Goal: Information Seeking & Learning: Learn about a topic

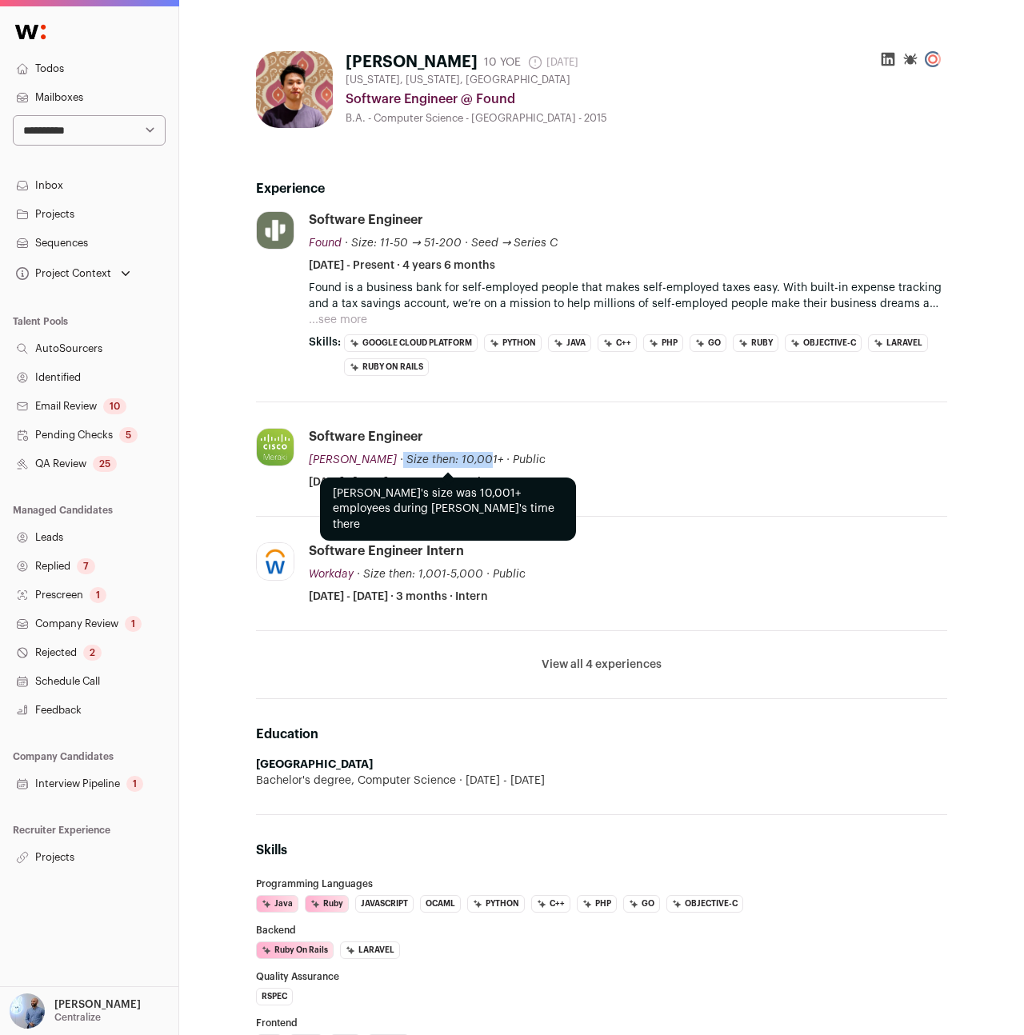
click at [459, 452] on div "· Size then: 10,001+" at bounding box center [450, 460] width 106 height 16
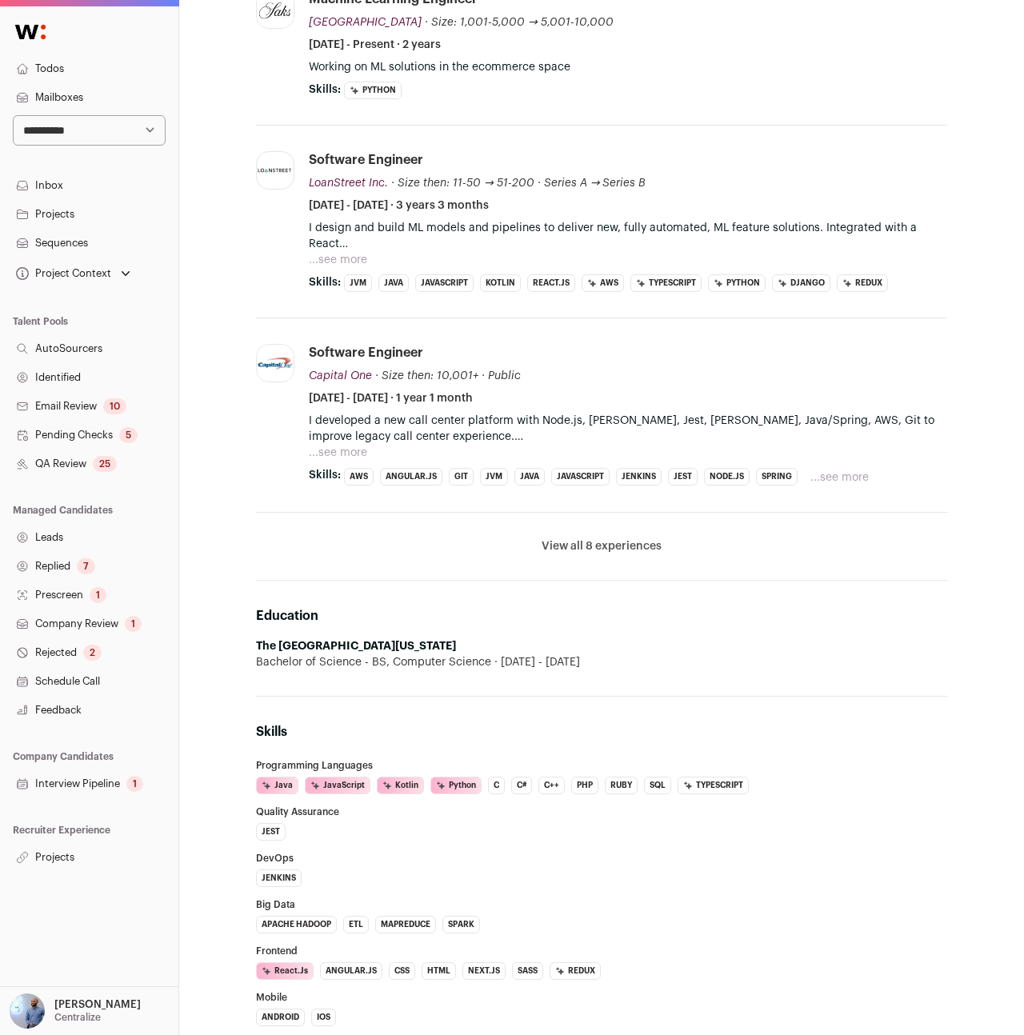
scroll to position [231, 0]
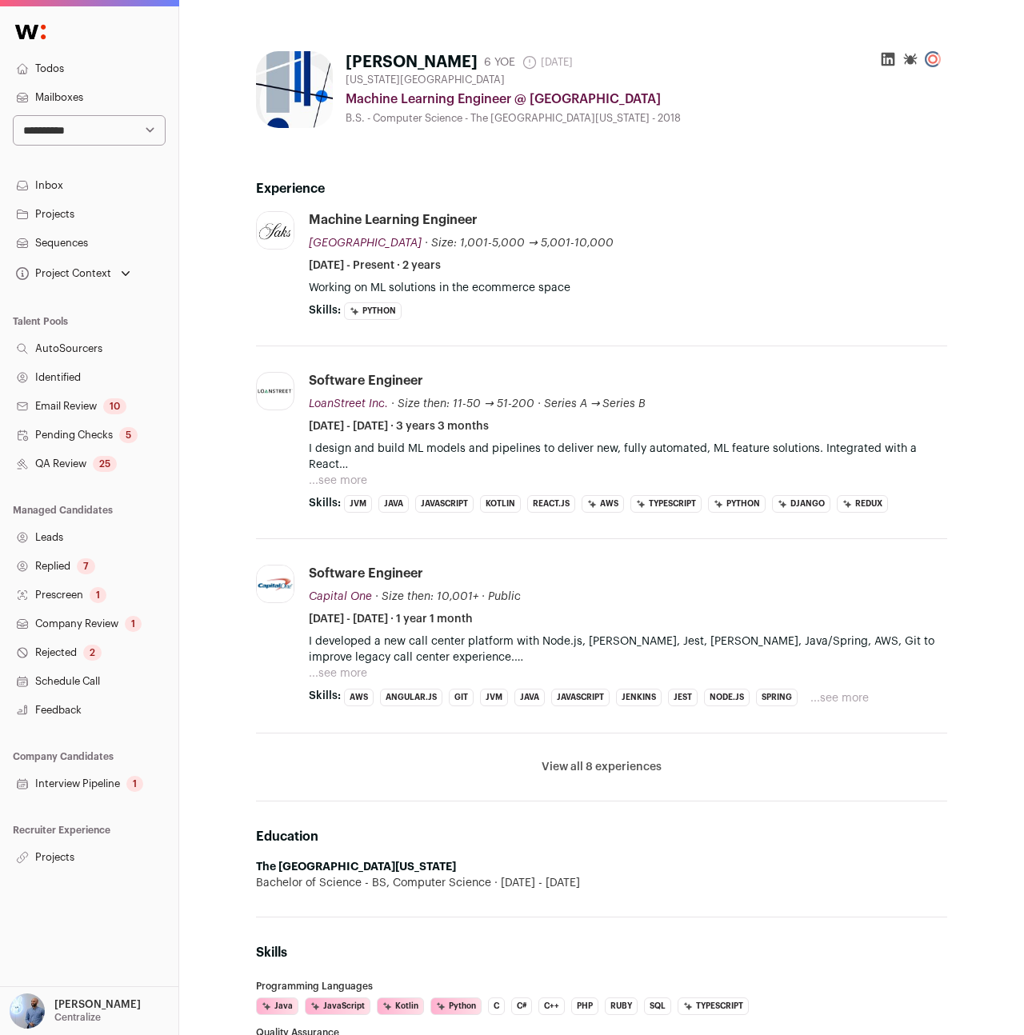
scroll to position [10, 0]
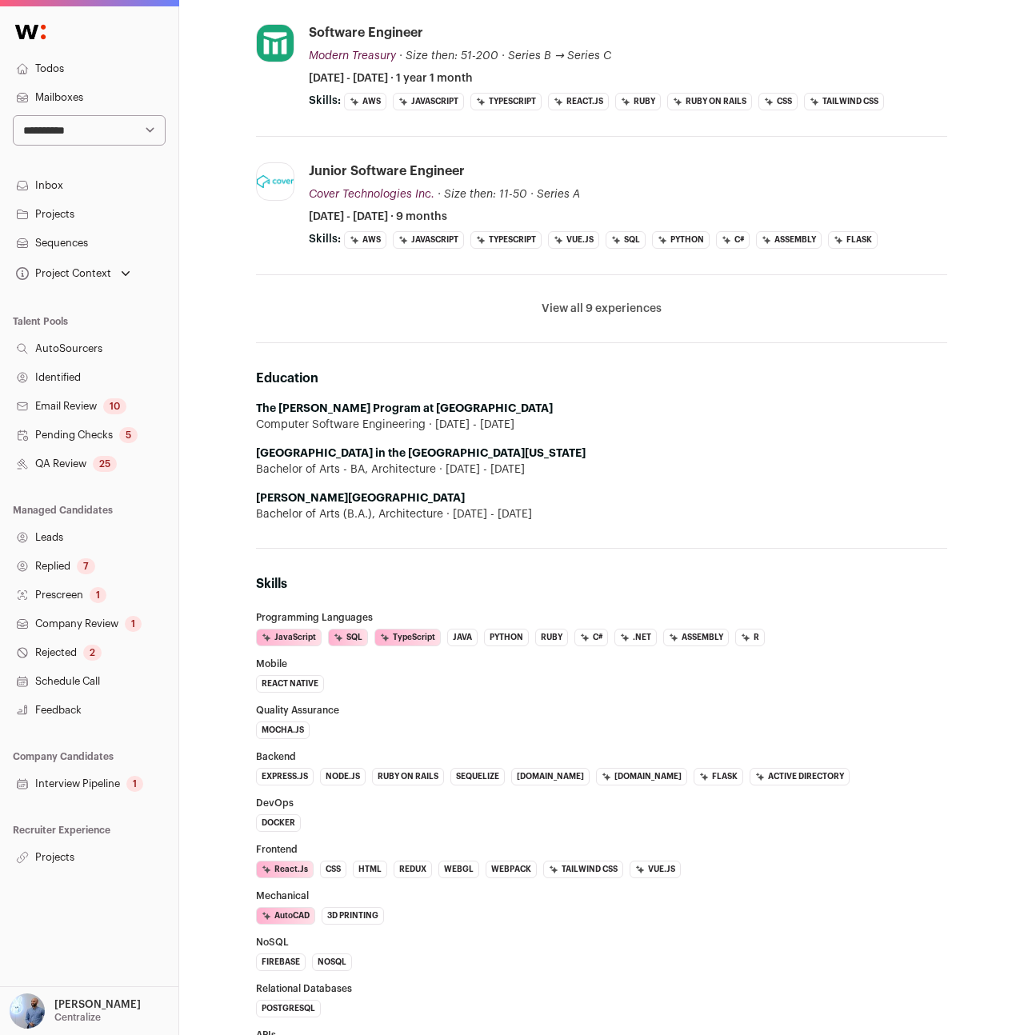
scroll to position [638, 0]
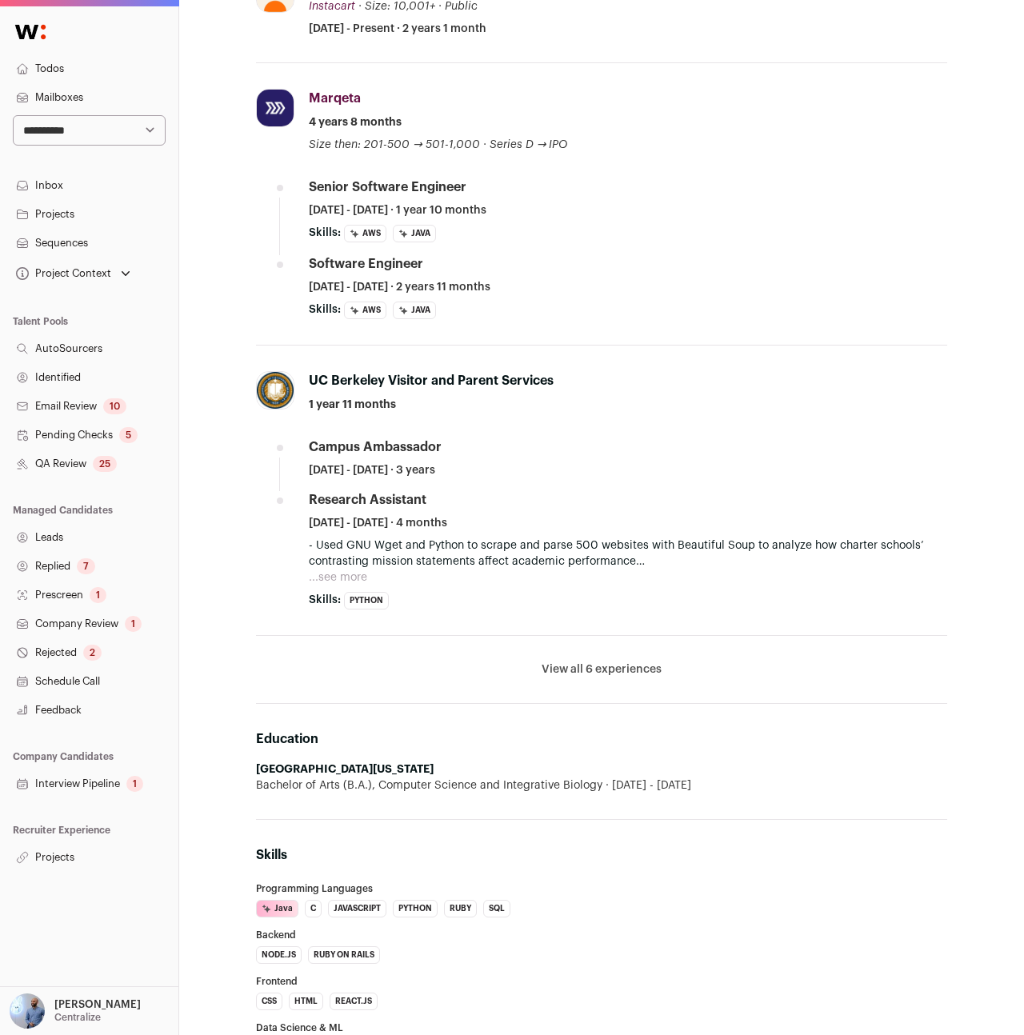
scroll to position [358, 0]
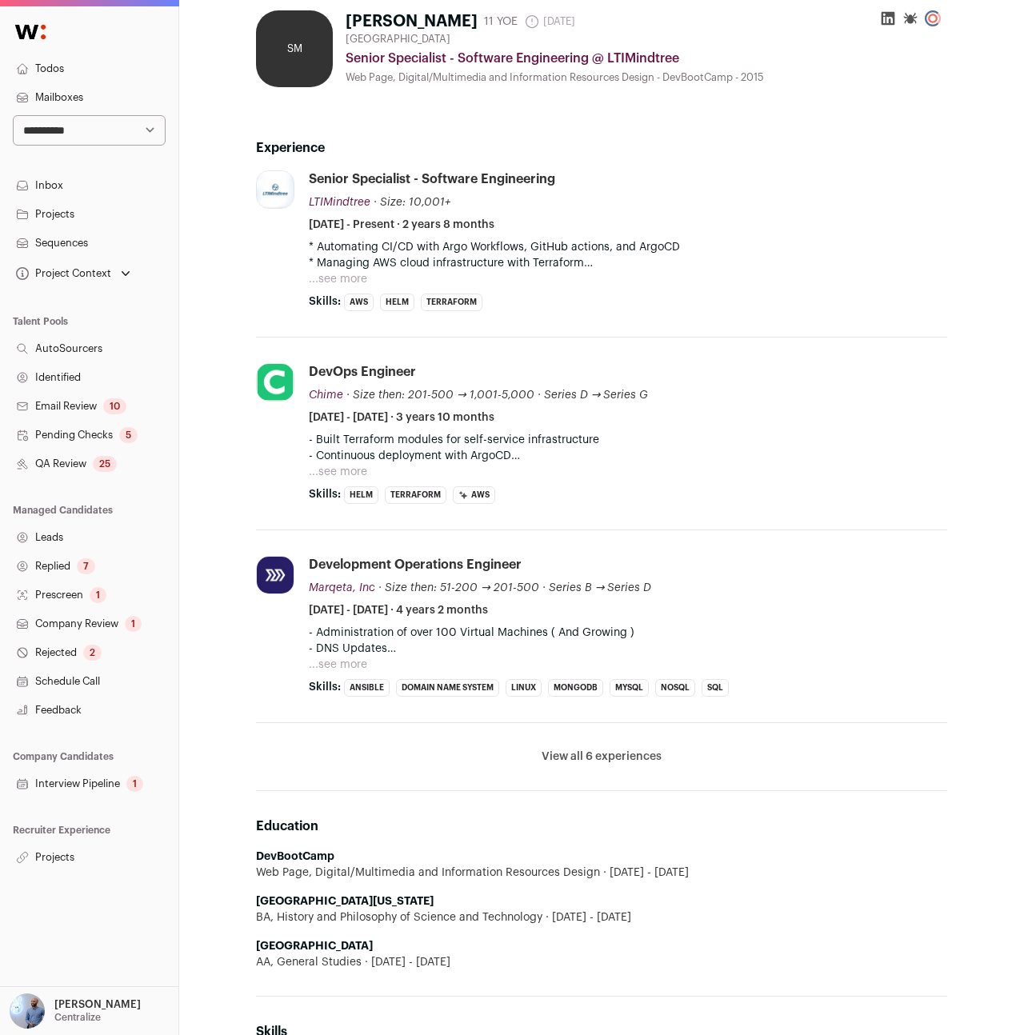
scroll to position [51, 0]
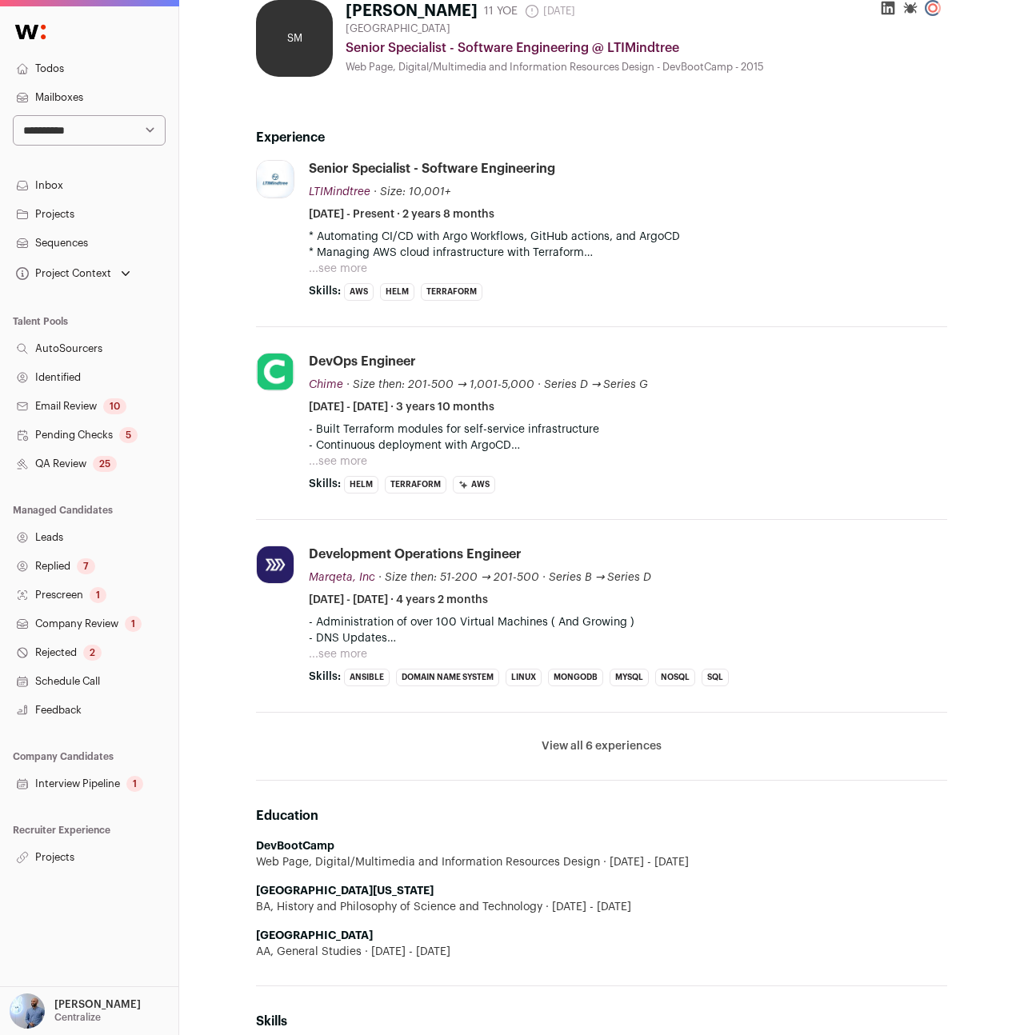
click at [349, 657] on button "...see more" at bounding box center [338, 654] width 58 height 16
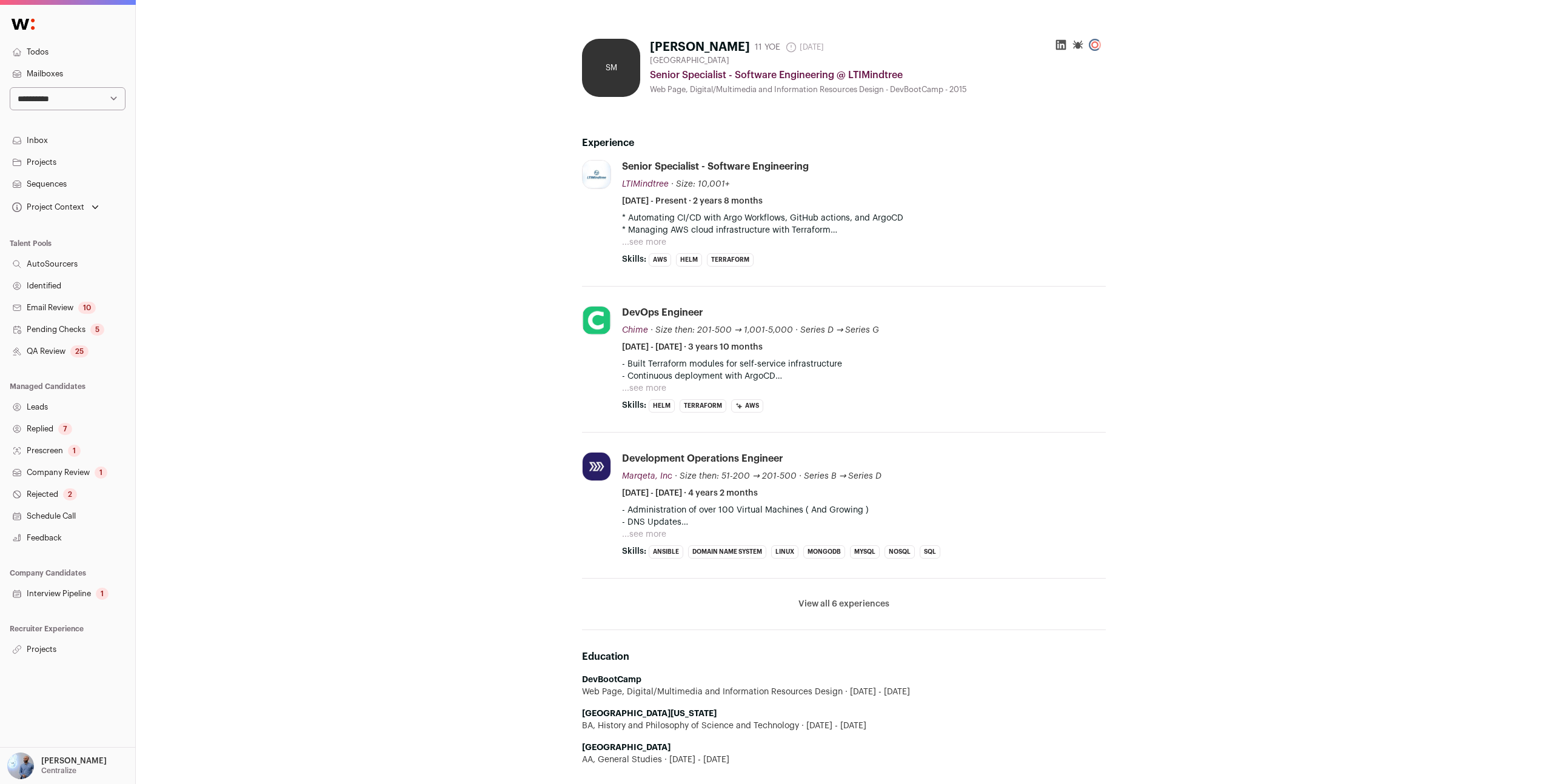
click at [639, 239] on button "...see more" at bounding box center [644, 242] width 44 height 12
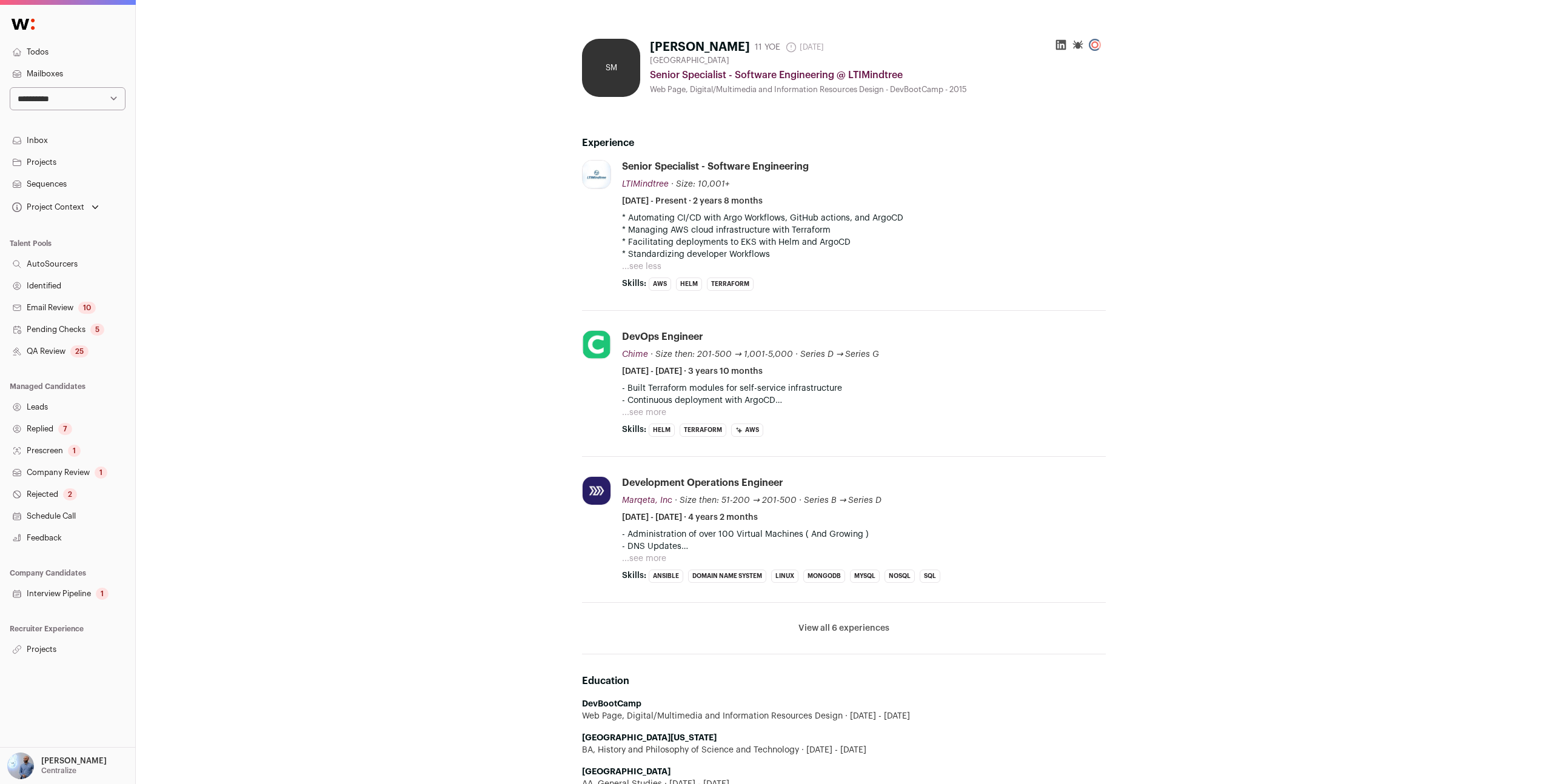
scroll to position [247, 0]
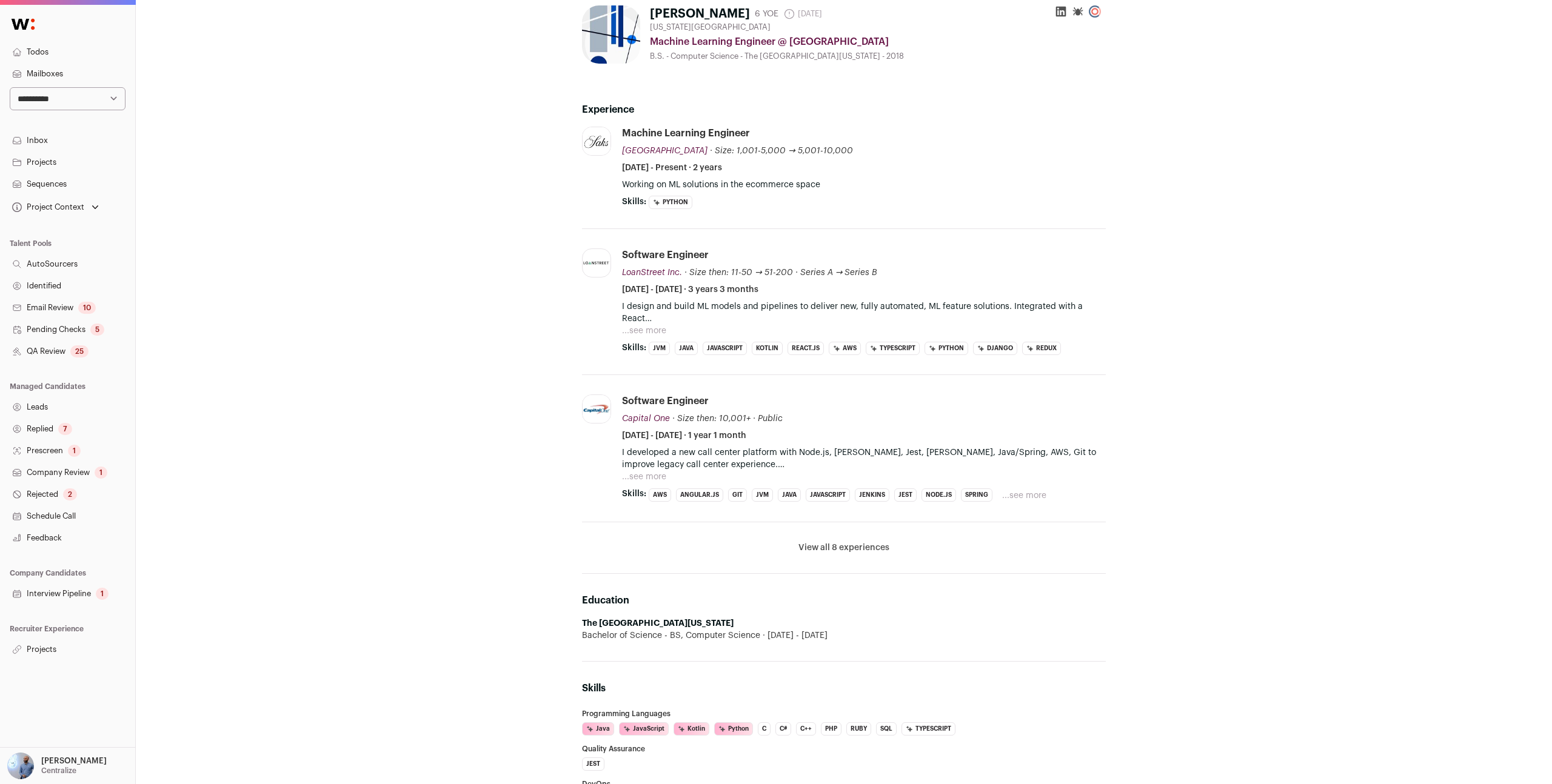
click at [818, 549] on button "View all 8 experiences" at bounding box center [844, 548] width 91 height 12
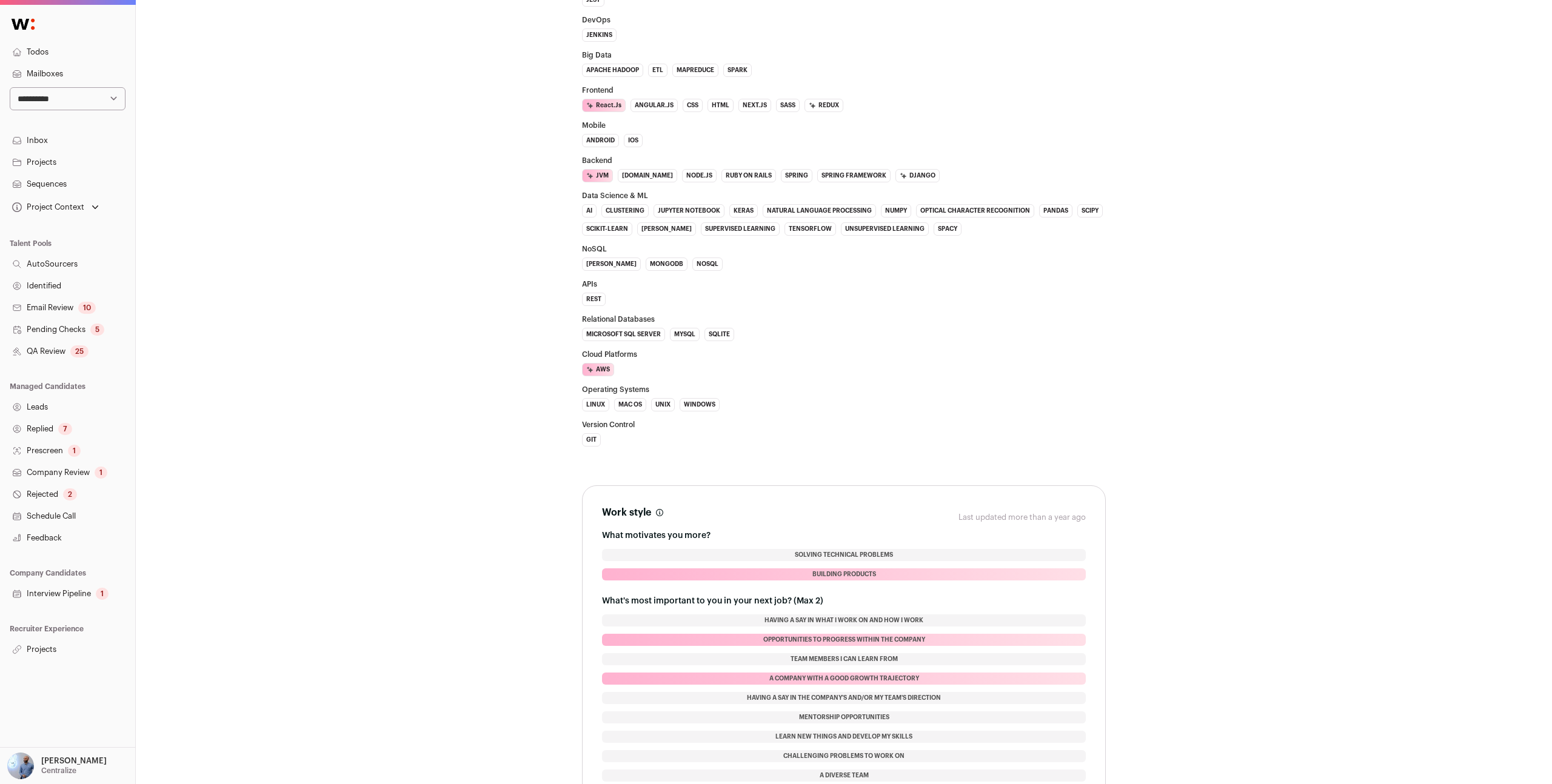
scroll to position [232, 0]
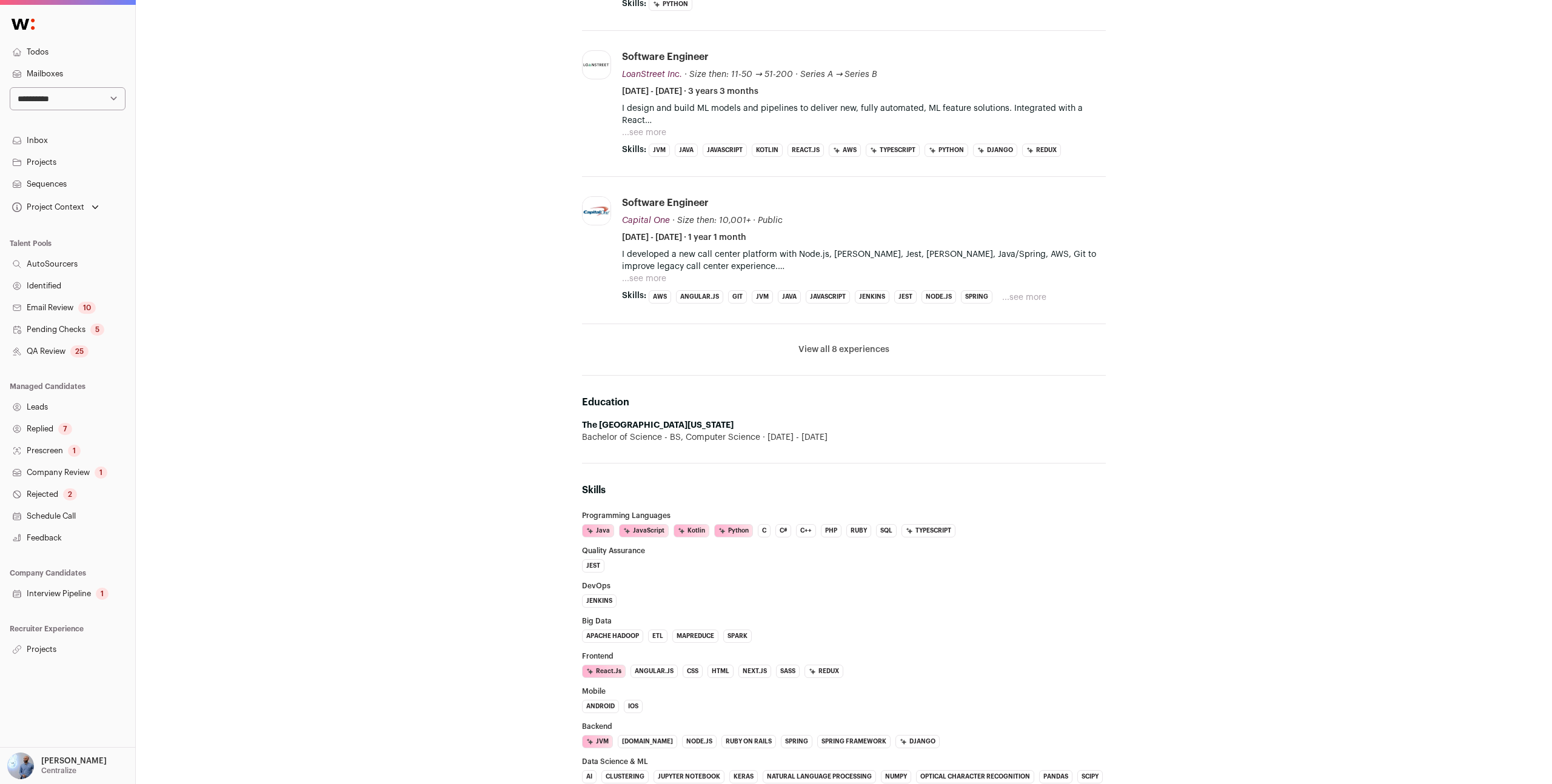
click at [643, 419] on div "Education The [GEOGRAPHIC_DATA][US_STATE] Bachelor of Science - BS, Computer Sc…" at bounding box center [843, 420] width 524 height 88
click at [643, 419] on div "Education The University of Texas at Austin Bachelor of Science - BS, Computer …" at bounding box center [843, 420] width 524 height 88
copy li "The University of Texas at Austin"
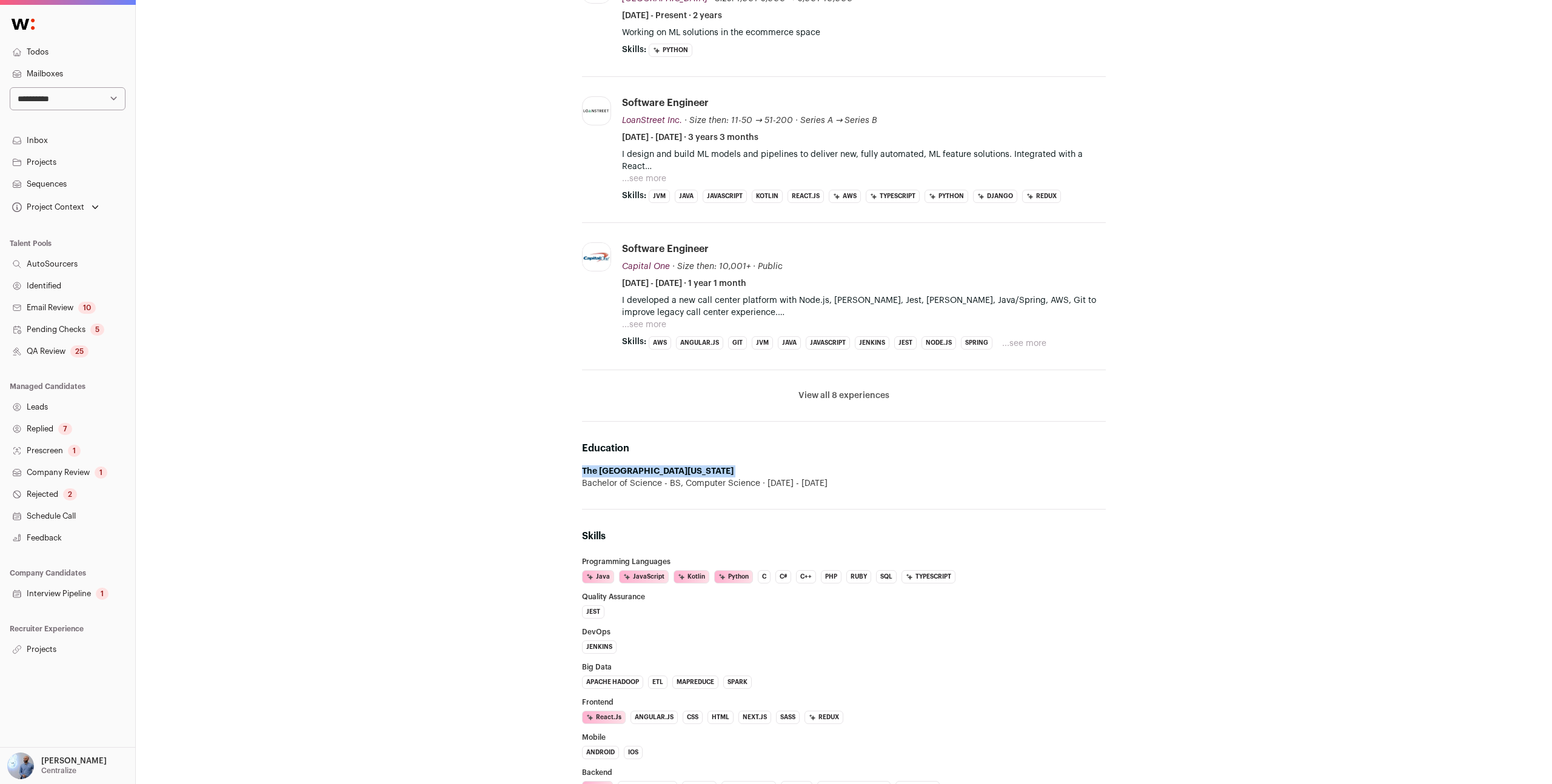
scroll to position [22, 0]
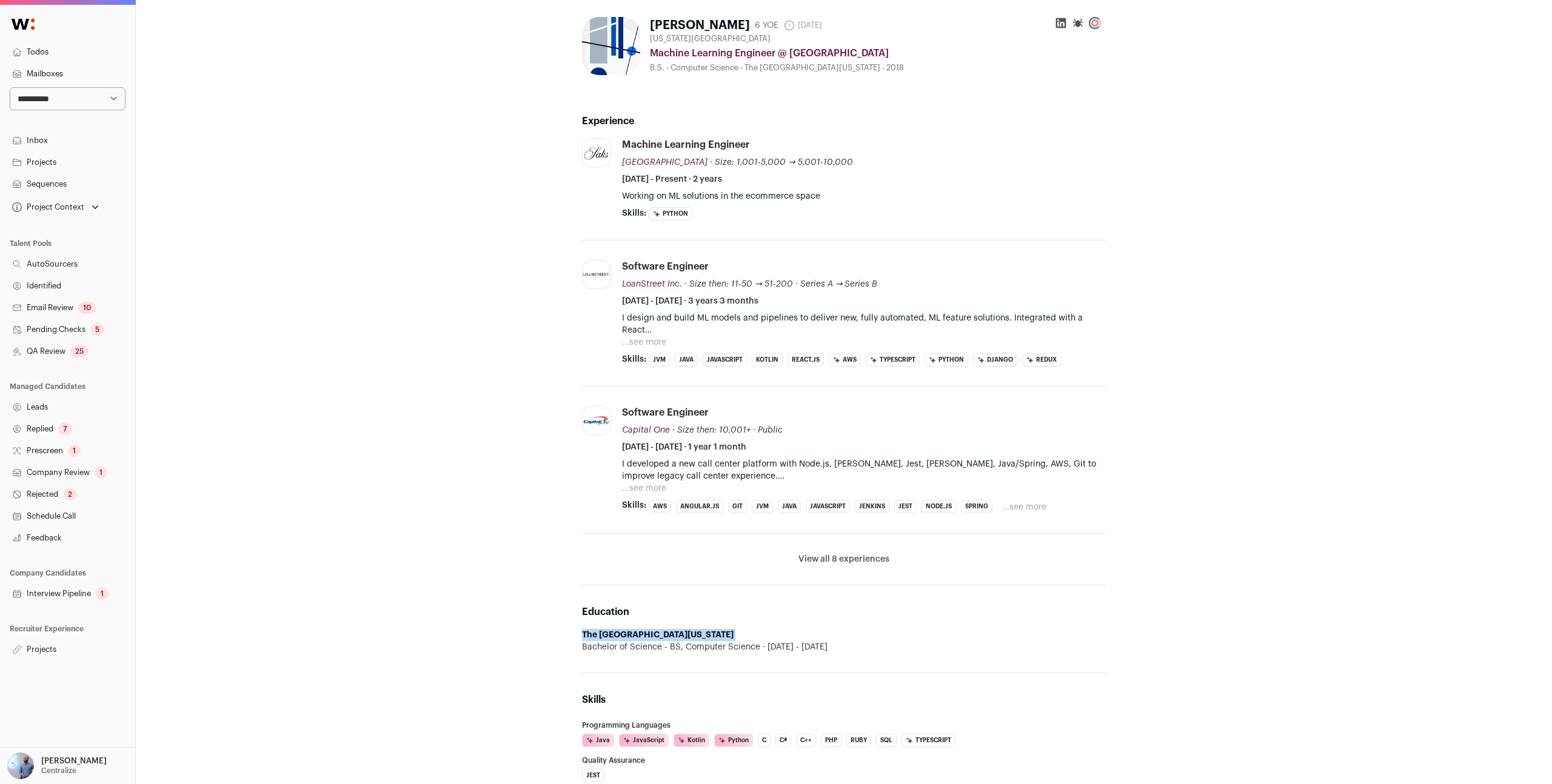
click at [856, 559] on button "View all 8 experiences" at bounding box center [844, 559] width 91 height 12
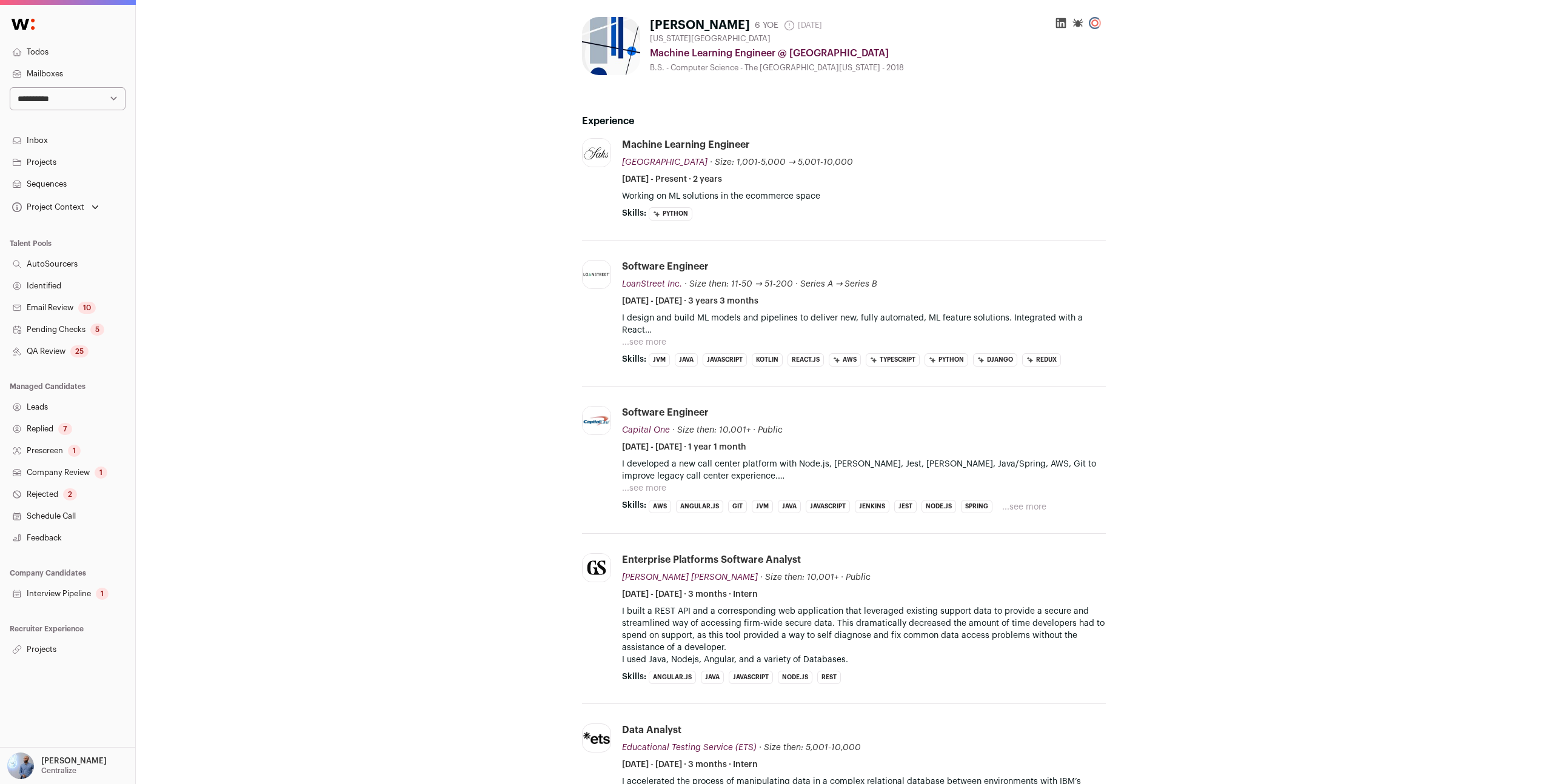
scroll to position [0, 0]
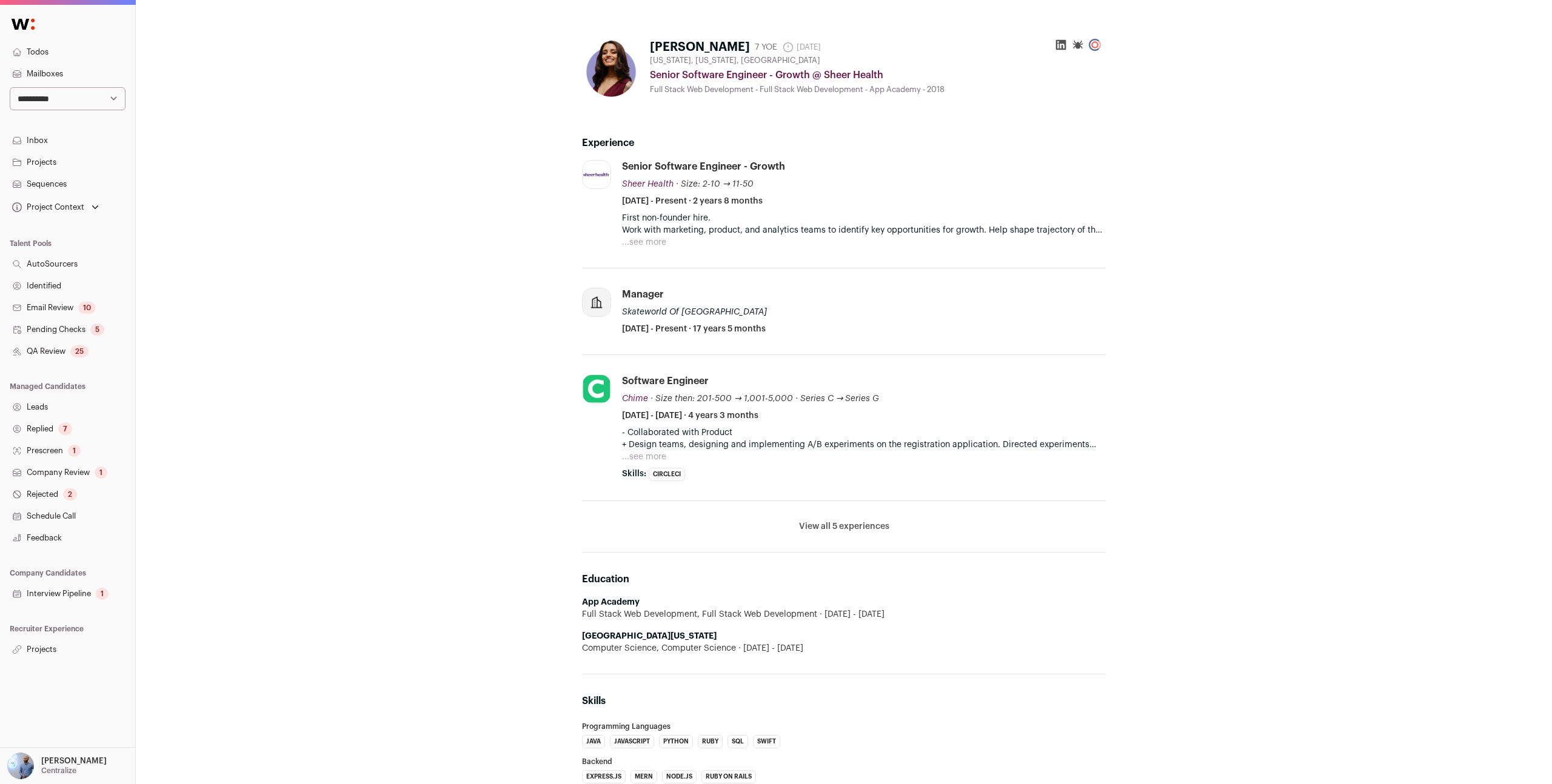
click at [665, 244] on button "...see more" at bounding box center [644, 242] width 44 height 12
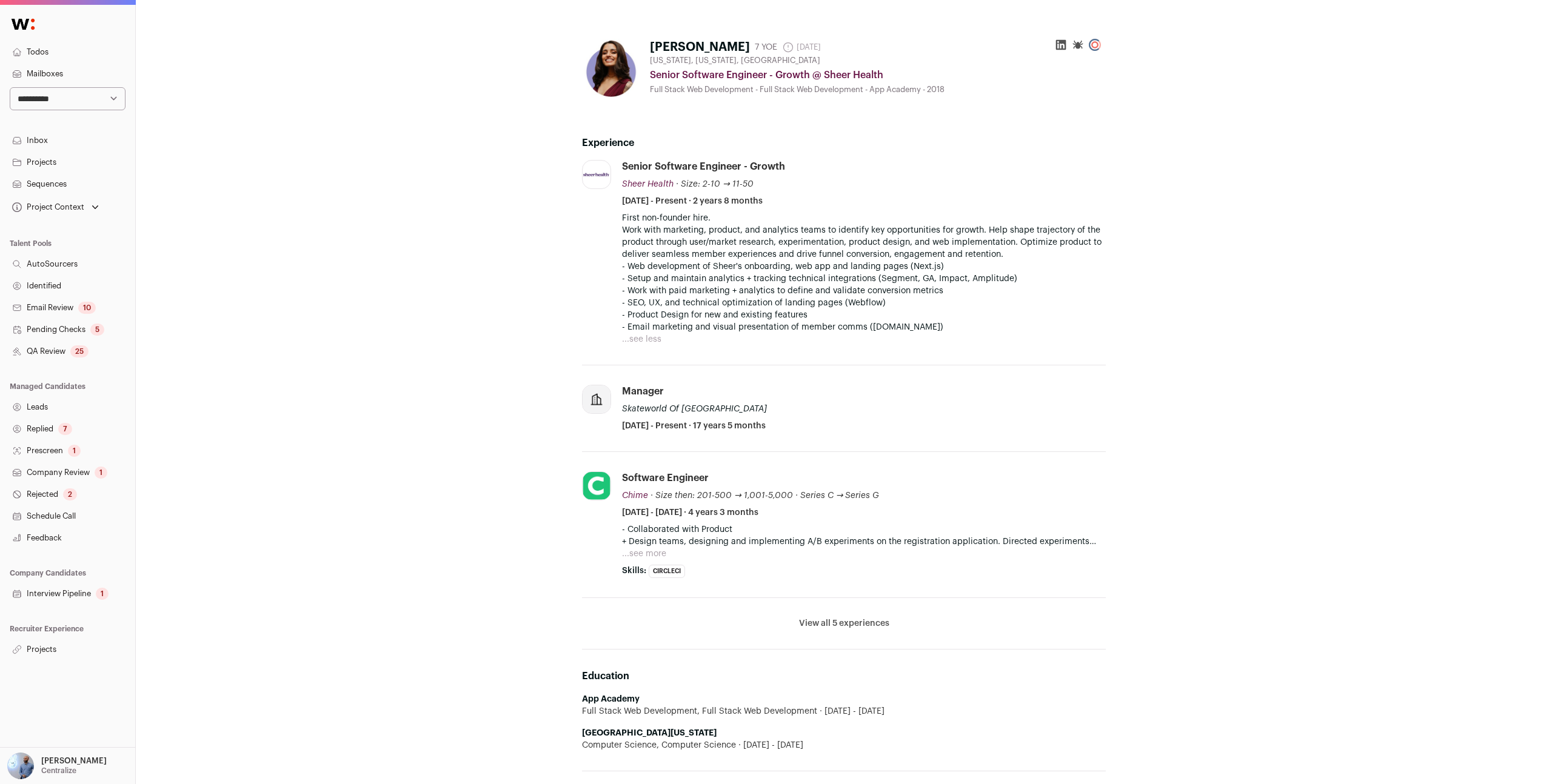
scroll to position [221, 0]
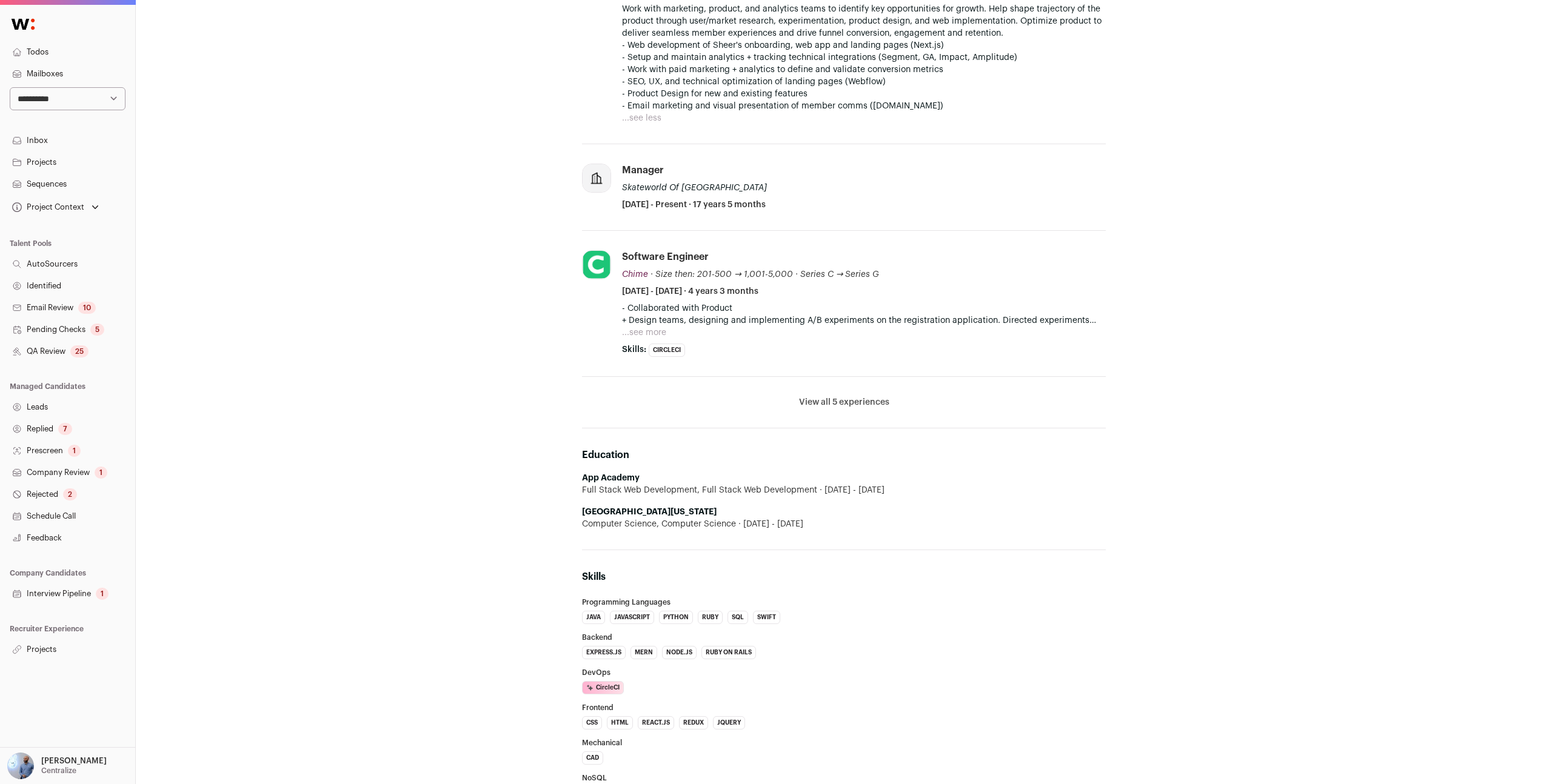
click at [672, 514] on strong "University of California, Berkeley" at bounding box center [649, 511] width 135 height 8
click at [672, 513] on strong "University of California, Berkeley" at bounding box center [649, 511] width 135 height 8
click at [673, 512] on strong "University of California, Berkeley" at bounding box center [649, 511] width 135 height 8
click at [670, 523] on div "Computer Science, Computer Science 2016 - 2018" at bounding box center [843, 524] width 524 height 12
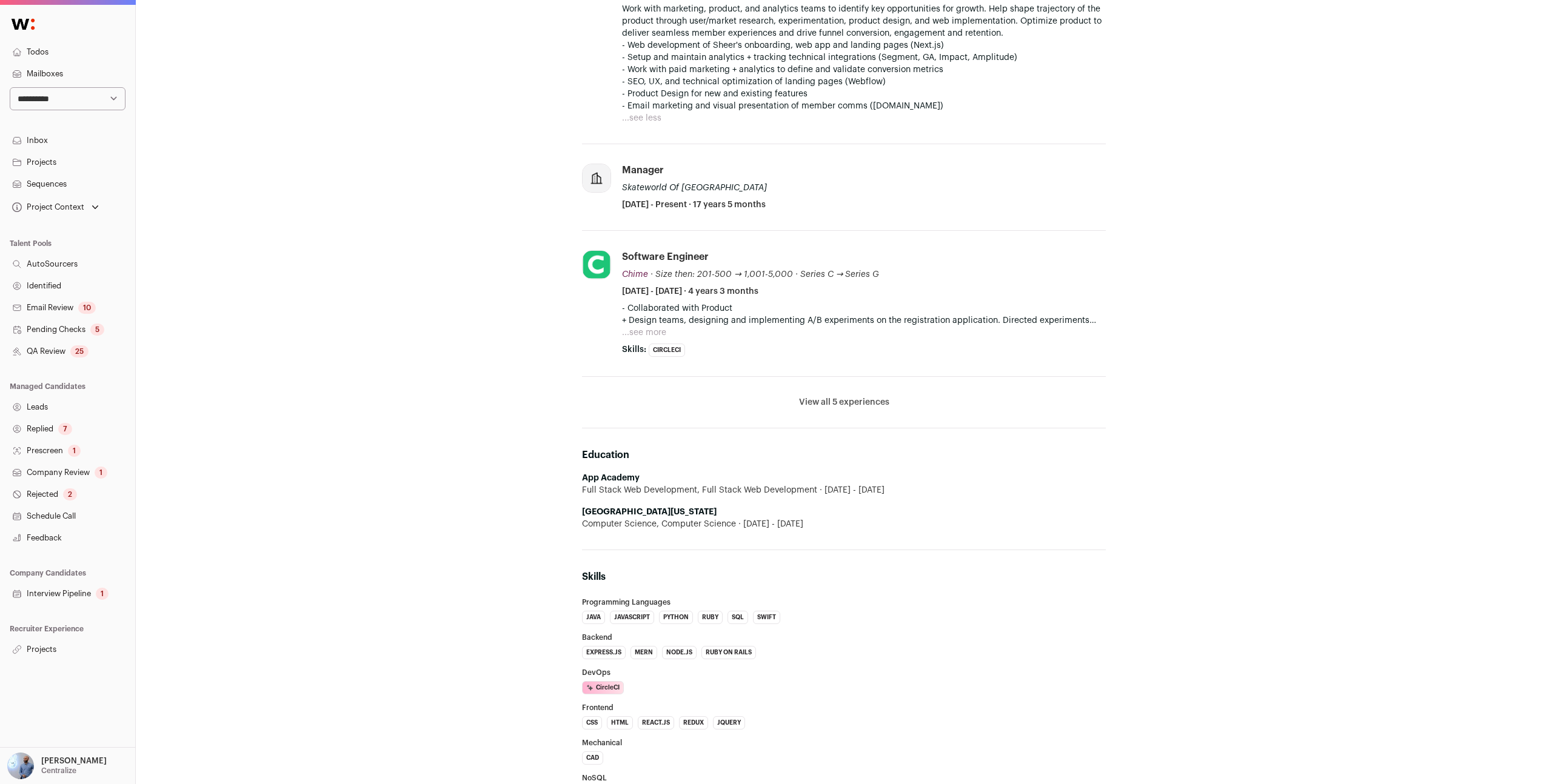
click at [669, 522] on div "Computer Science, Computer Science 2016 - 2018" at bounding box center [843, 524] width 524 height 12
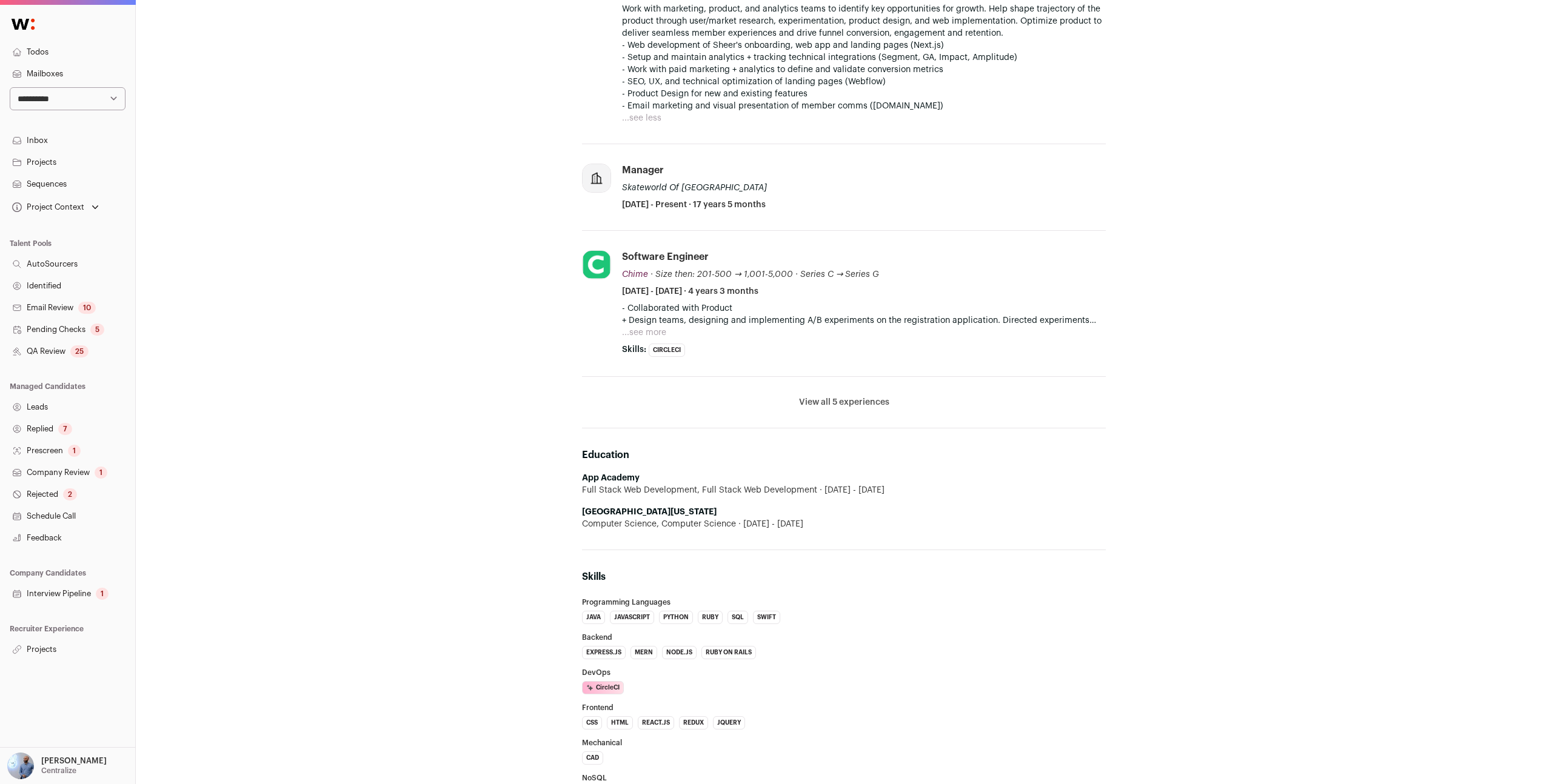
scroll to position [0, 0]
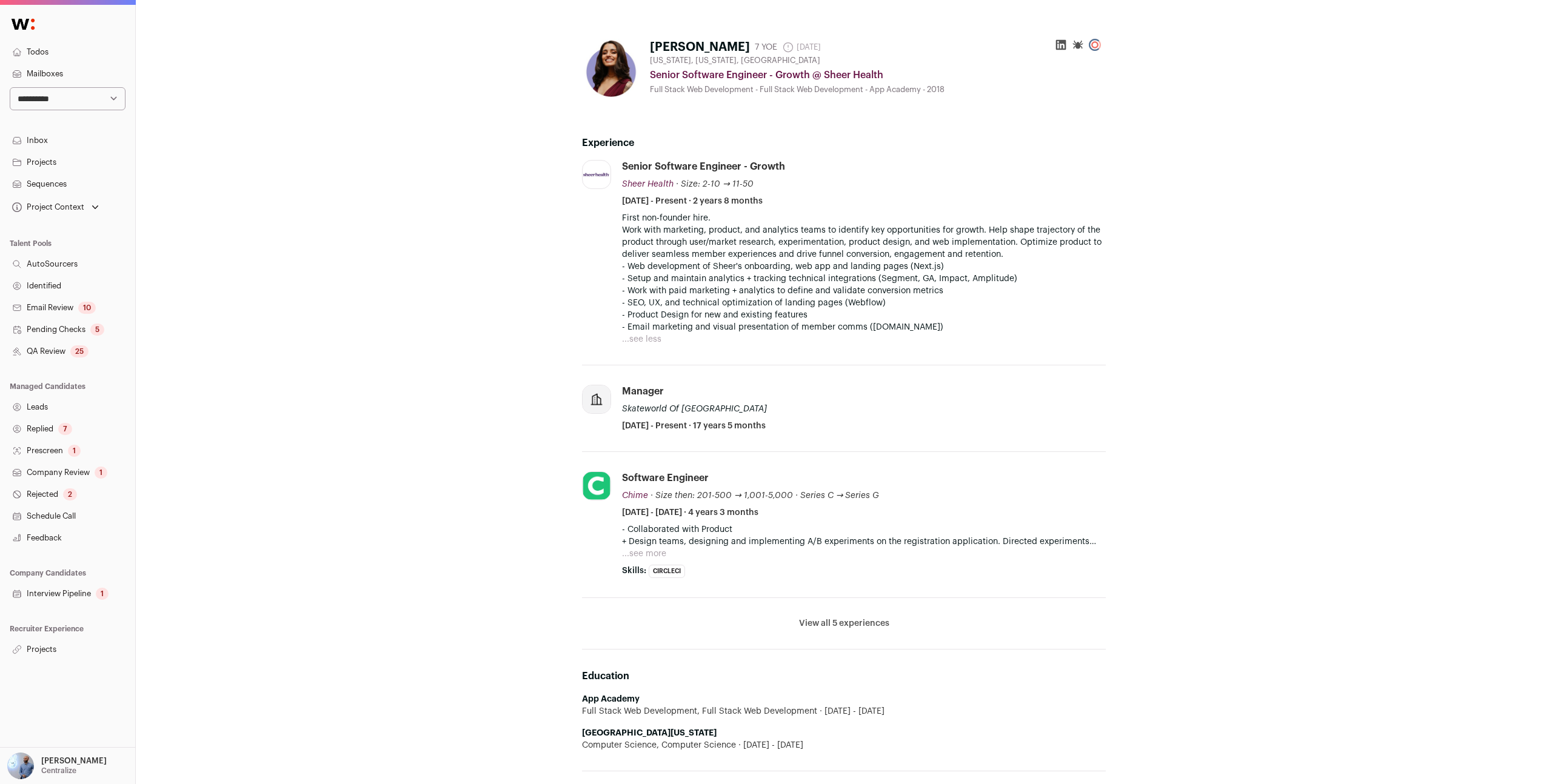
click at [1077, 41] on icon at bounding box center [1078, 45] width 12 height 12
click at [1066, 44] on icon at bounding box center [1061, 45] width 12 height 12
click at [647, 344] on button "...see less" at bounding box center [642, 339] width 39 height 12
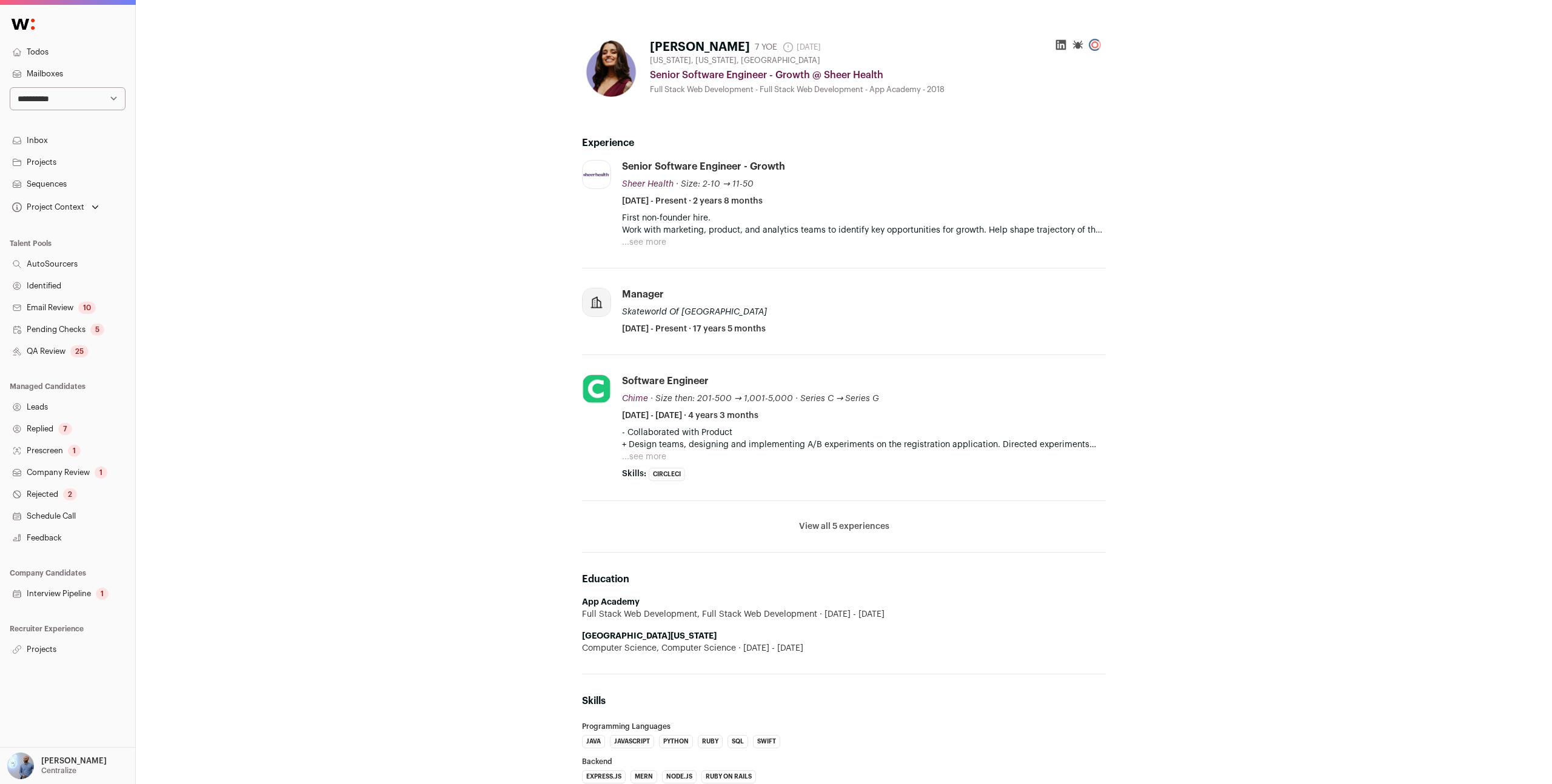
click at [643, 244] on button "...see more" at bounding box center [644, 242] width 44 height 12
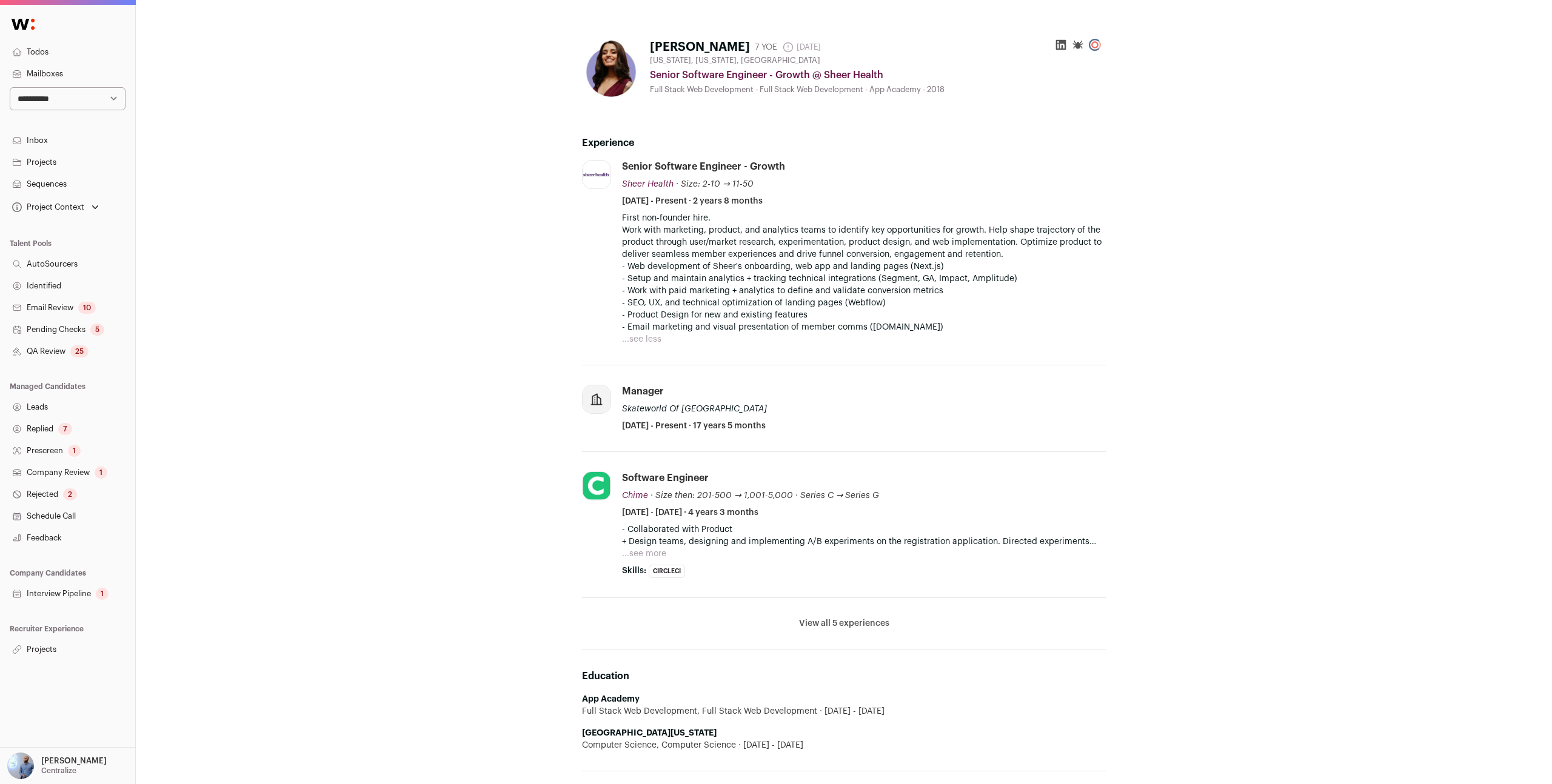
scroll to position [8, 0]
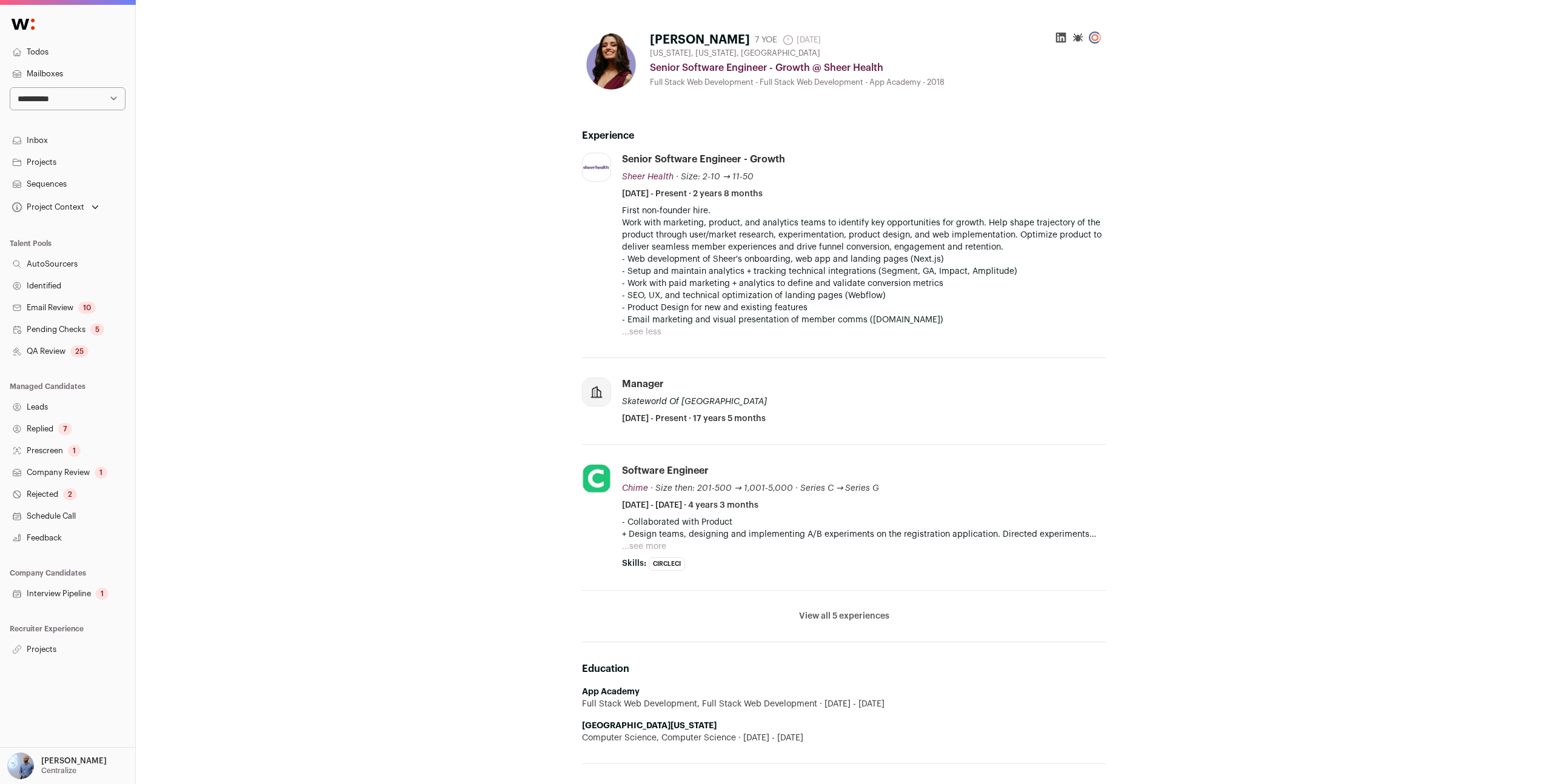
click at [651, 543] on button "...see more" at bounding box center [644, 547] width 44 height 12
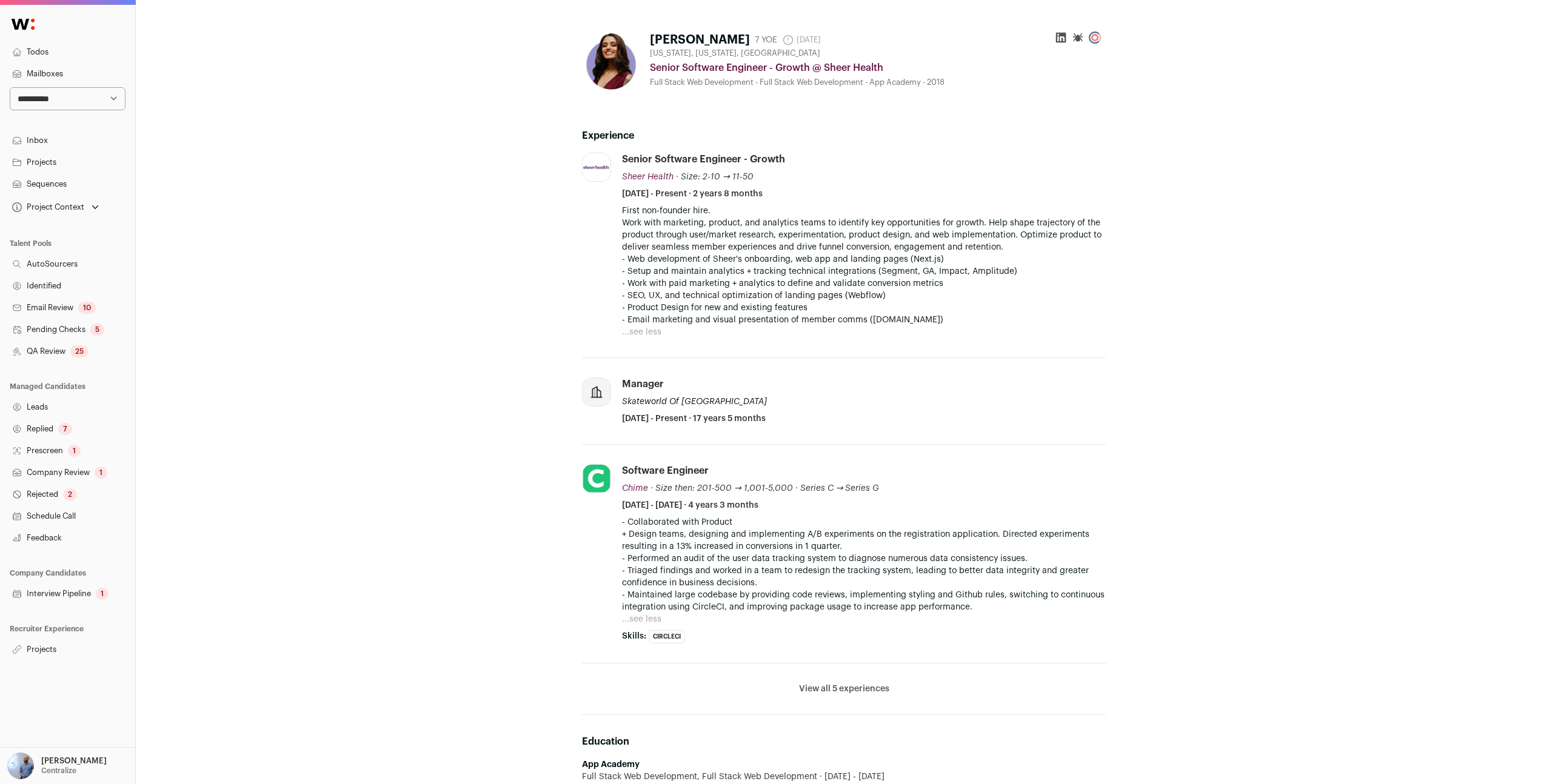
scroll to position [83, 0]
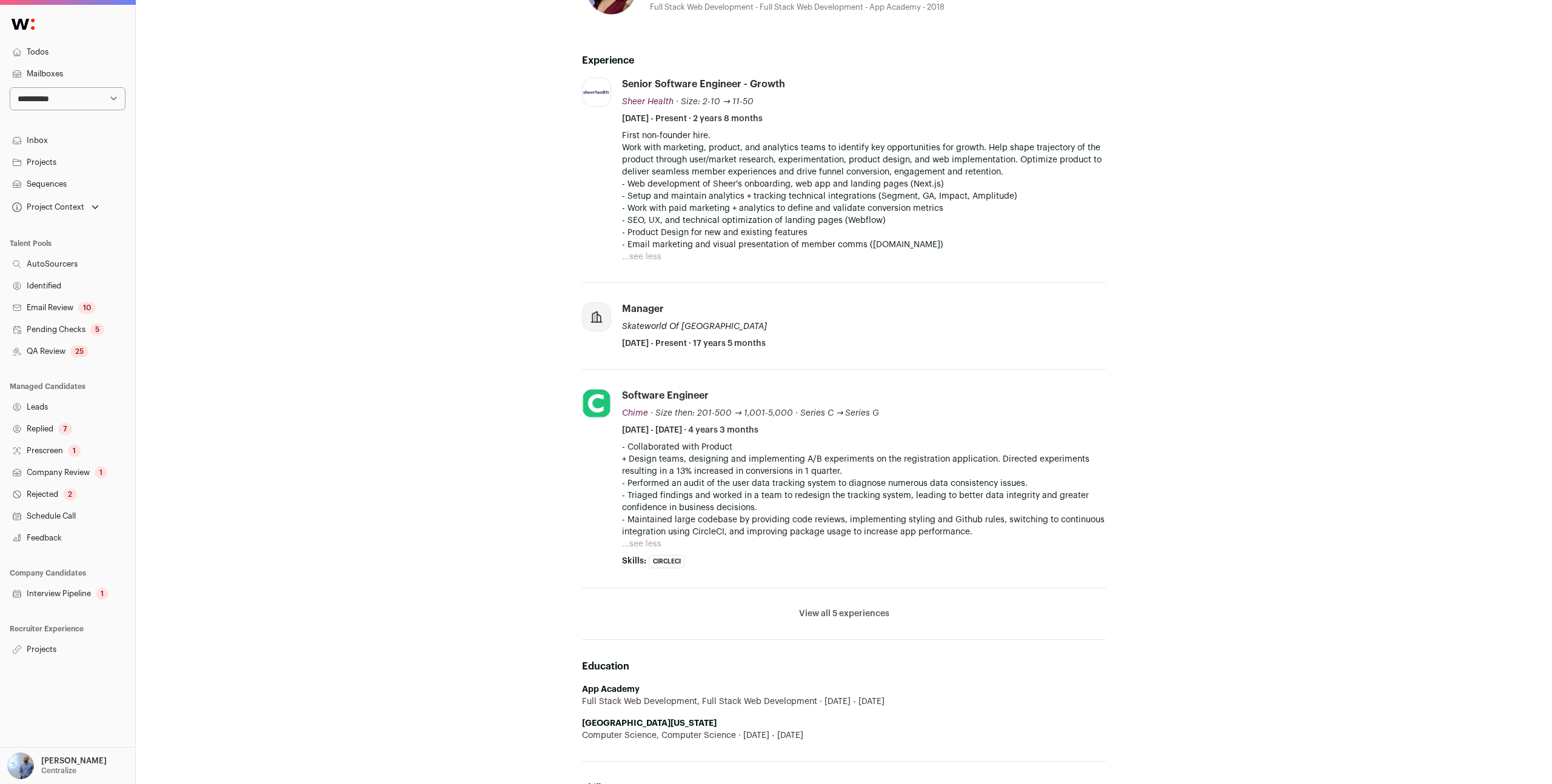
click at [815, 610] on button "View all 5 experiences" at bounding box center [844, 614] width 90 height 12
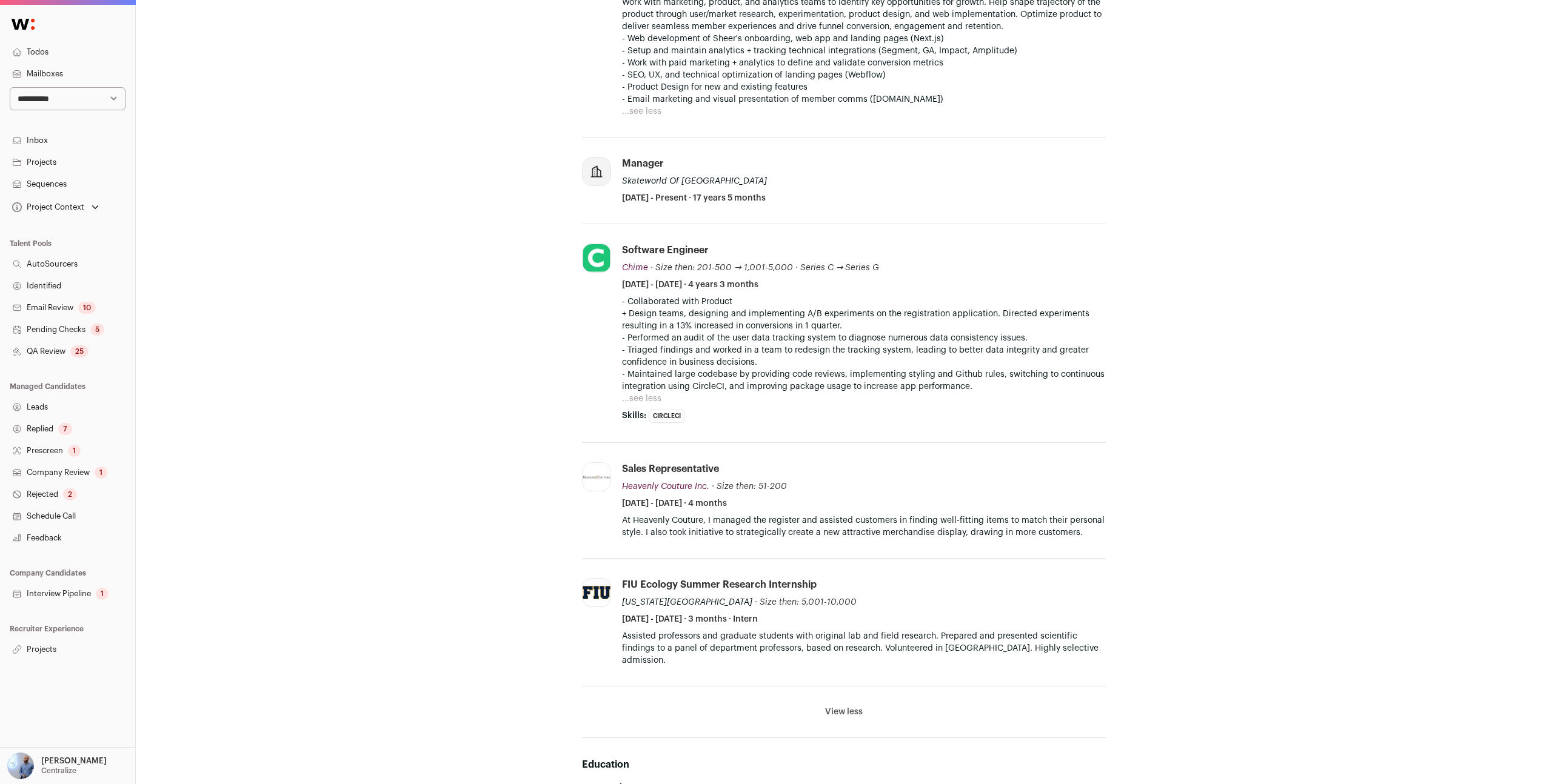
scroll to position [0, 0]
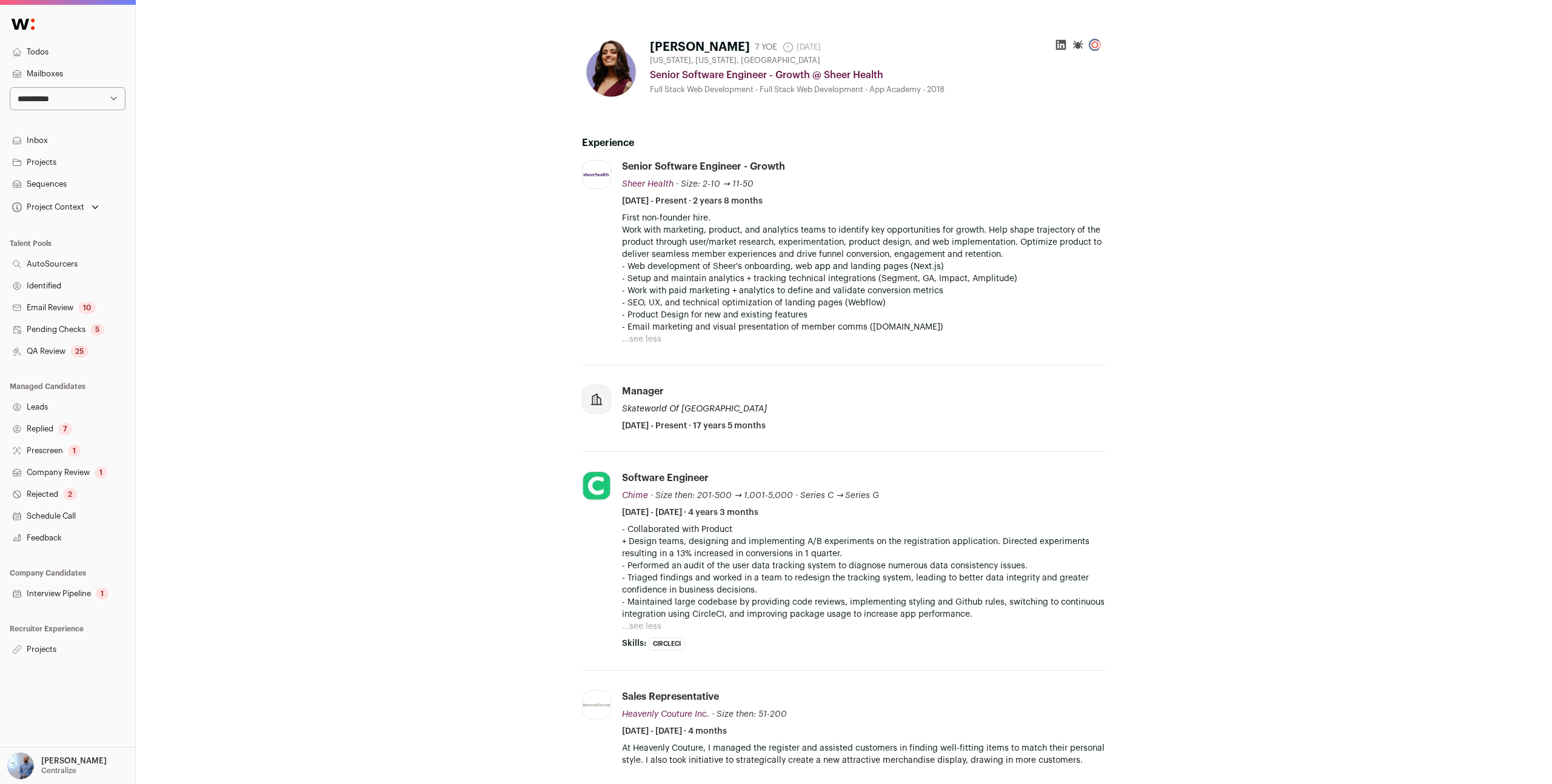
click at [1062, 49] on icon at bounding box center [1062, 45] width 11 height 11
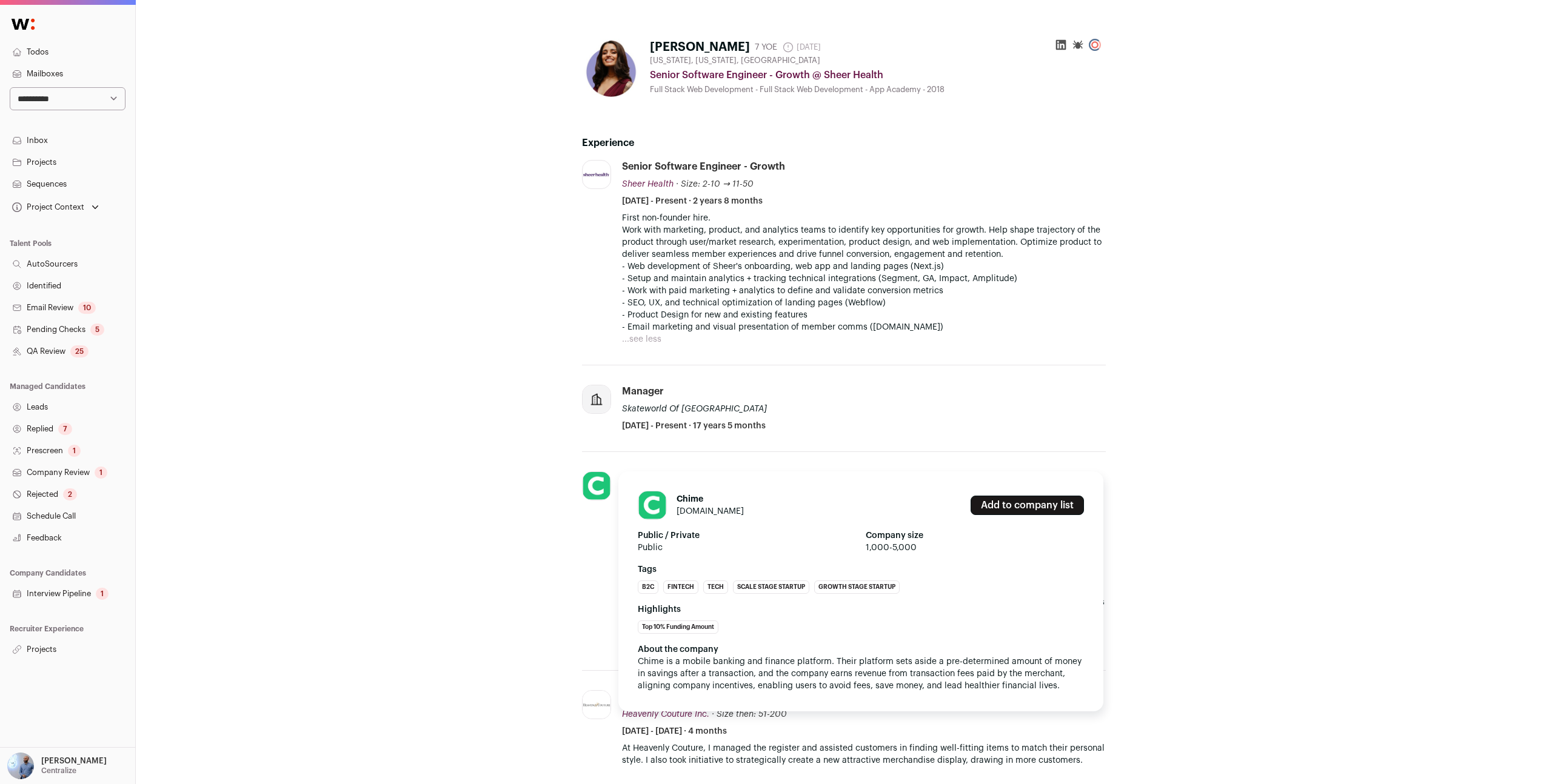
click at [605, 475] on img at bounding box center [596, 486] width 28 height 27
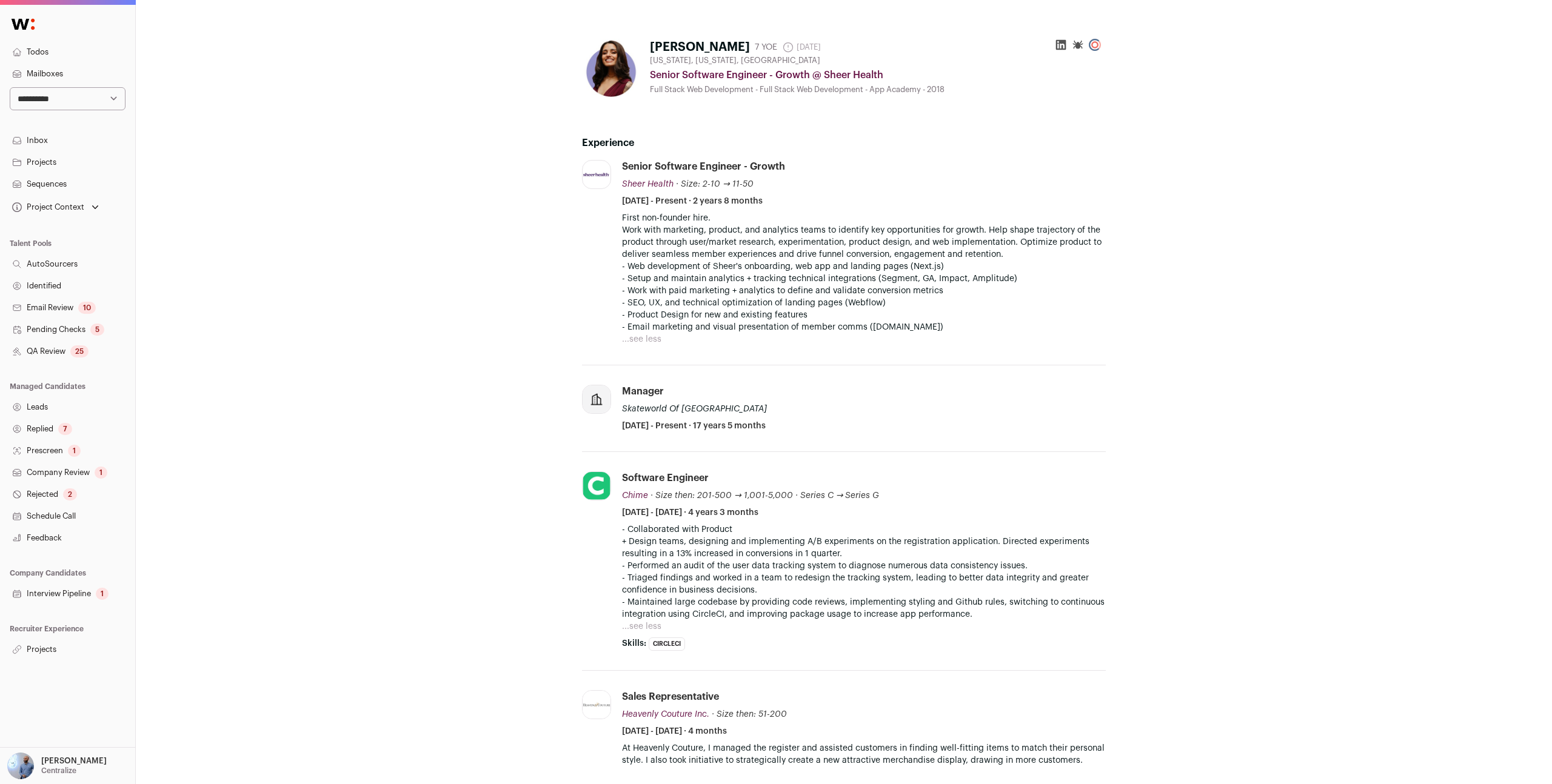
click at [520, 192] on div "Amanpriya Kulkarni 7 YOE 1 month ago Admin only. The last time the profile was …" at bounding box center [844, 757] width 728 height 1457
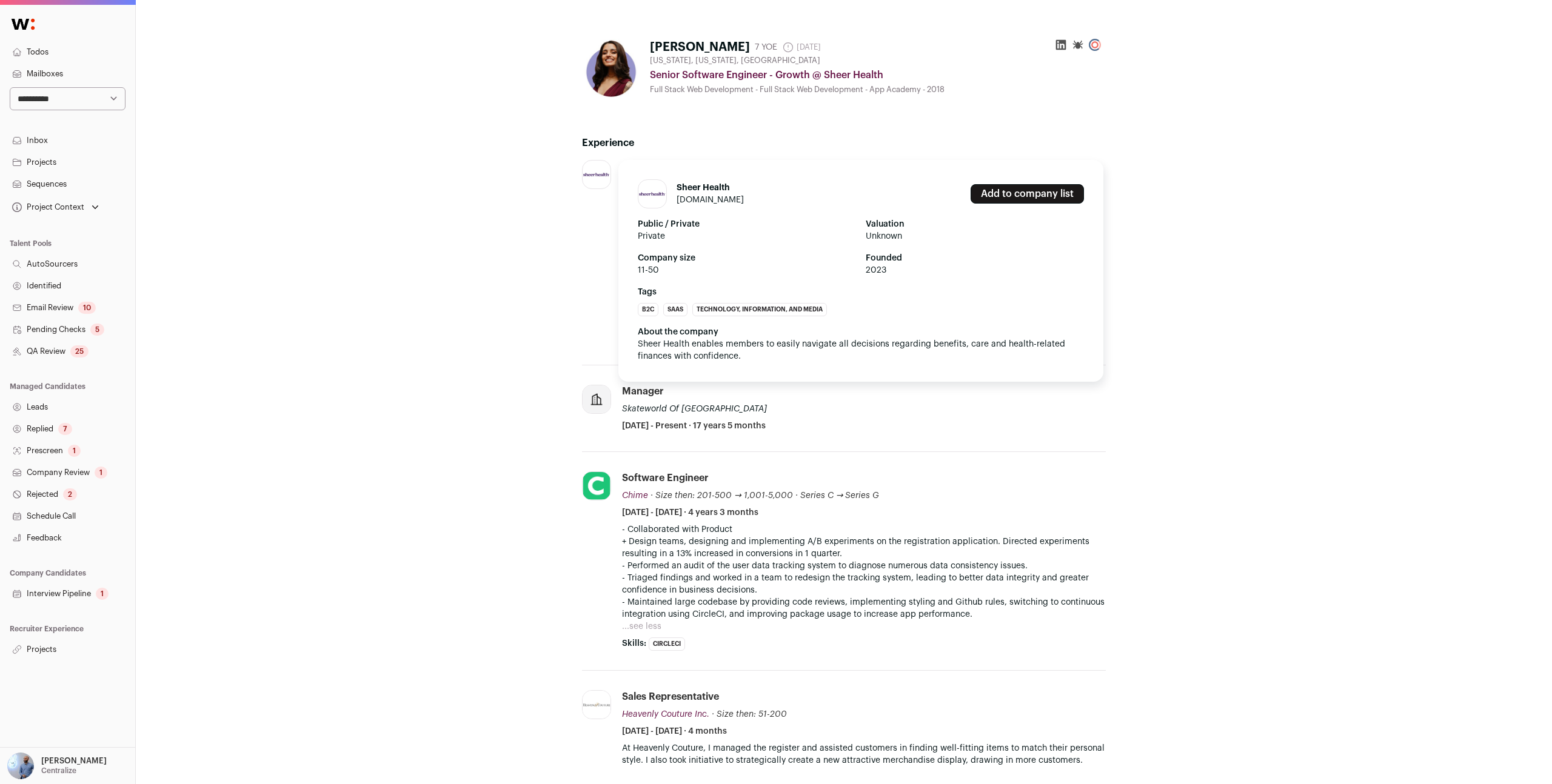
click at [693, 198] on link "sheerhealth.com" at bounding box center [710, 199] width 67 height 8
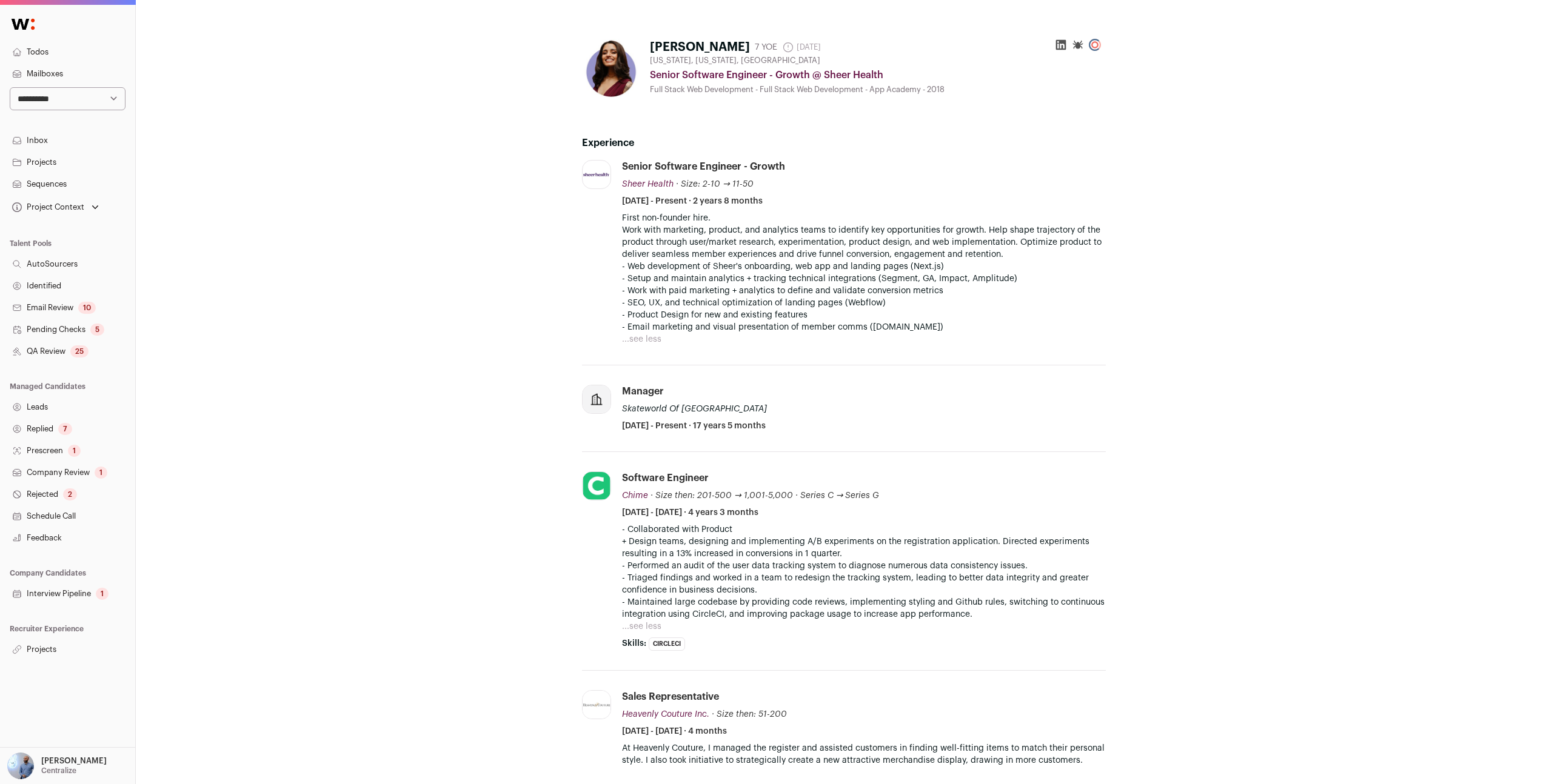
click at [444, 230] on div "Amanpriya Kulkarni 7 YOE 1 month ago Admin only. The last time the profile was …" at bounding box center [843, 757] width 1416 height 1514
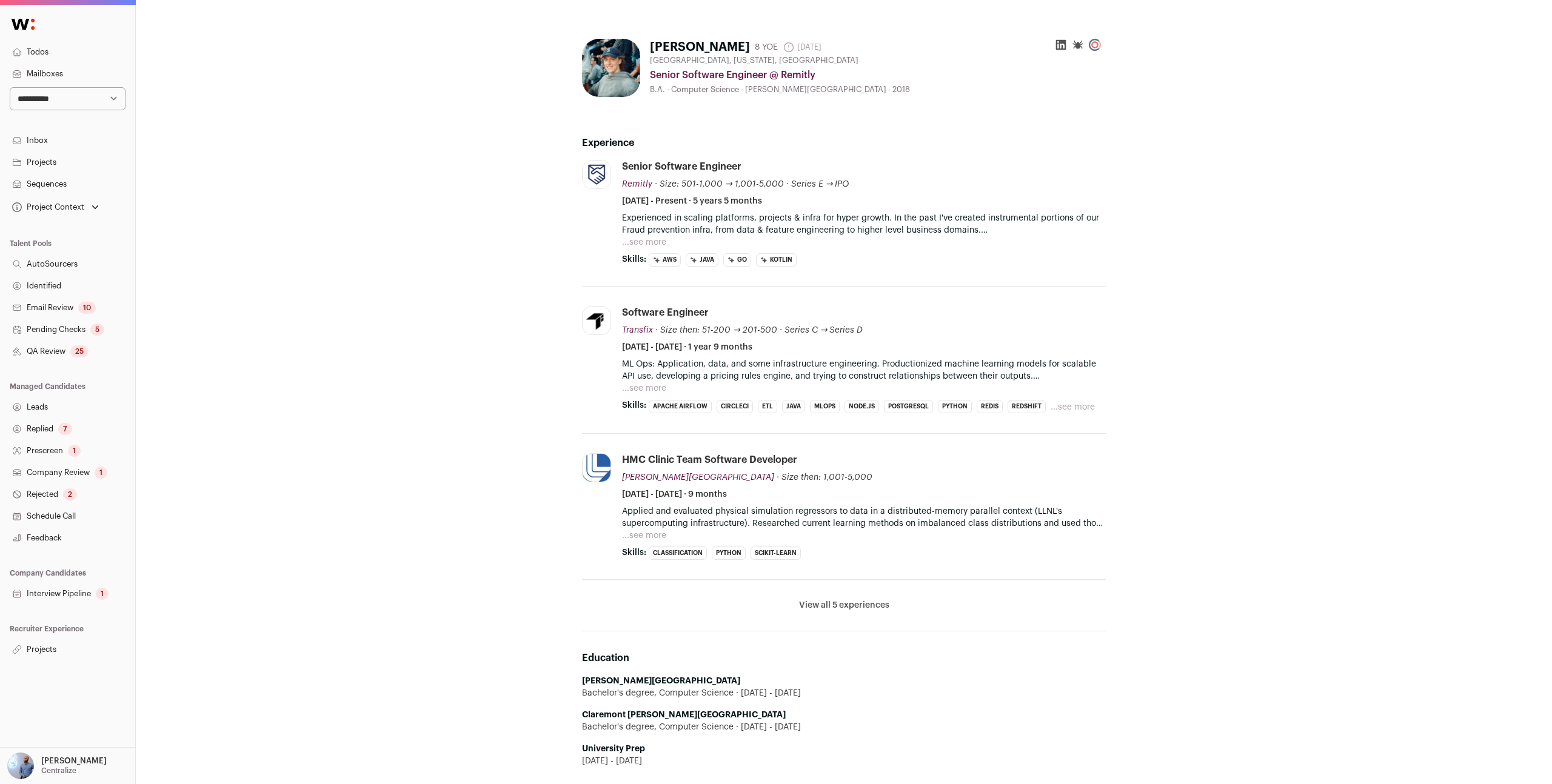
click at [633, 237] on button "...see more" at bounding box center [644, 242] width 44 height 12
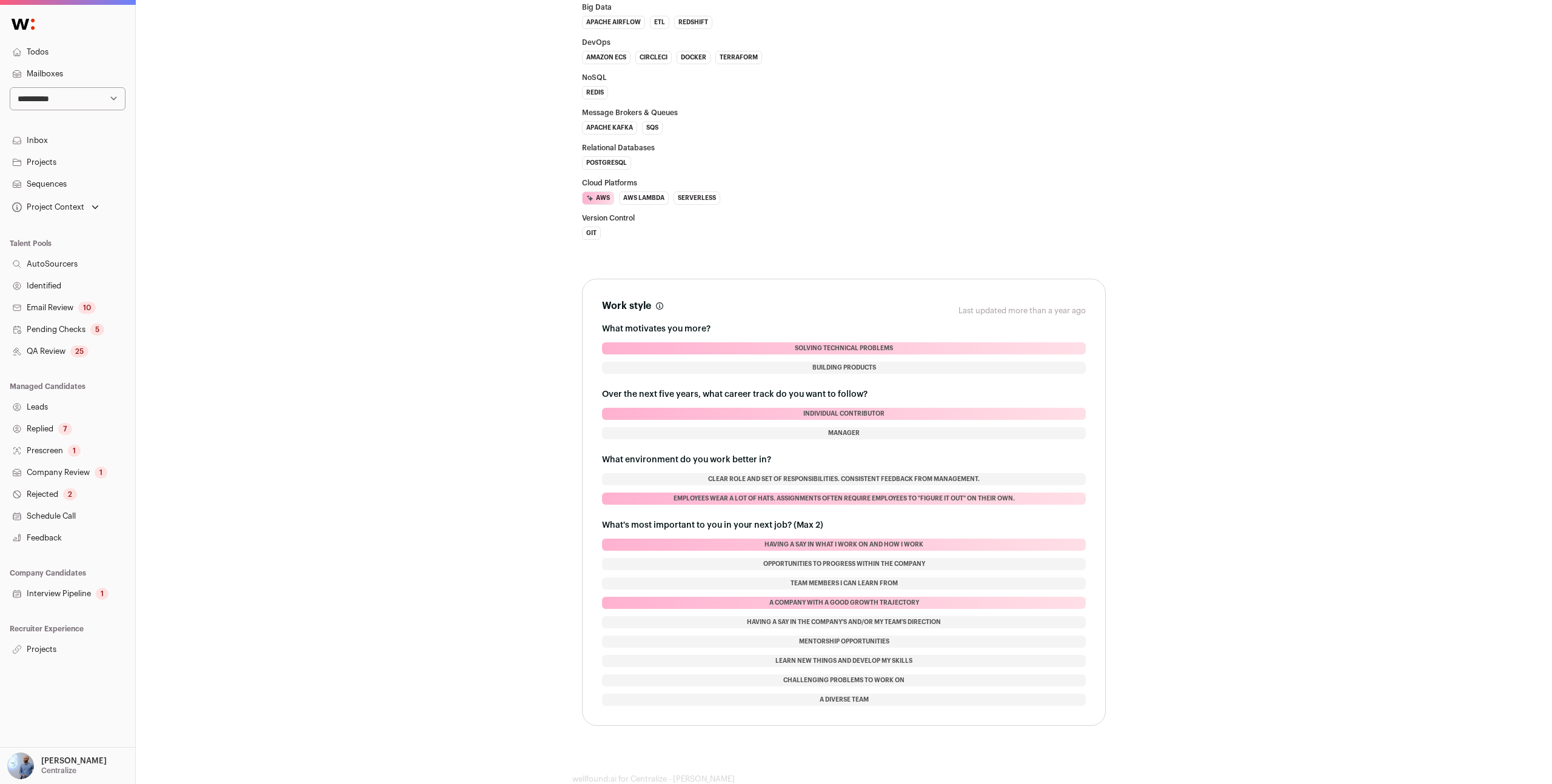
scroll to position [1049, 0]
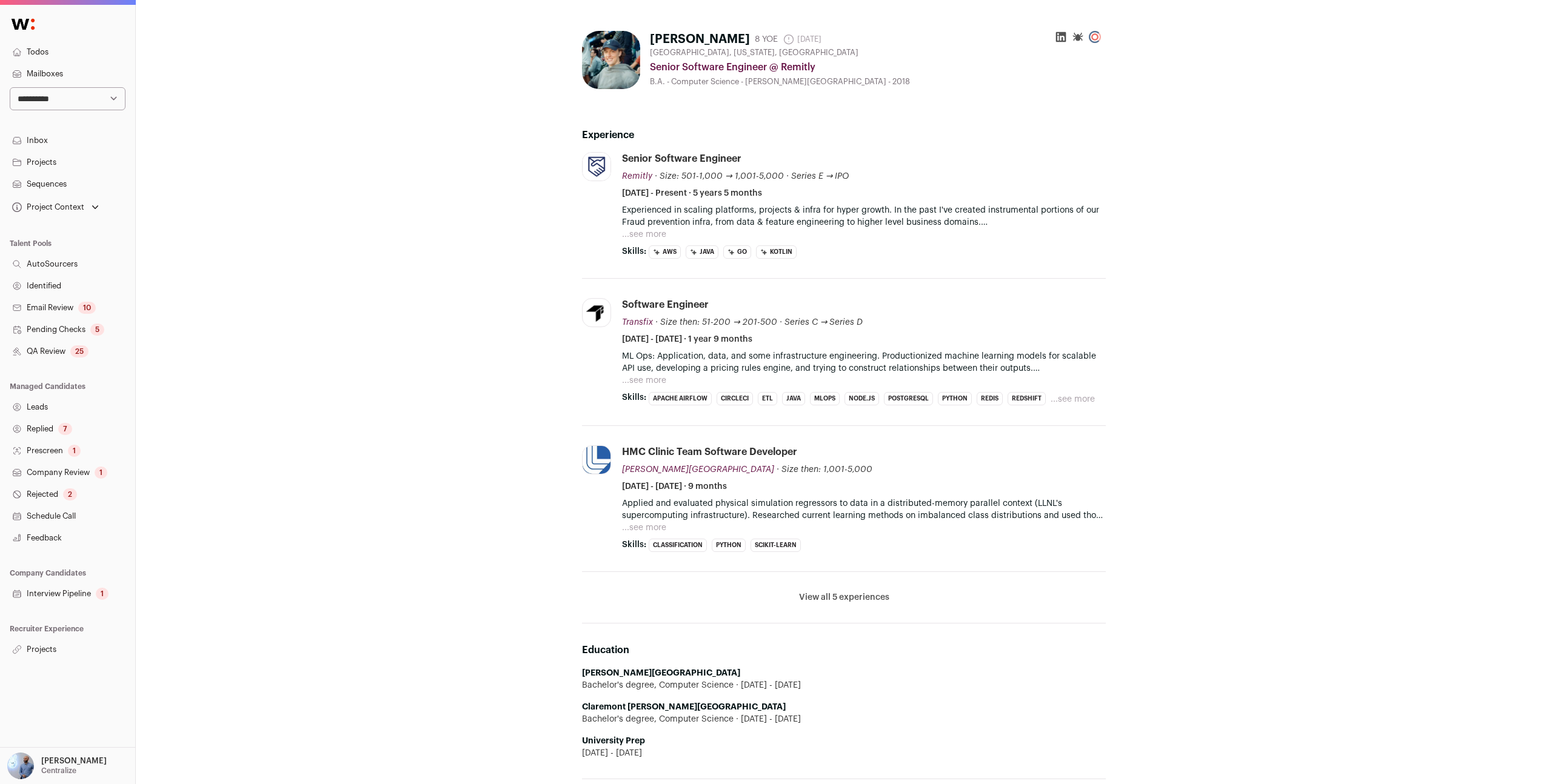
scroll to position [16, 0]
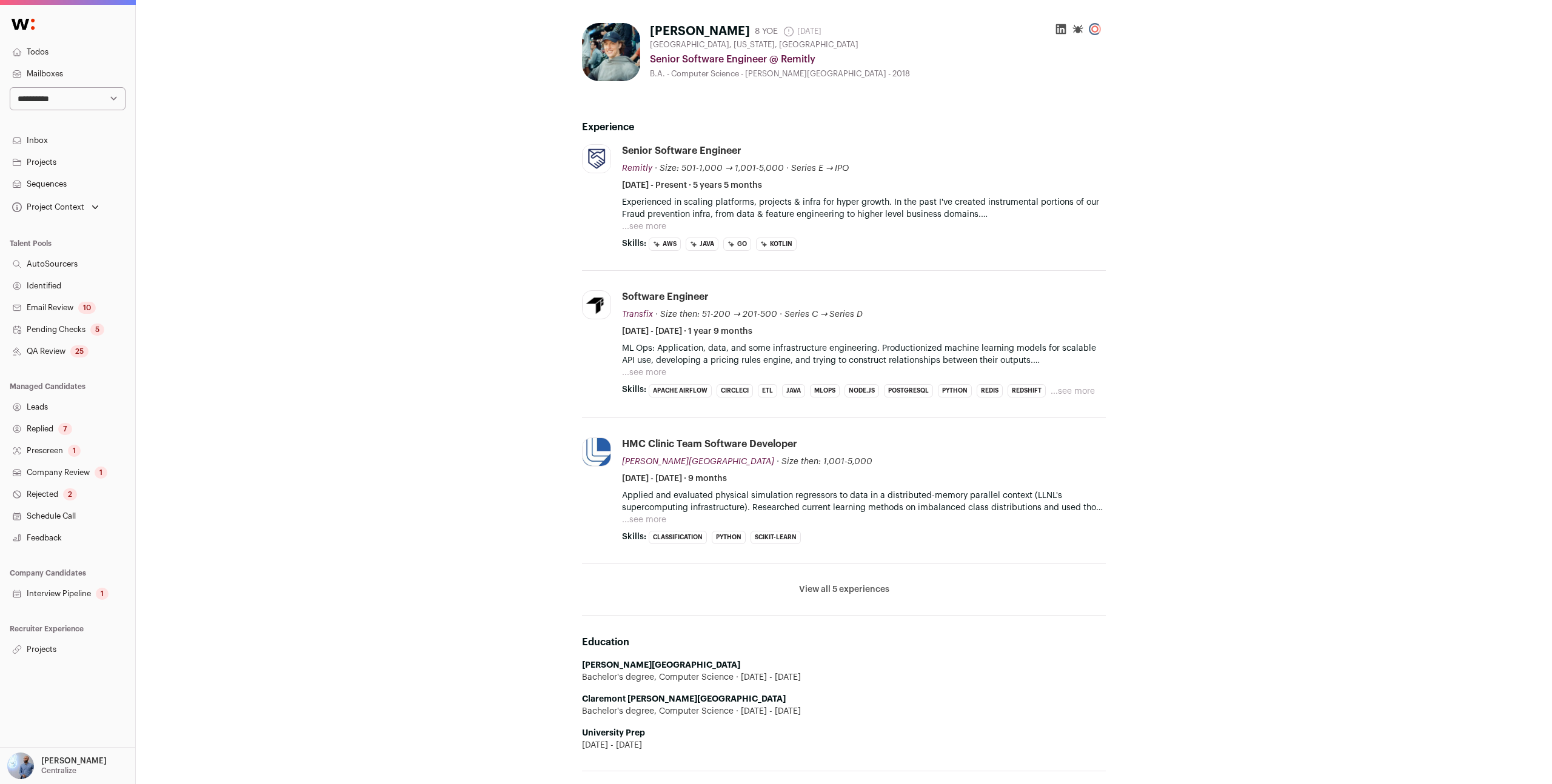
click at [804, 592] on button "View all 5 experiences" at bounding box center [844, 590] width 90 height 12
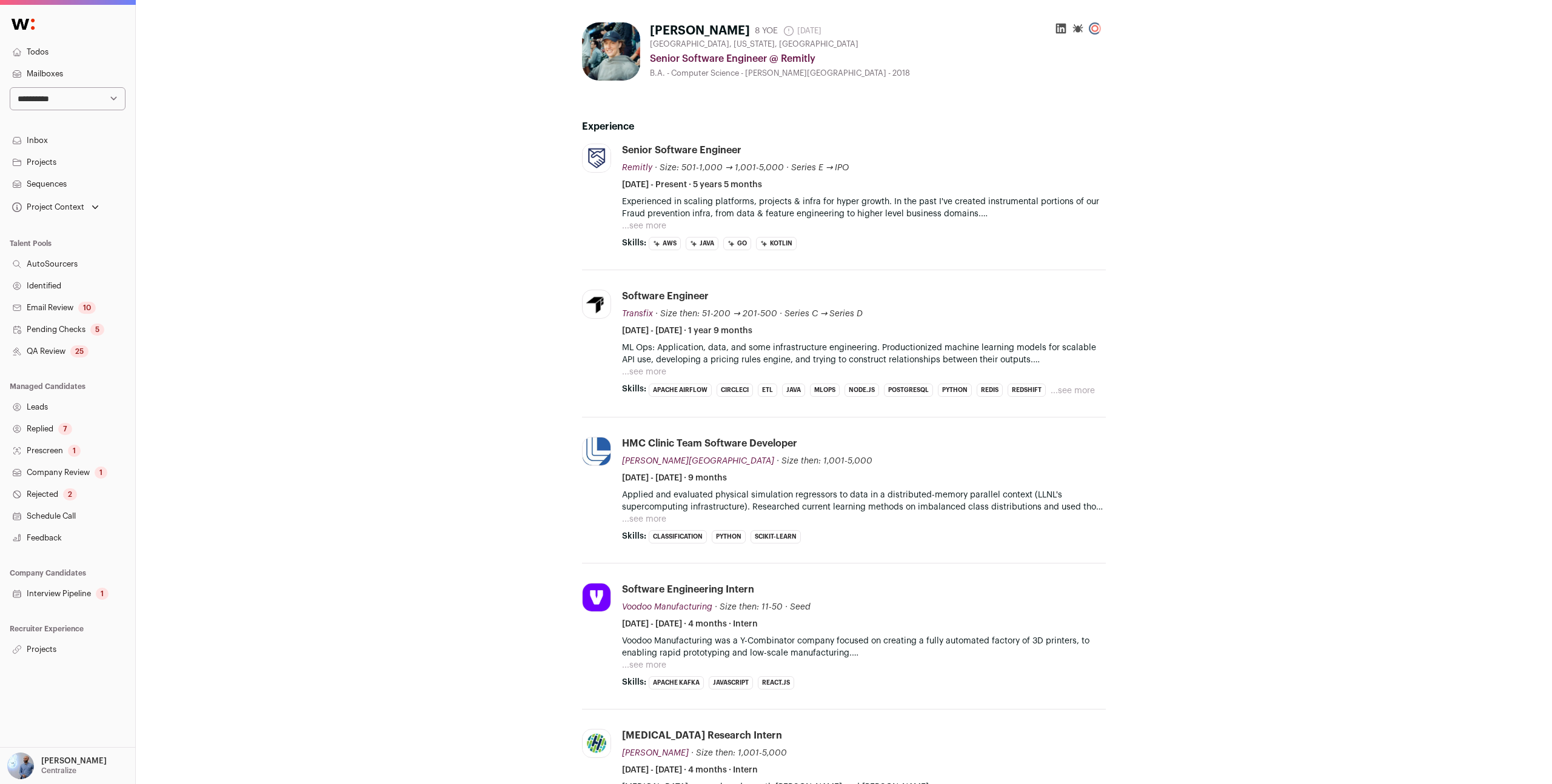
scroll to position [0, 0]
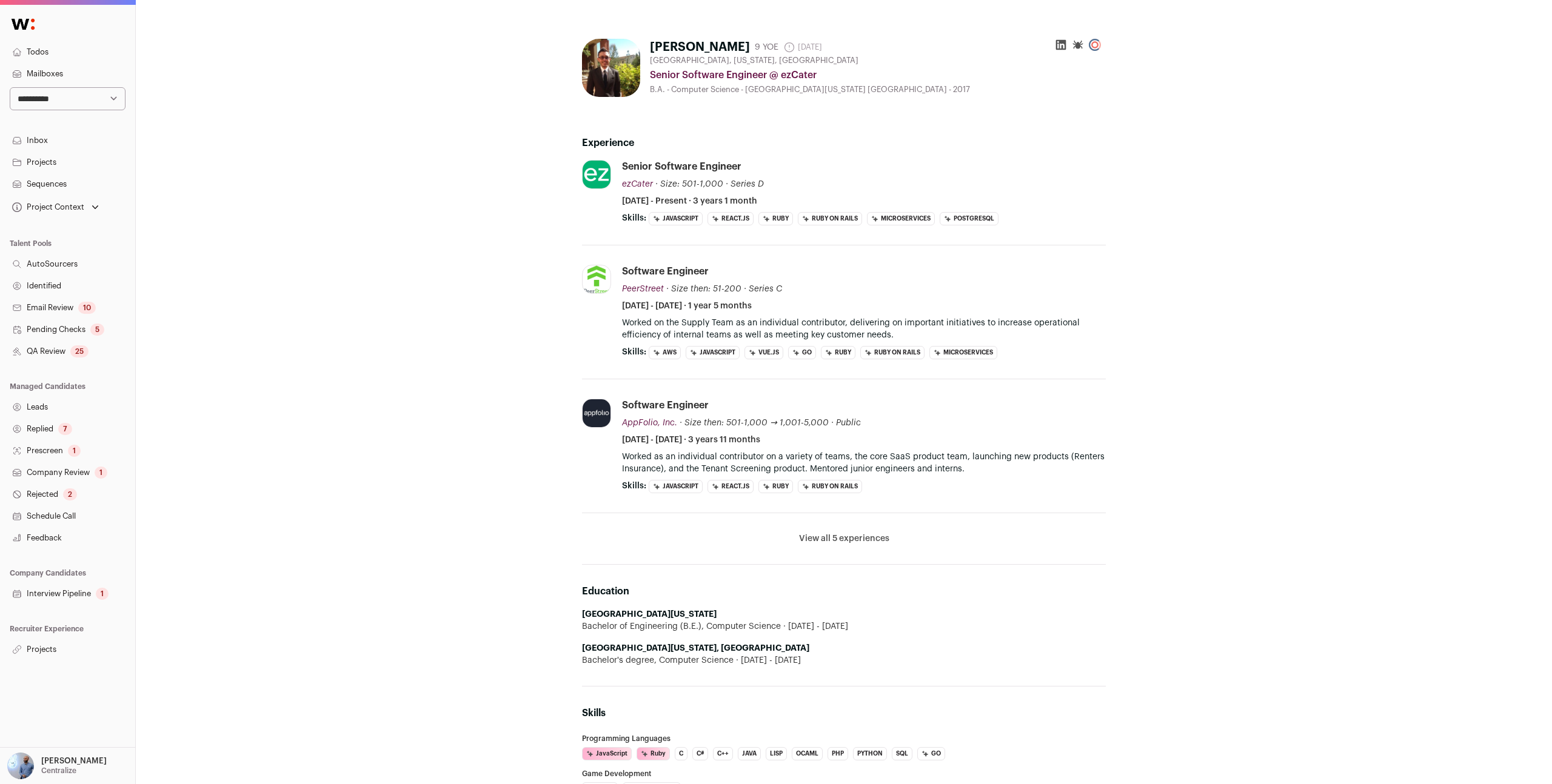
scroll to position [8, 0]
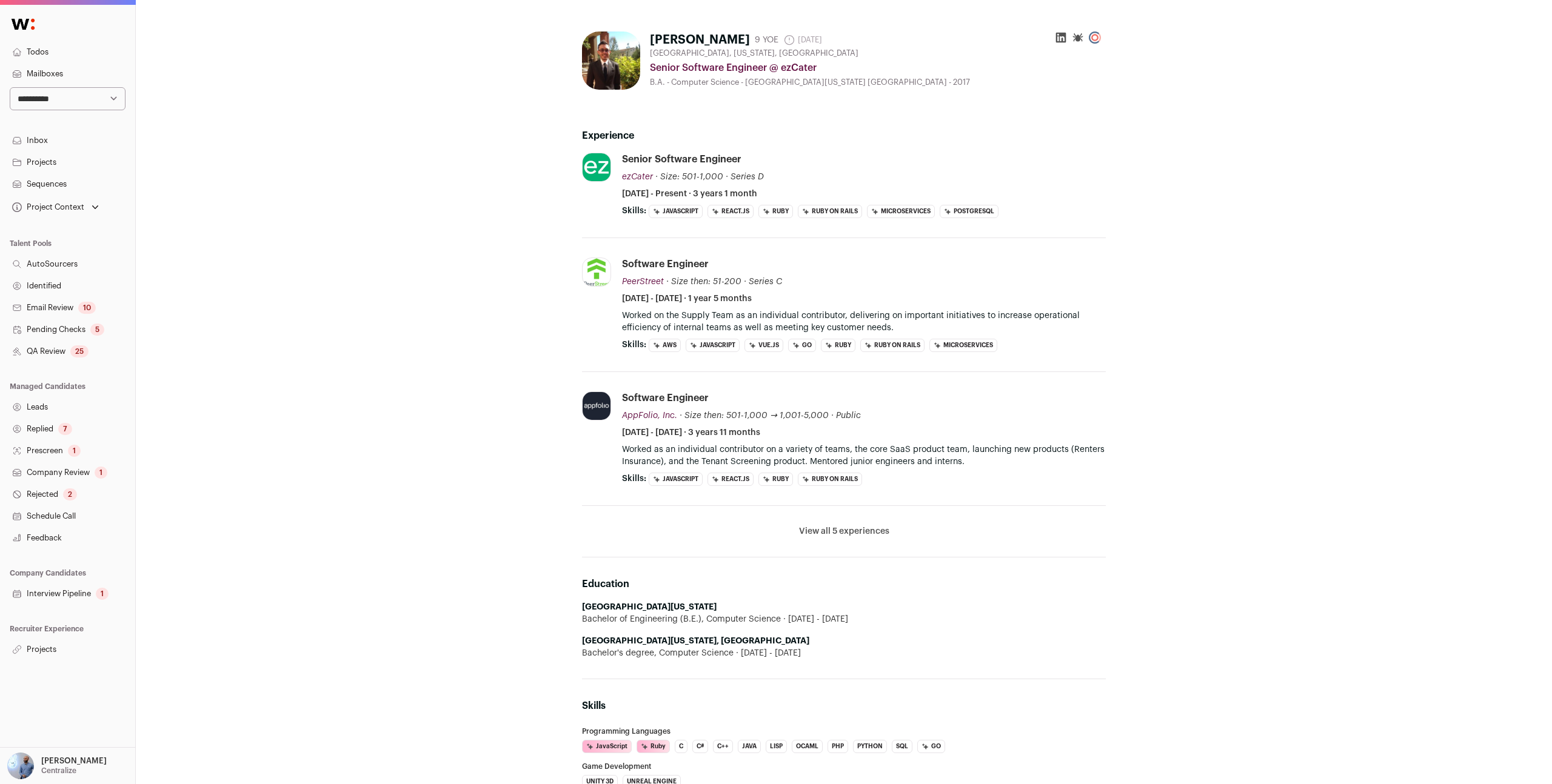
click at [1063, 39] on icon at bounding box center [1061, 38] width 12 height 12
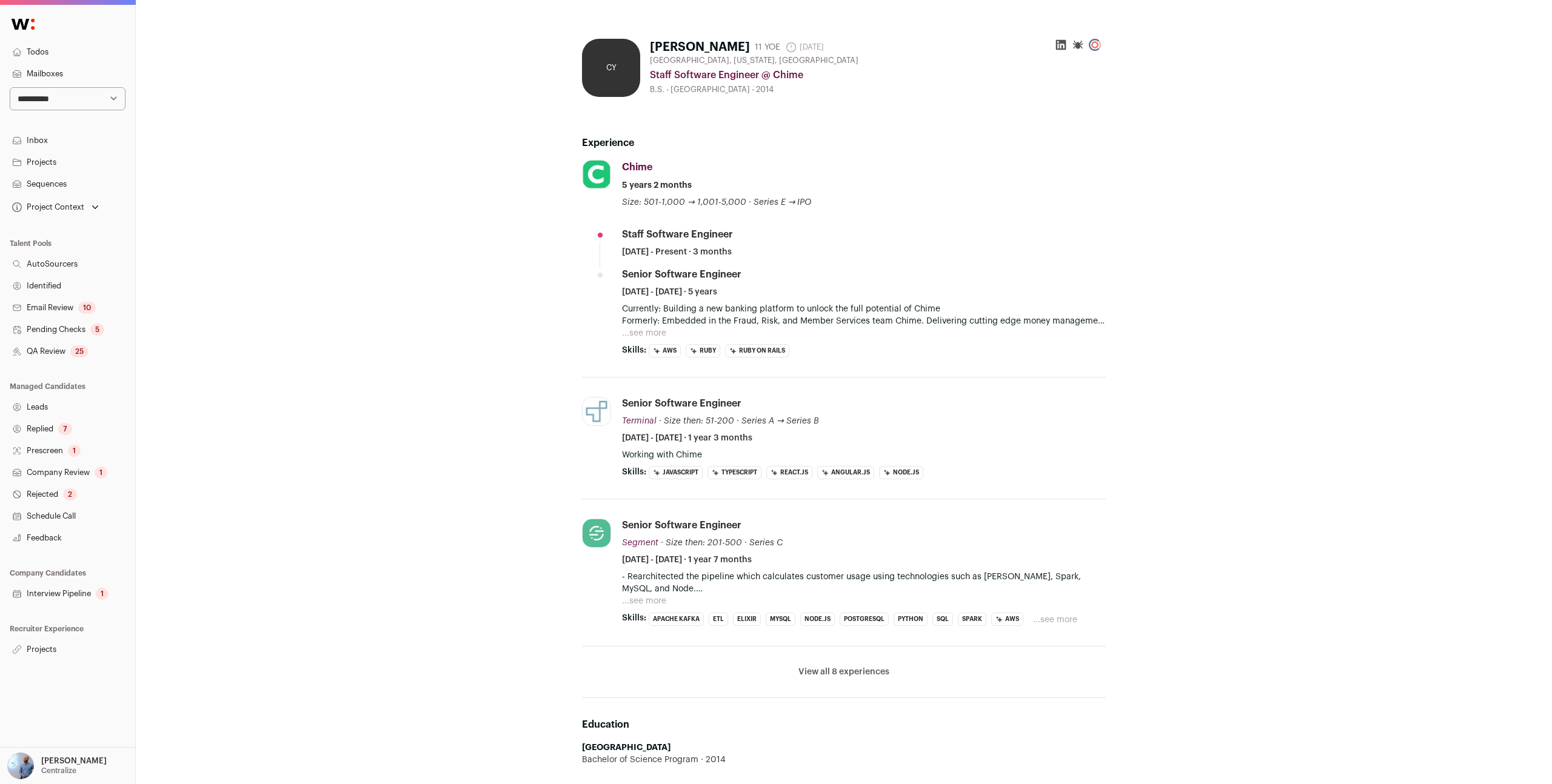
click at [646, 329] on button "...see more" at bounding box center [644, 333] width 44 height 12
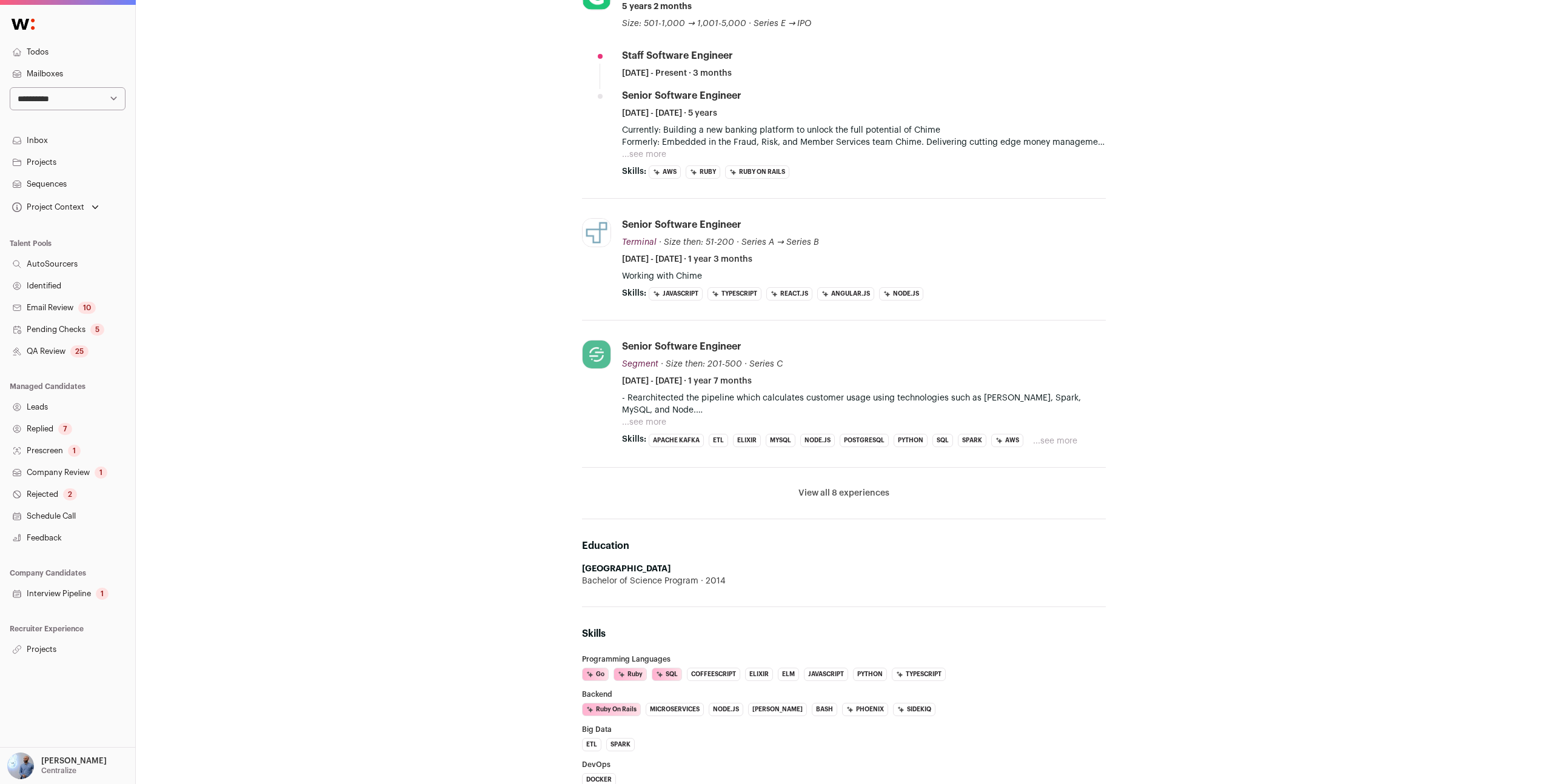
click at [403, 283] on div "CY [PERSON_NAME] 11 YOE [DATE] Admin only. The last time the profile was scrape…" at bounding box center [843, 498] width 1416 height 1354
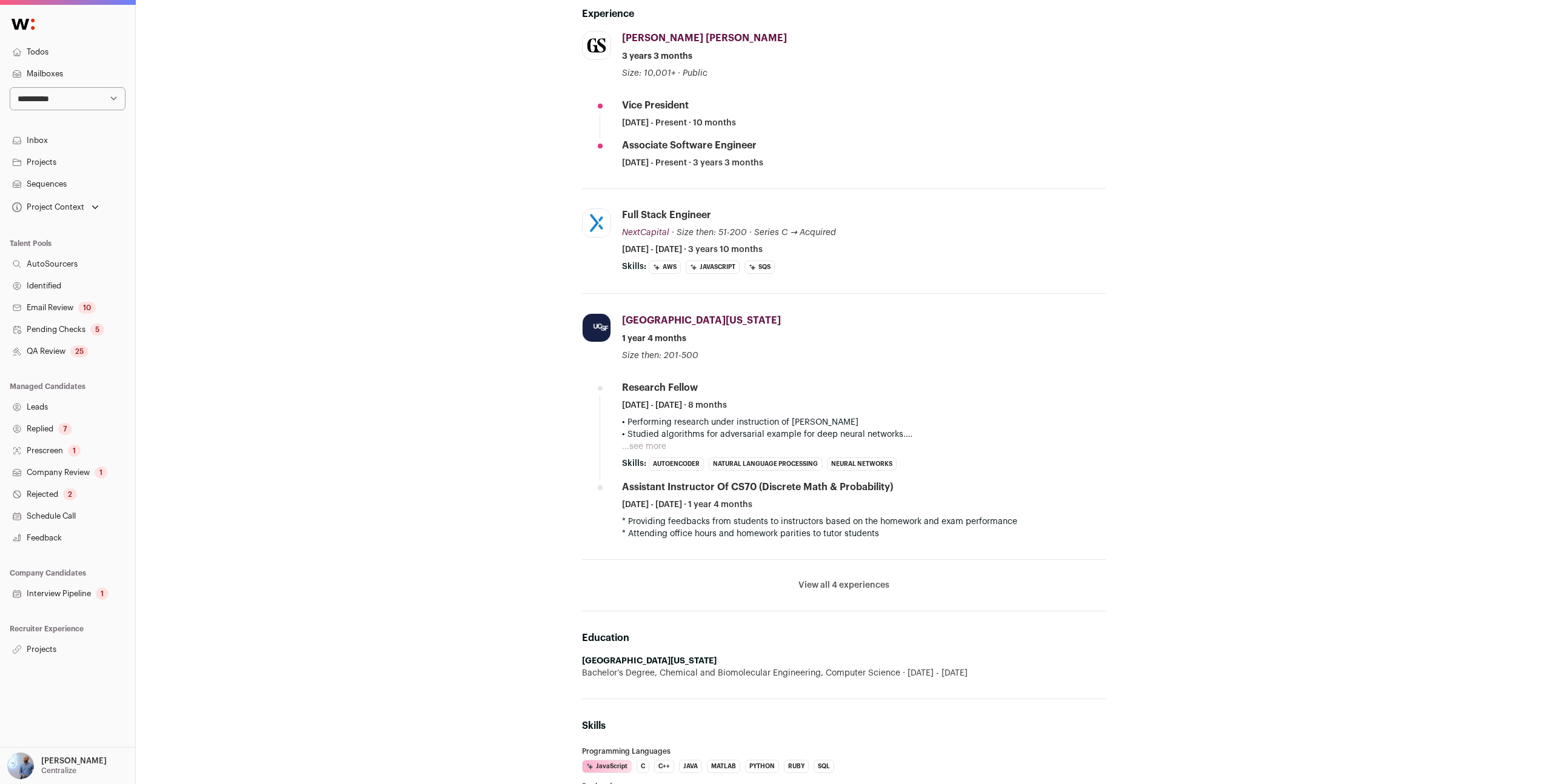
scroll to position [145, 0]
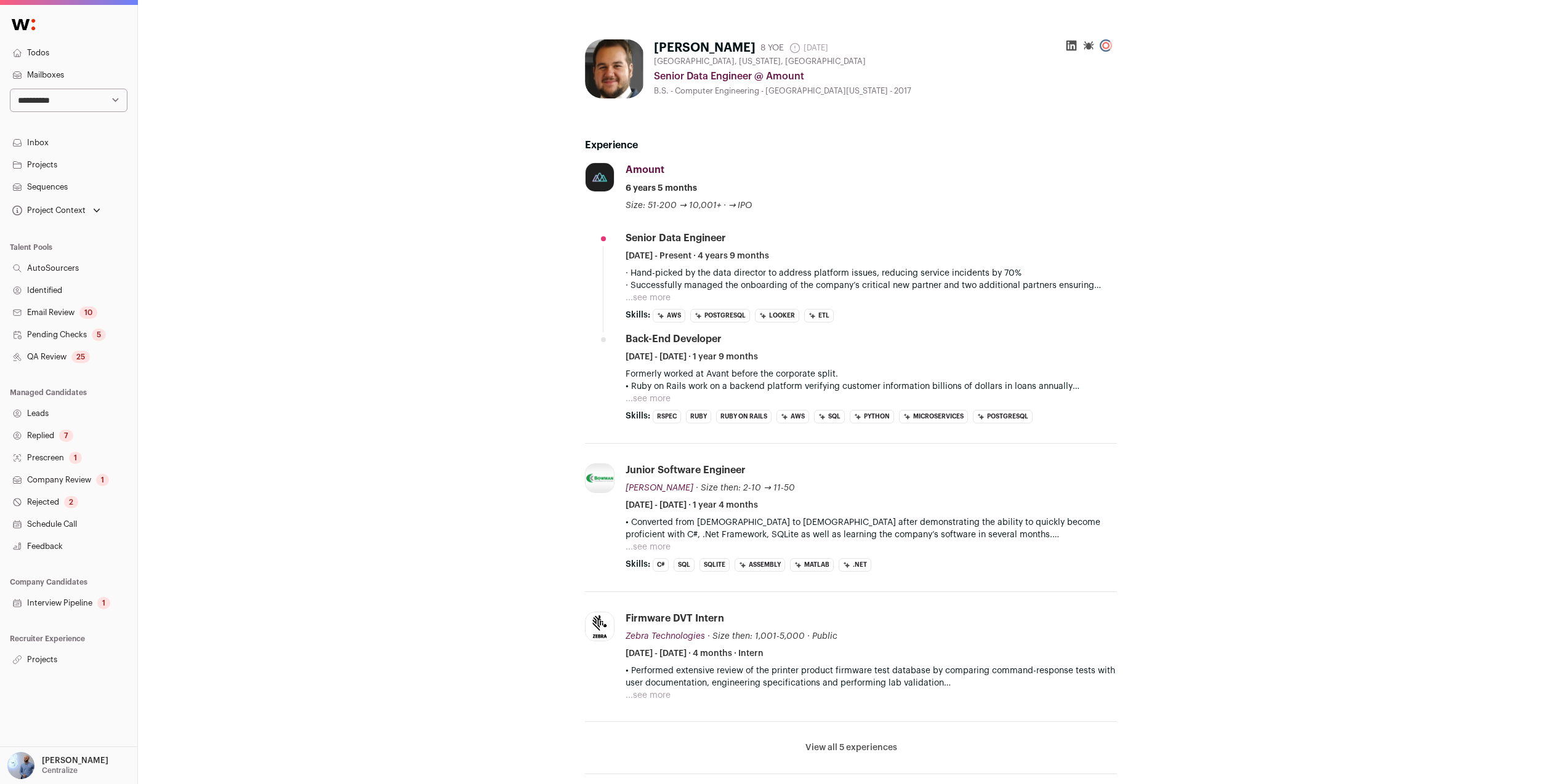
click at [629, 289] on p "· Hand-picked by the data director to address platform issues, reducing service…" at bounding box center [871, 279] width 491 height 25
click at [628, 295] on button "...see more" at bounding box center [648, 298] width 45 height 12
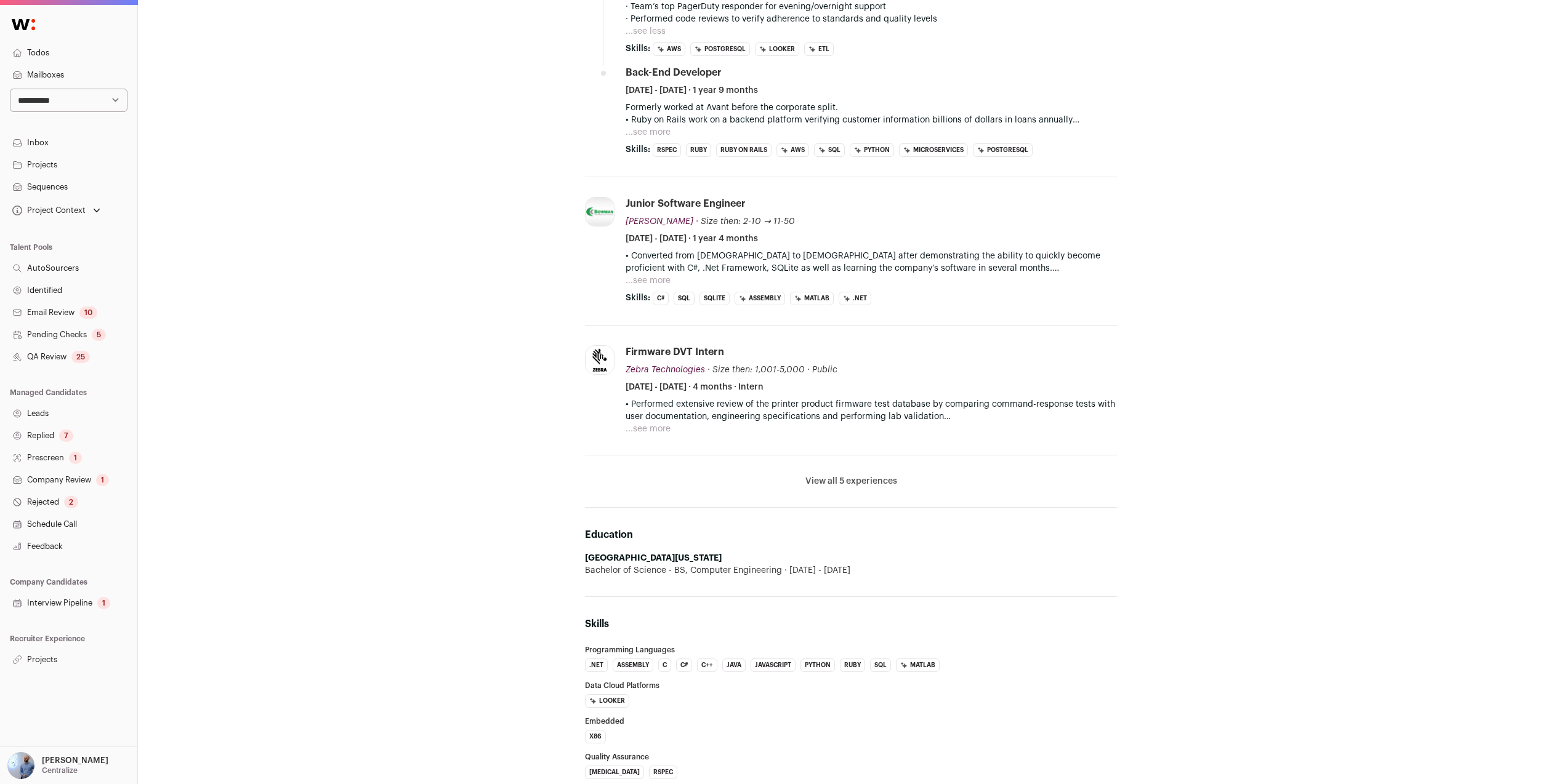
scroll to position [167, 0]
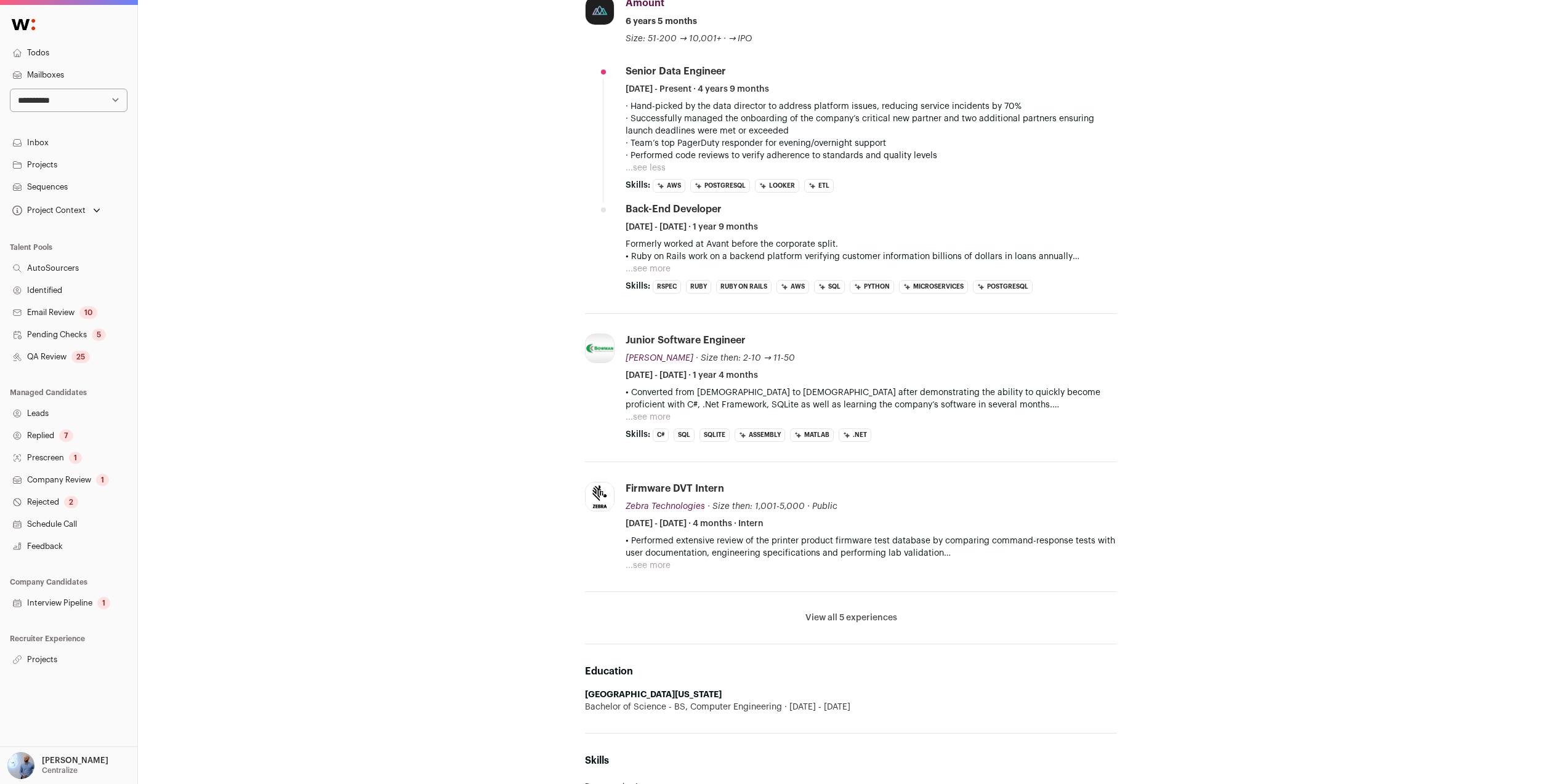
click at [655, 162] on button "...see less" at bounding box center [646, 168] width 40 height 12
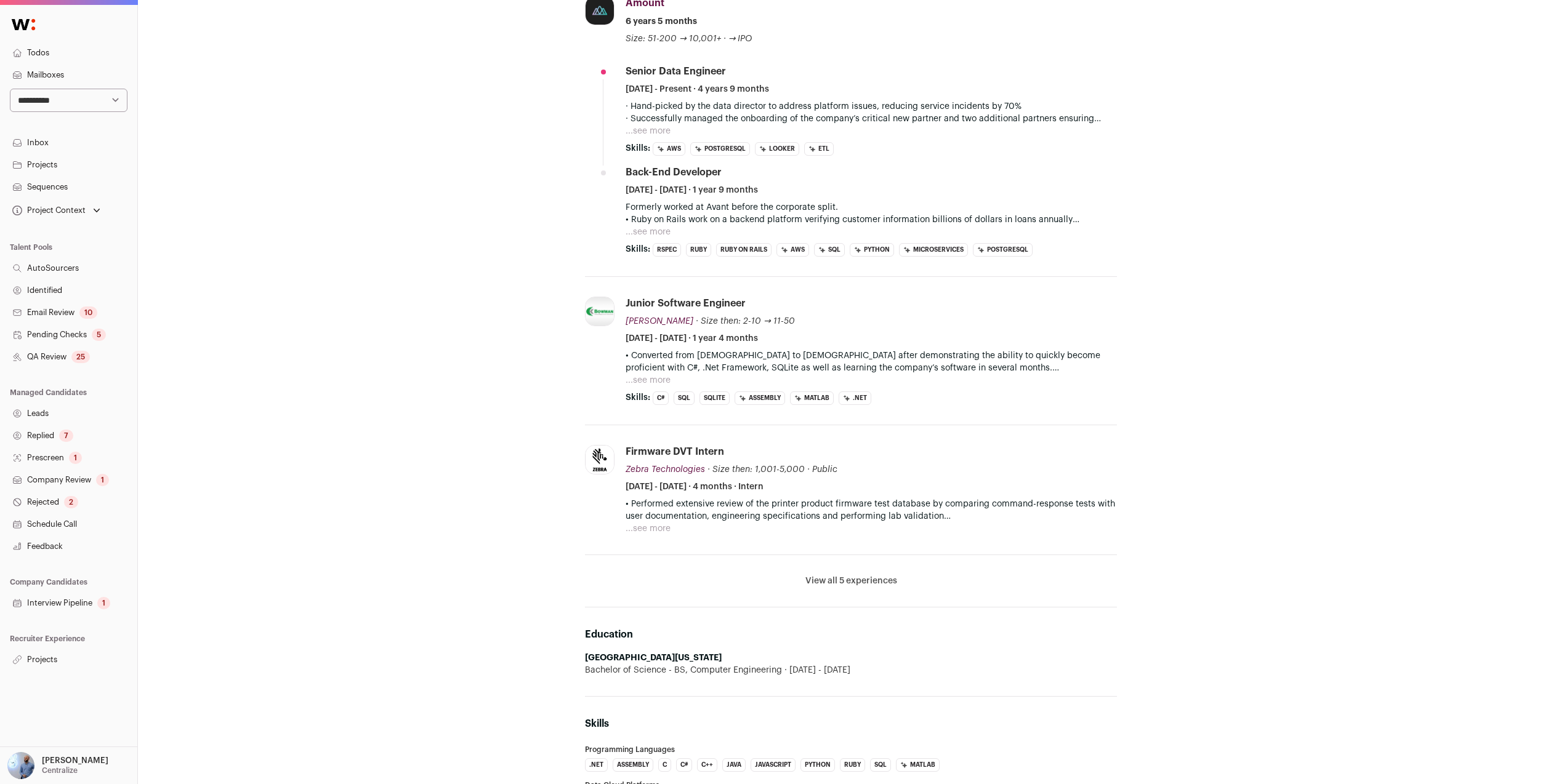
click at [677, 131] on div "· Hand-picked by the data director to address platform issues, reducing service…" at bounding box center [871, 118] width 491 height 37
click at [674, 131] on div "· Hand-picked by the data director to address platform issues, reducing service…" at bounding box center [871, 118] width 491 height 37
click at [670, 133] on div "· Hand-picked by the data director to address platform issues, reducing service…" at bounding box center [871, 118] width 491 height 37
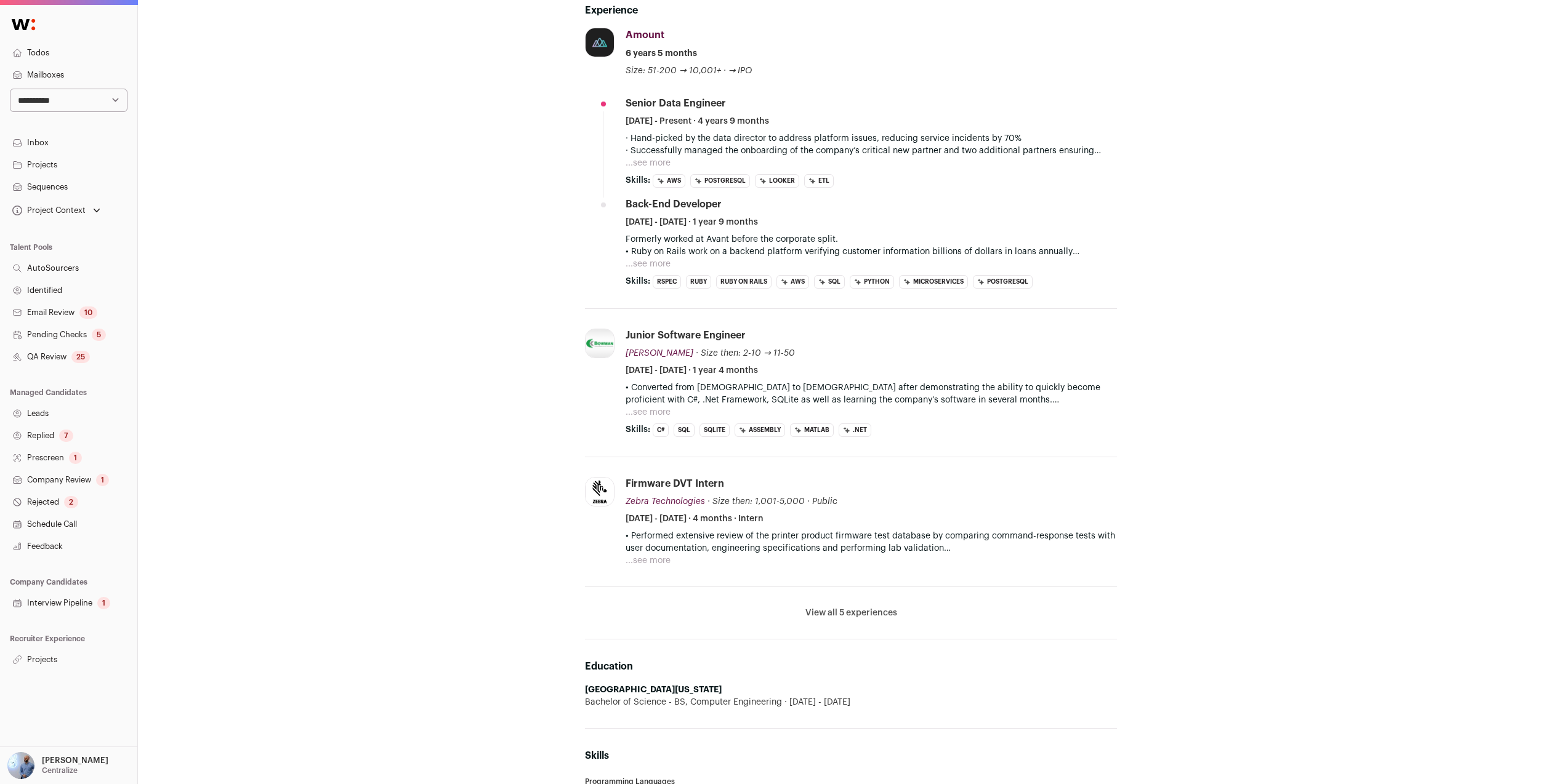
scroll to position [0, 0]
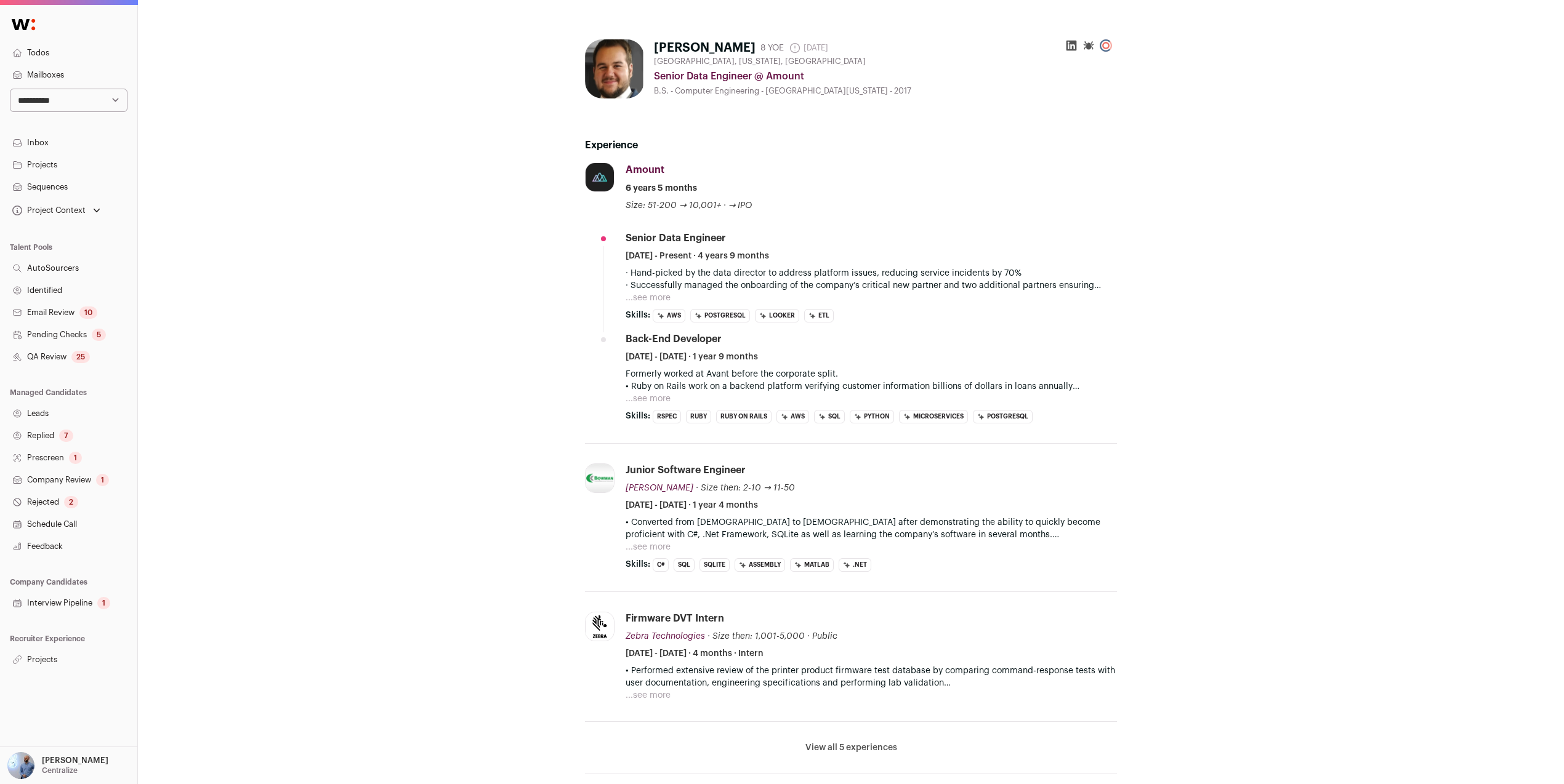
click at [405, 325] on div "Jonathan Rakushin-Weinstein 8 YOE 5 months ago Admin only. The last time the pr…" at bounding box center [851, 719] width 1426 height 1440
click at [686, 248] on div "Senior Data Engineer February 2021 - Present · 4 years 9 months" at bounding box center [871, 247] width 491 height 31
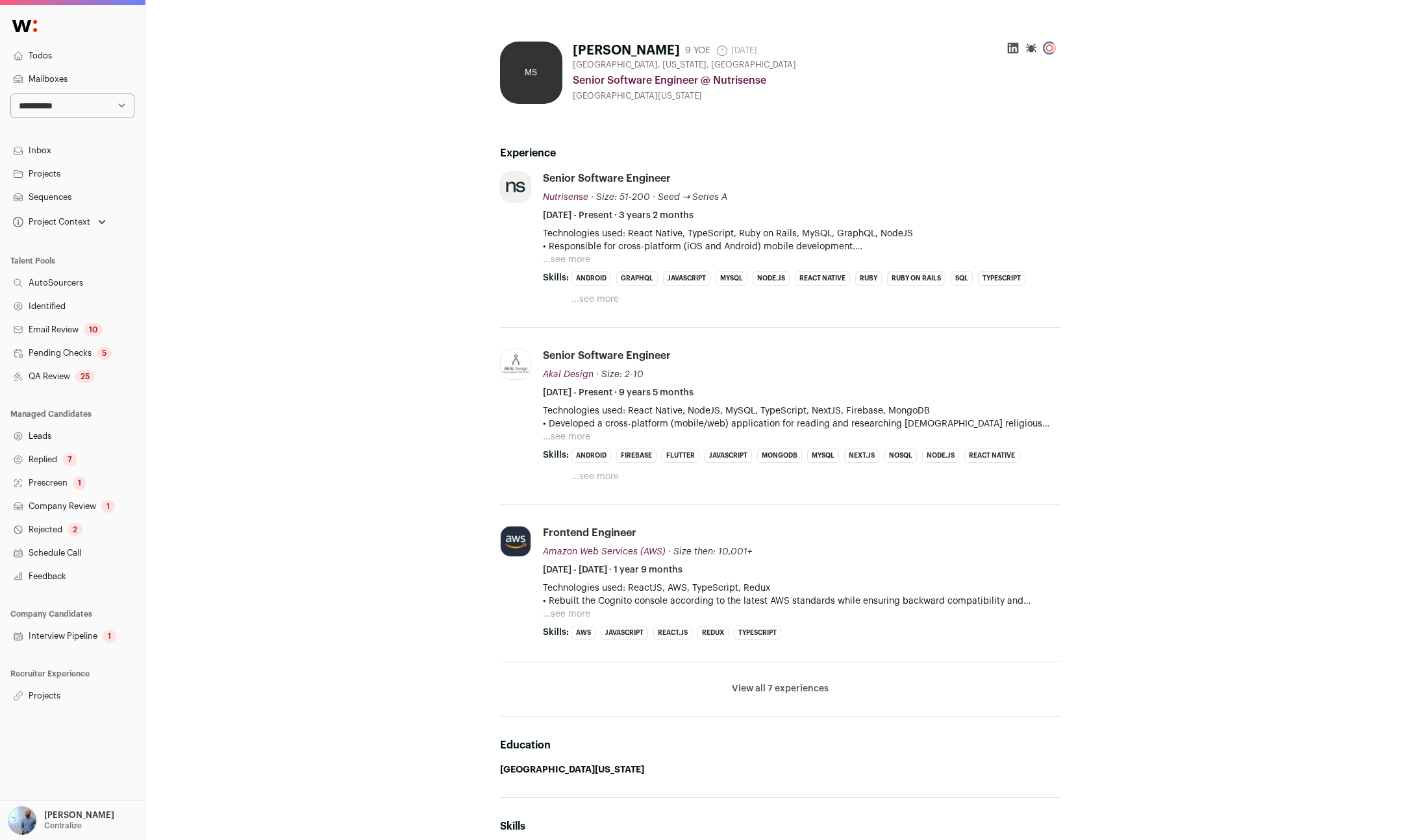
click at [564, 264] on button "...see more" at bounding box center [567, 260] width 47 height 13
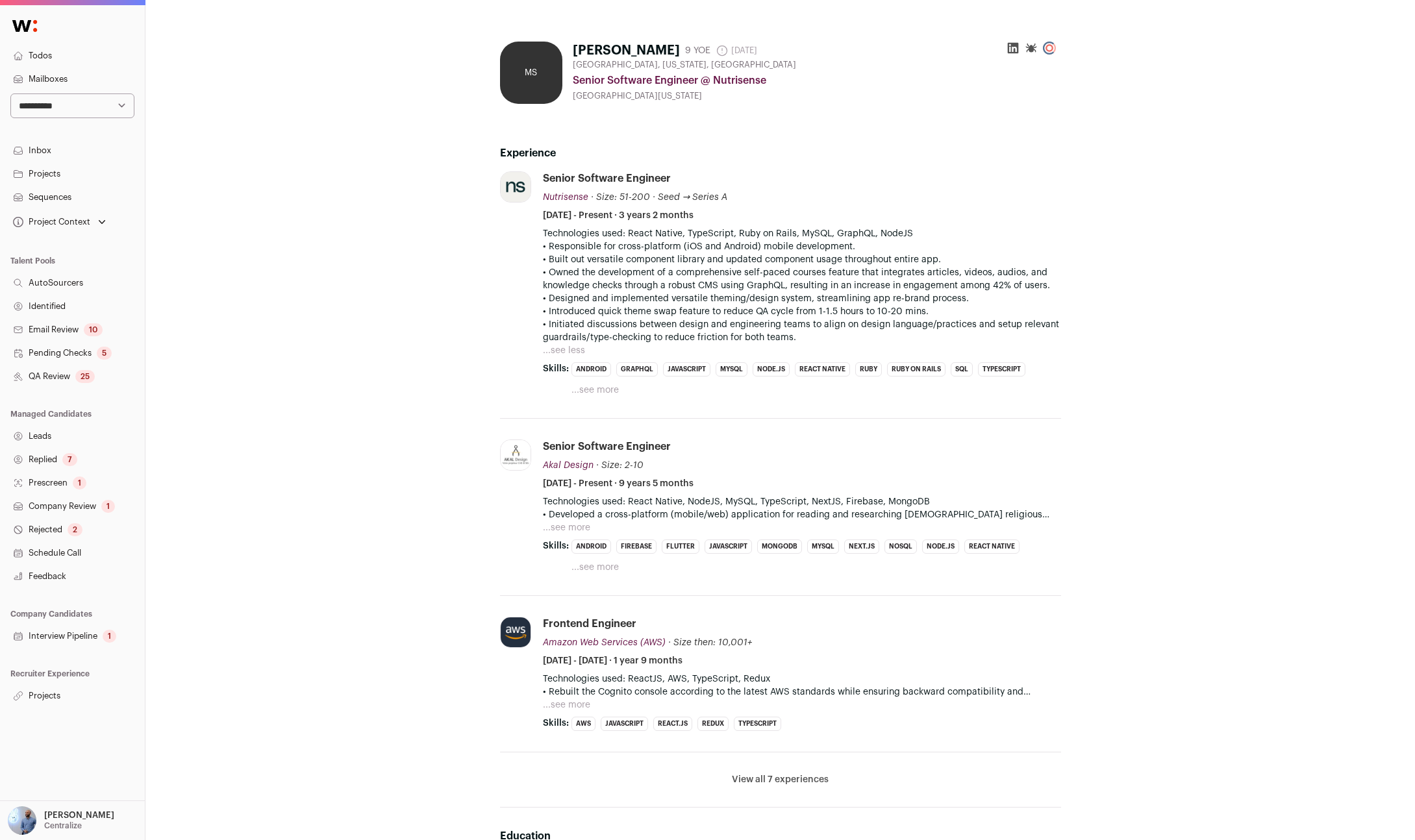
scroll to position [508, 0]
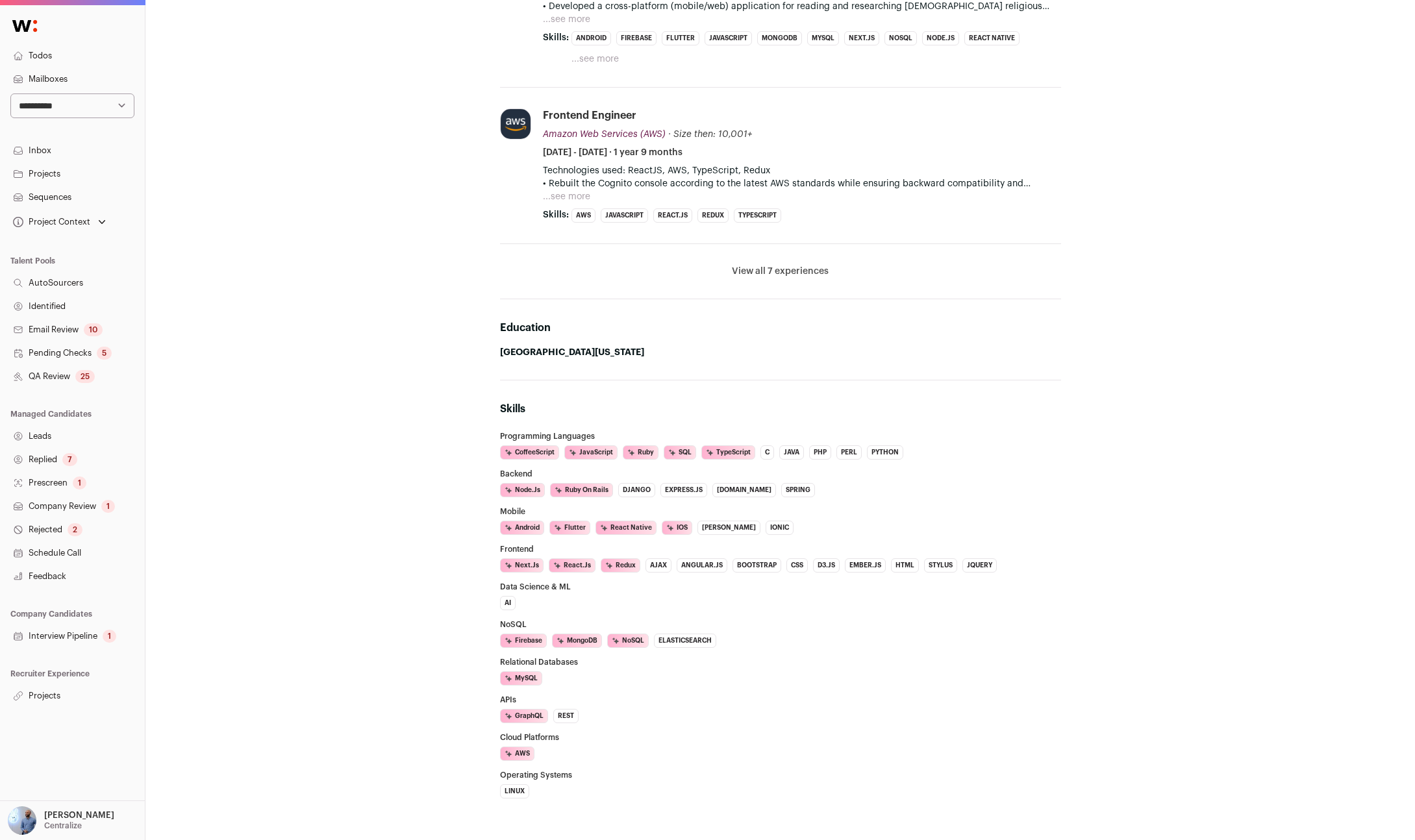
click at [547, 352] on strong "University of Washington" at bounding box center [572, 352] width 145 height 9
click at [547, 351] on strong "University of Washington" at bounding box center [572, 352] width 145 height 9
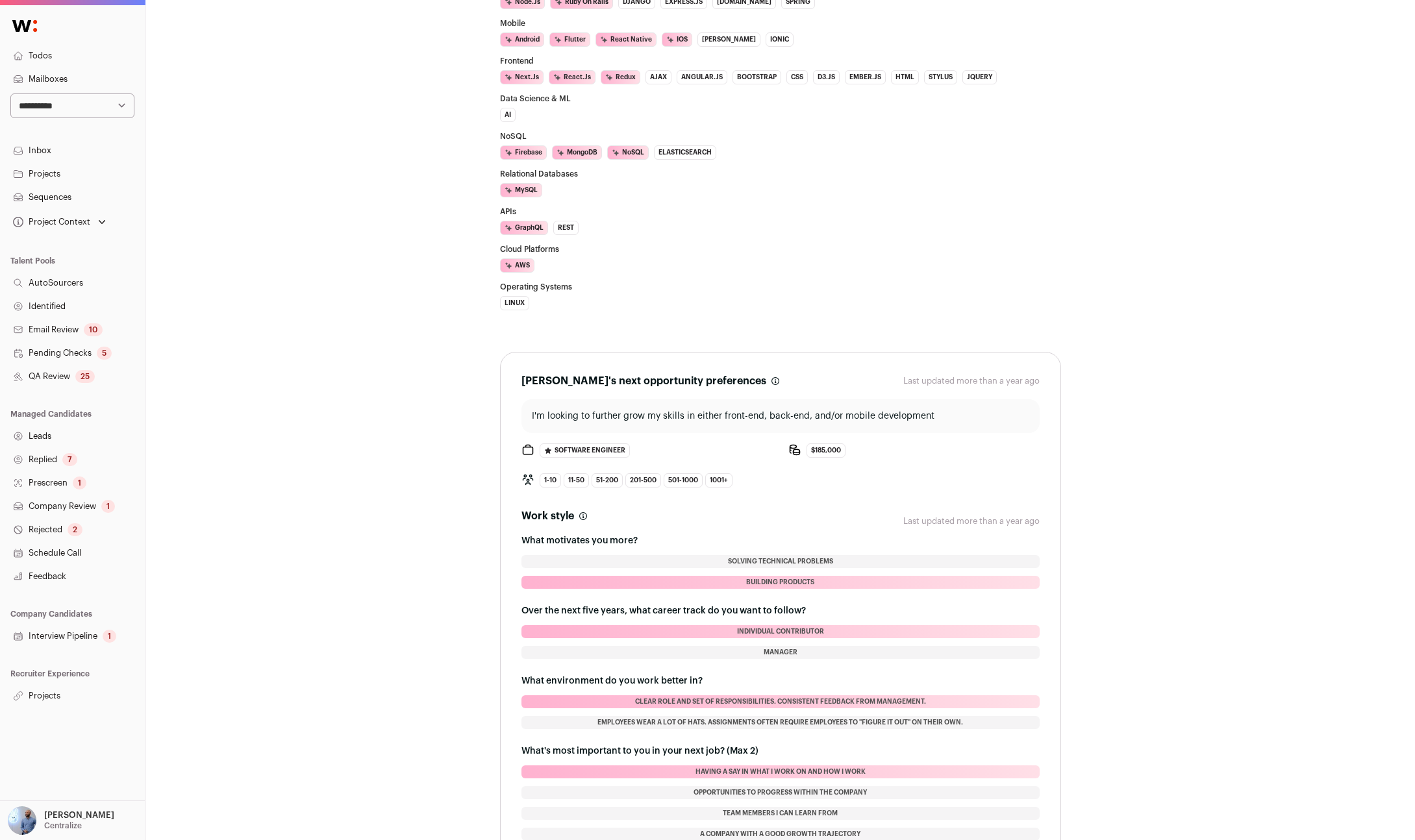
scroll to position [602, 0]
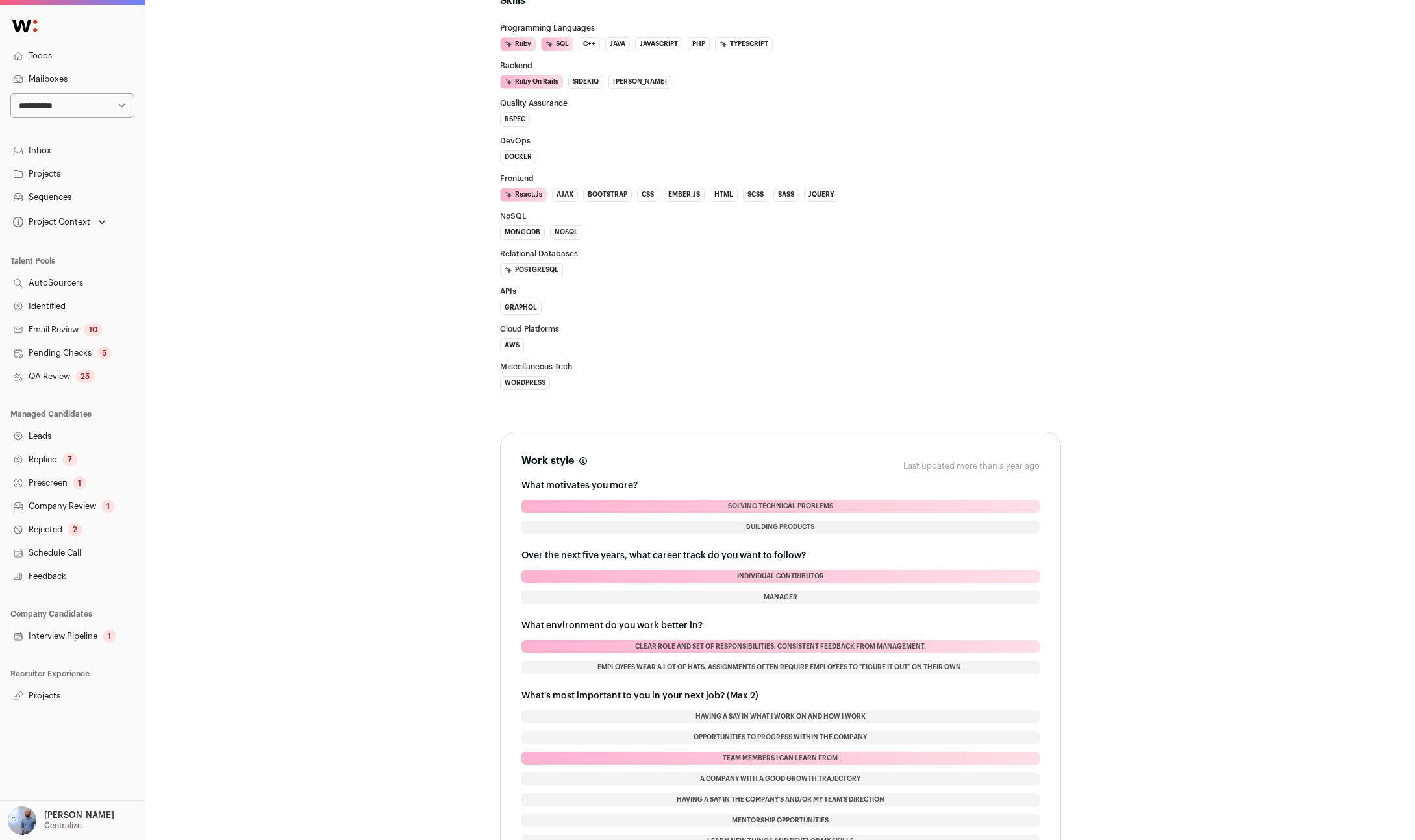
scroll to position [940, 0]
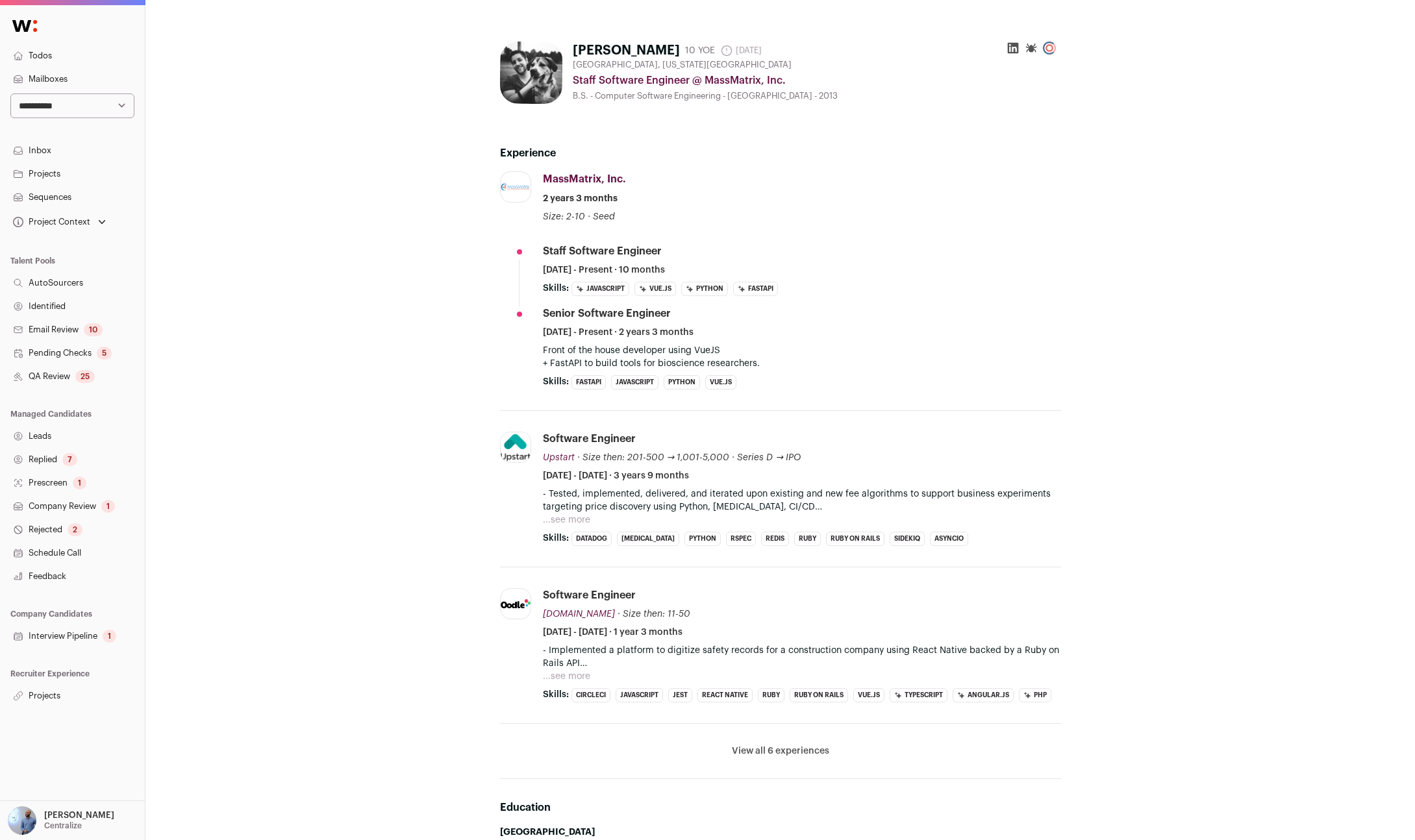
click at [585, 517] on button "...see more" at bounding box center [567, 520] width 47 height 13
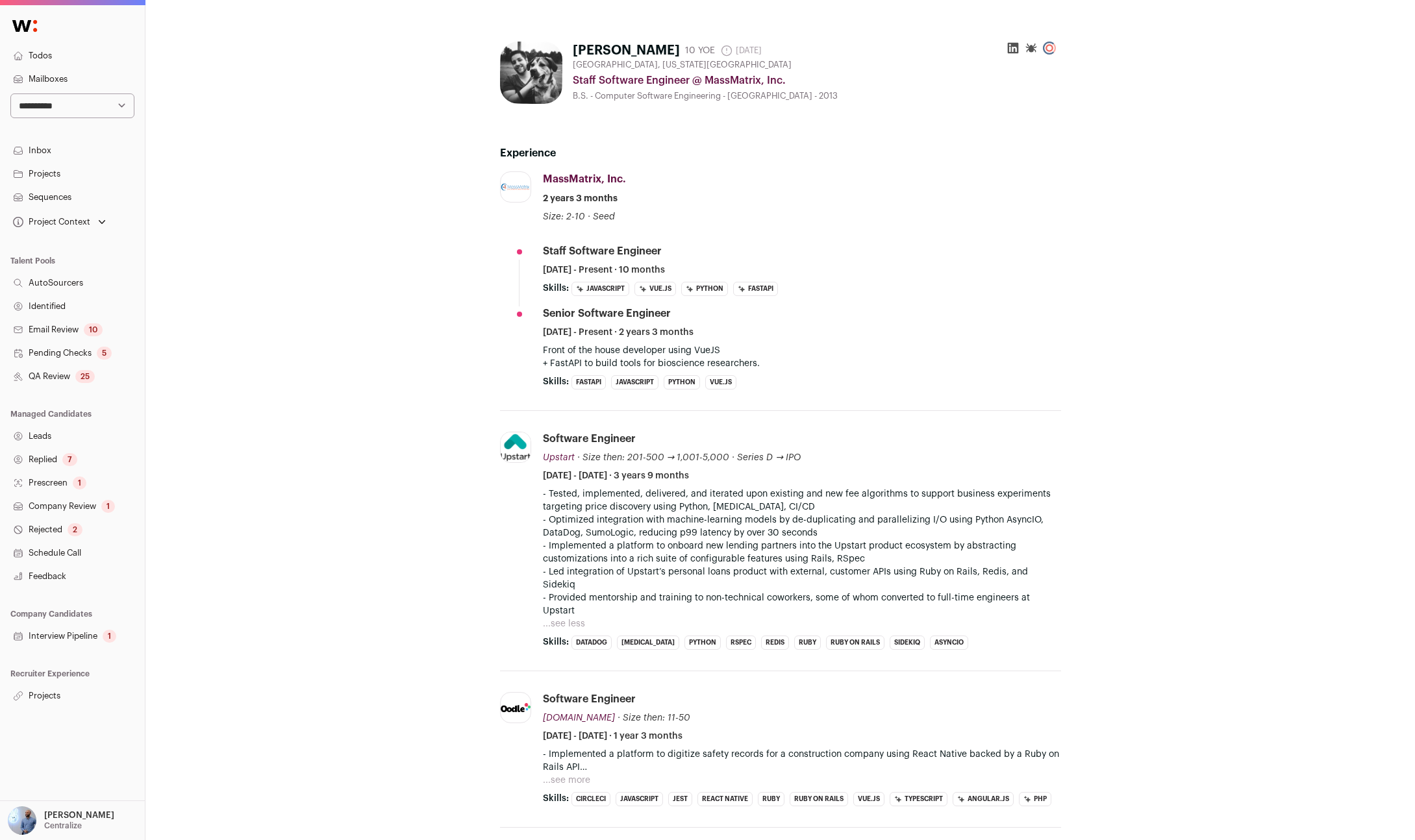
click at [1014, 46] on icon at bounding box center [1013, 49] width 11 height 11
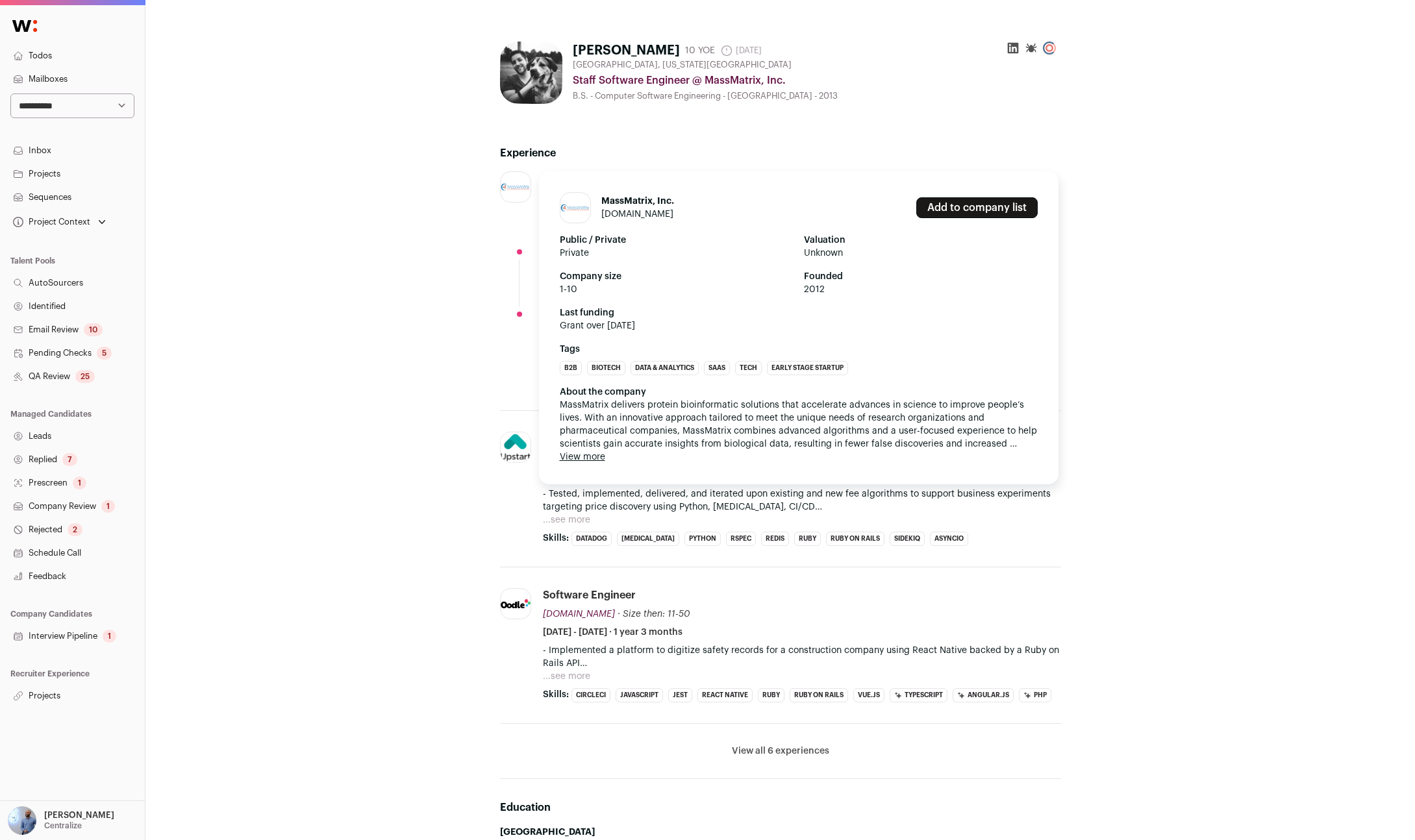
click at [624, 215] on link "massmatrix.bio" at bounding box center [637, 213] width 72 height 9
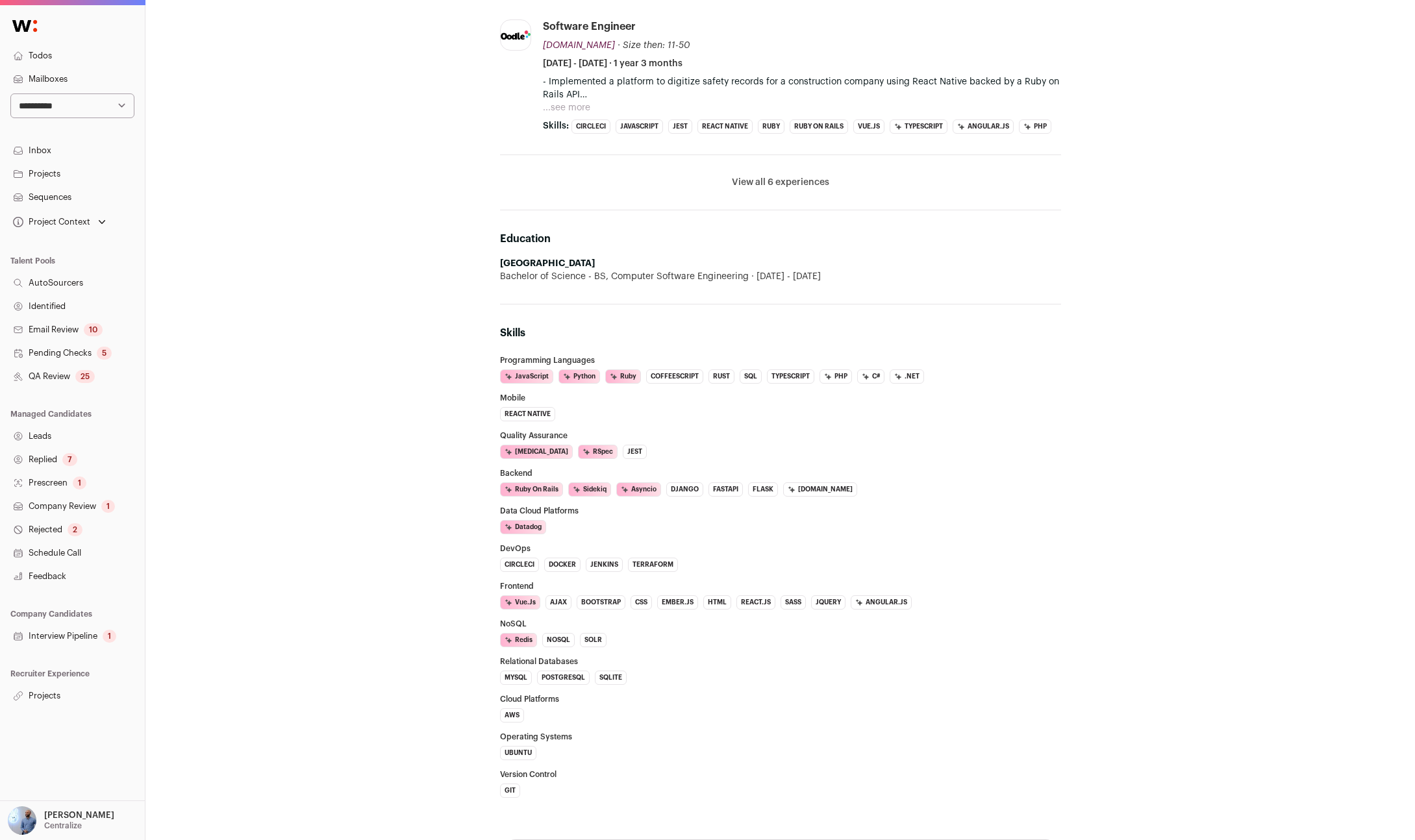
scroll to position [980, 0]
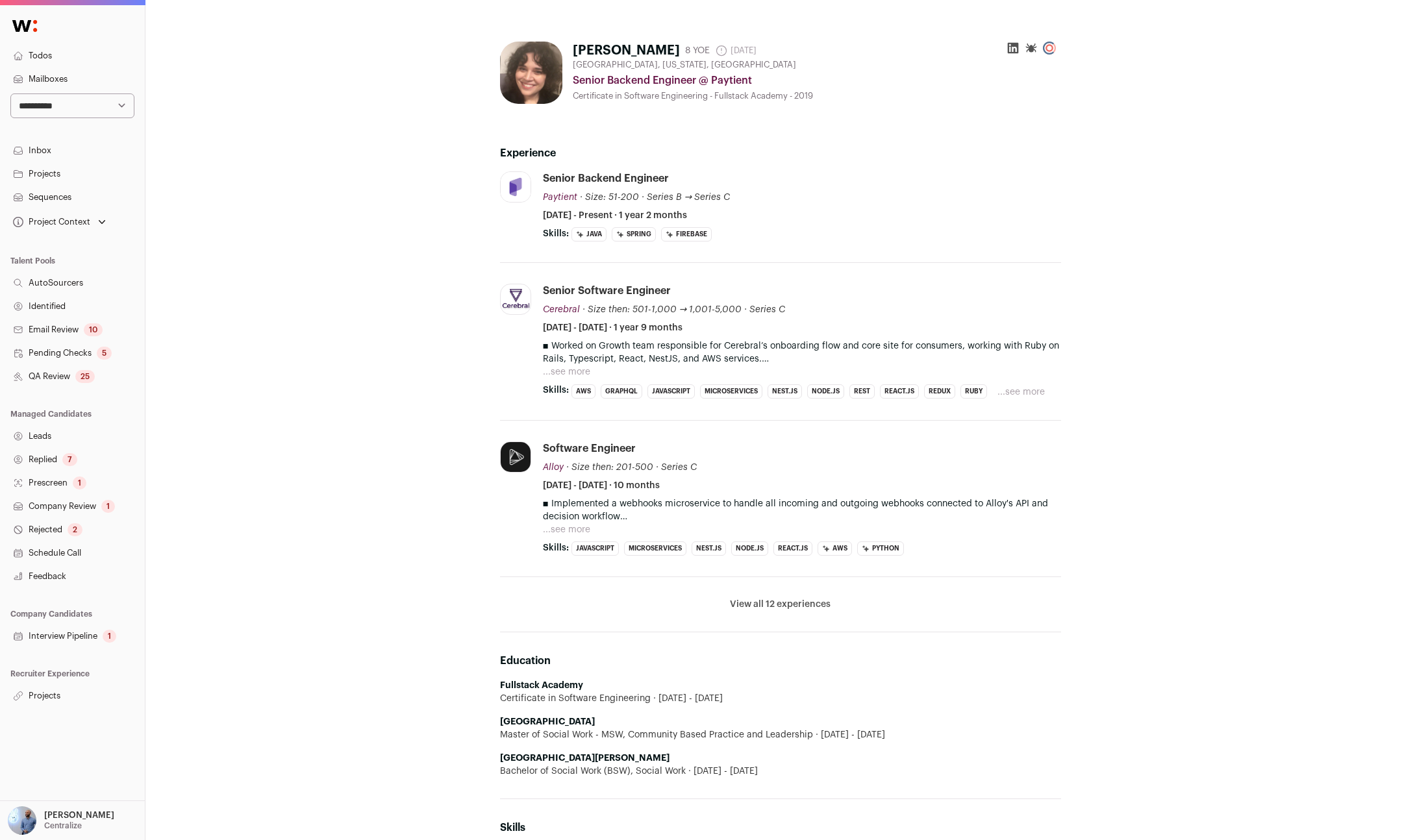
click at [564, 364] on p "▪ Worked on Growth team responsible for Cerebral’s onboarding flow and core sit…" at bounding box center [802, 352] width 518 height 26
click at [564, 369] on button "...see more" at bounding box center [567, 372] width 47 height 13
click at [788, 601] on button "View all 12 experiences" at bounding box center [780, 605] width 101 height 13
click at [748, 609] on button "View all 12 experiences" at bounding box center [780, 605] width 101 height 13
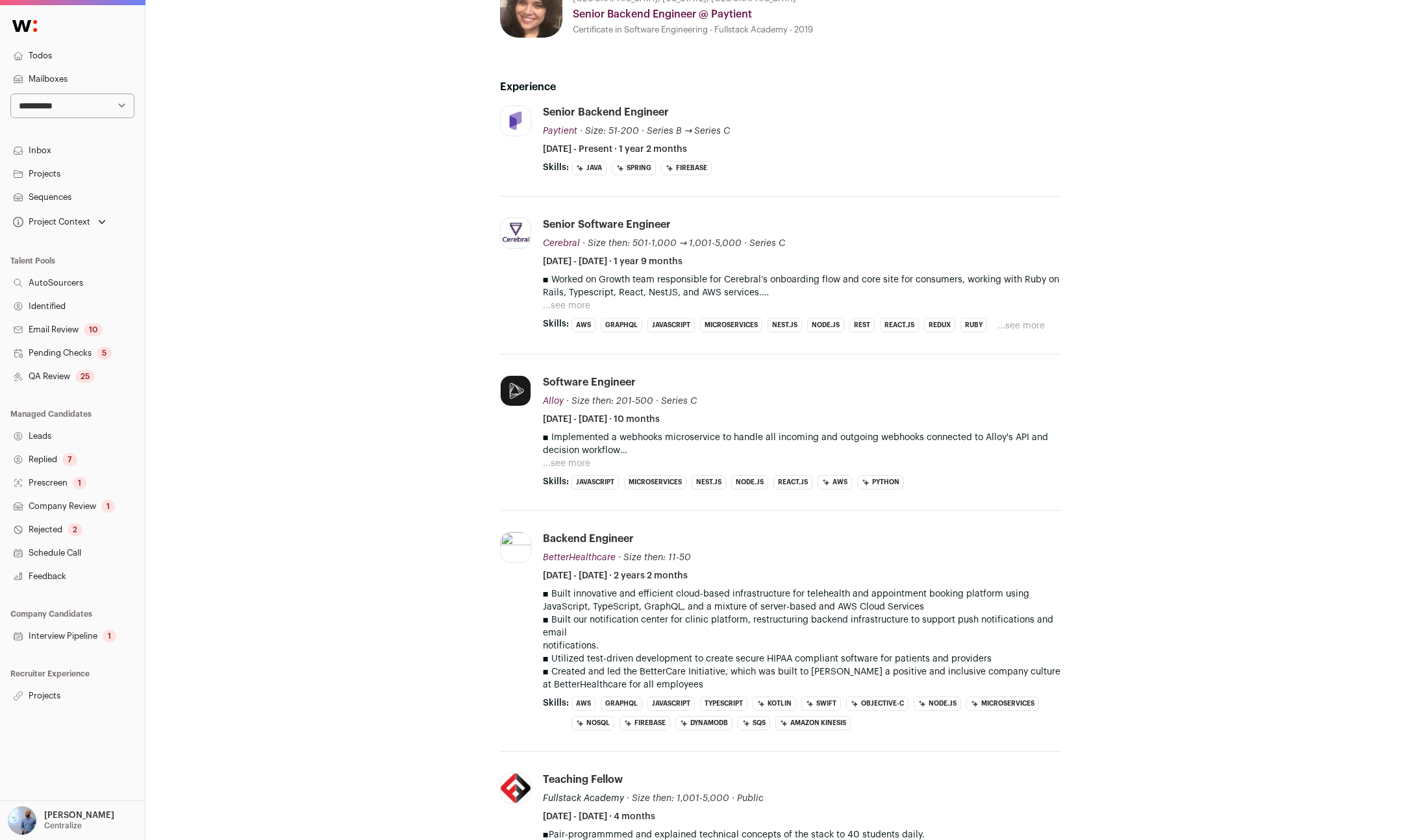
scroll to position [41, 0]
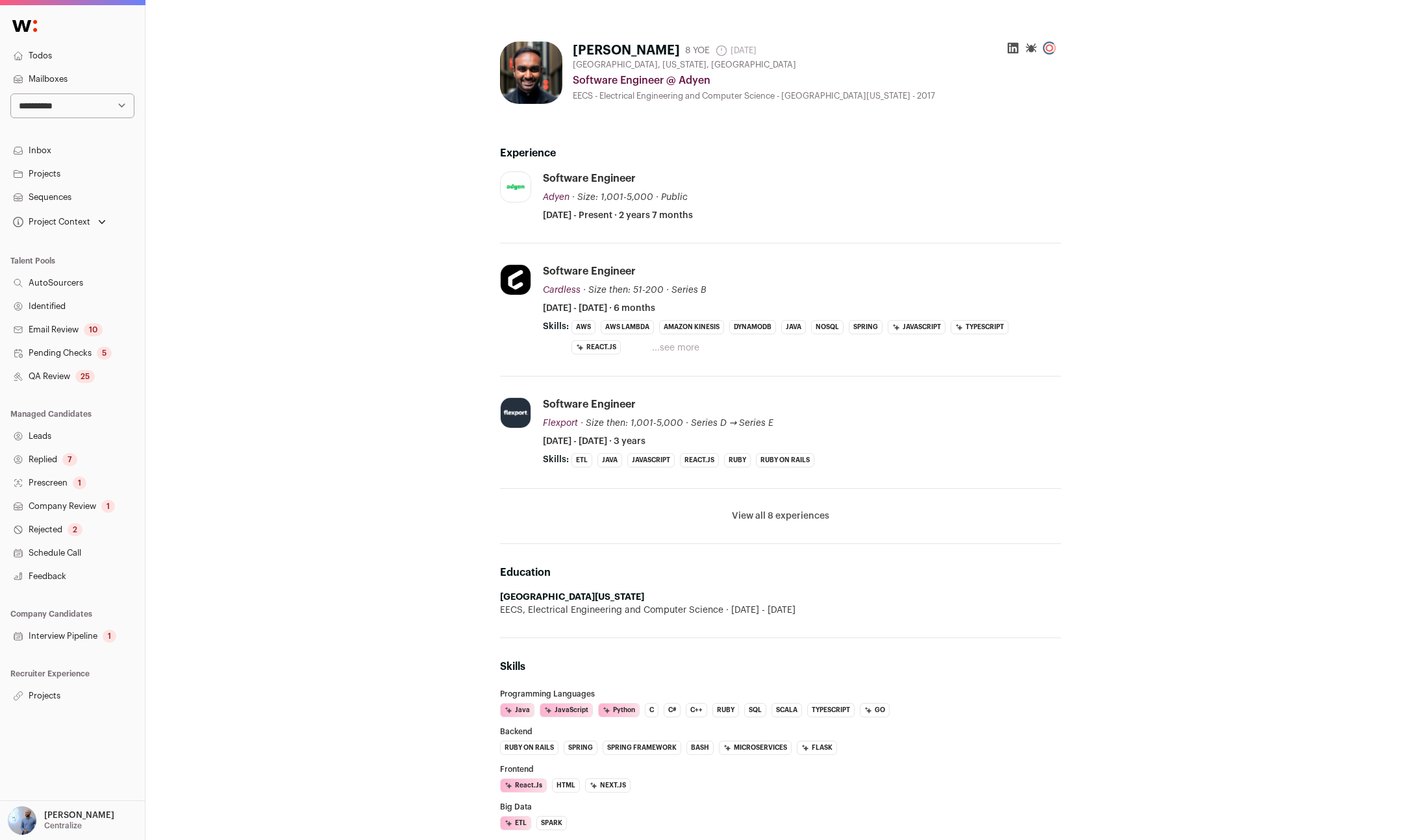
click at [768, 515] on button "View all 8 experiences" at bounding box center [781, 516] width 97 height 13
click at [671, 351] on button "...see more" at bounding box center [675, 348] width 47 height 13
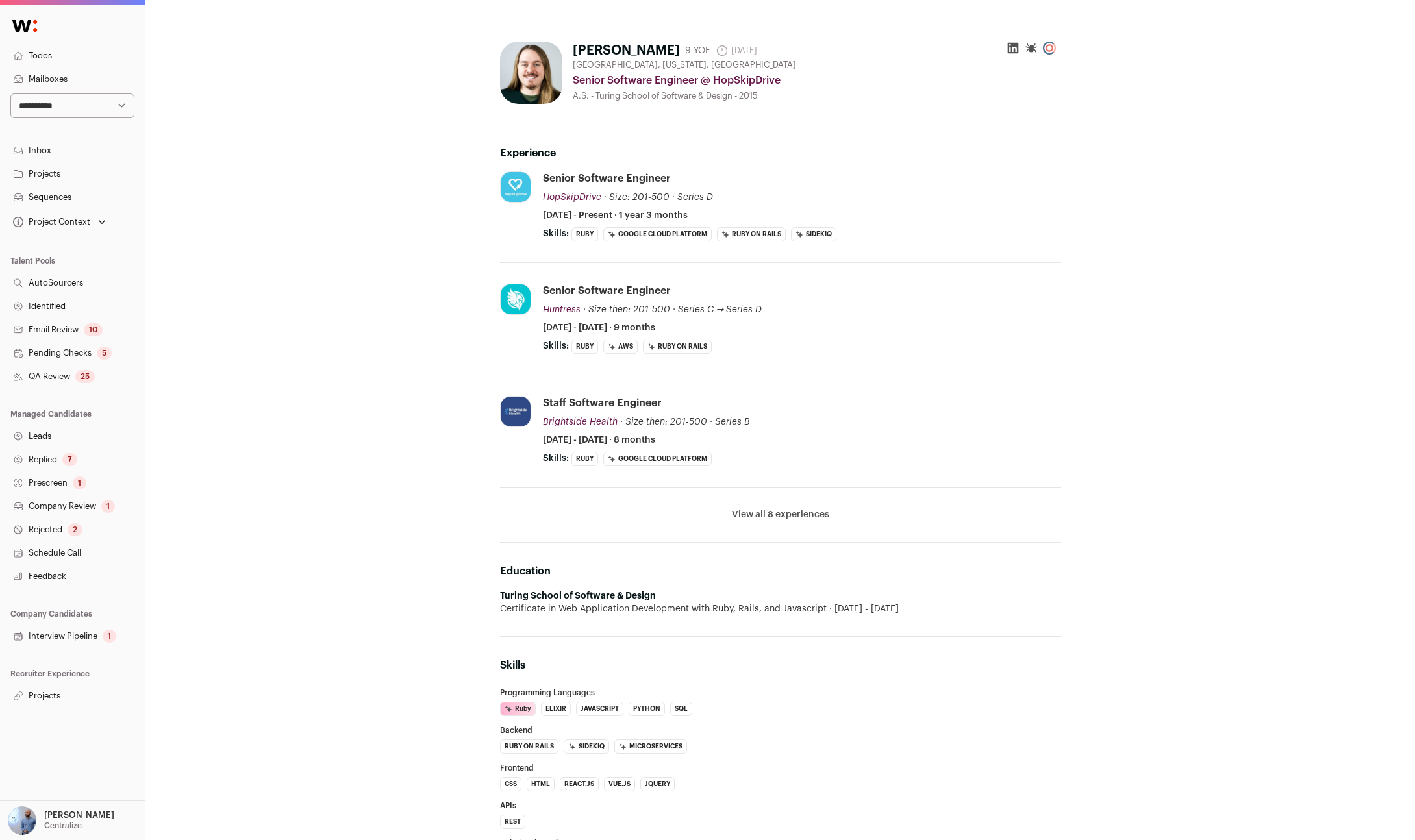
click at [747, 513] on button "View all 8 experiences" at bounding box center [781, 515] width 97 height 13
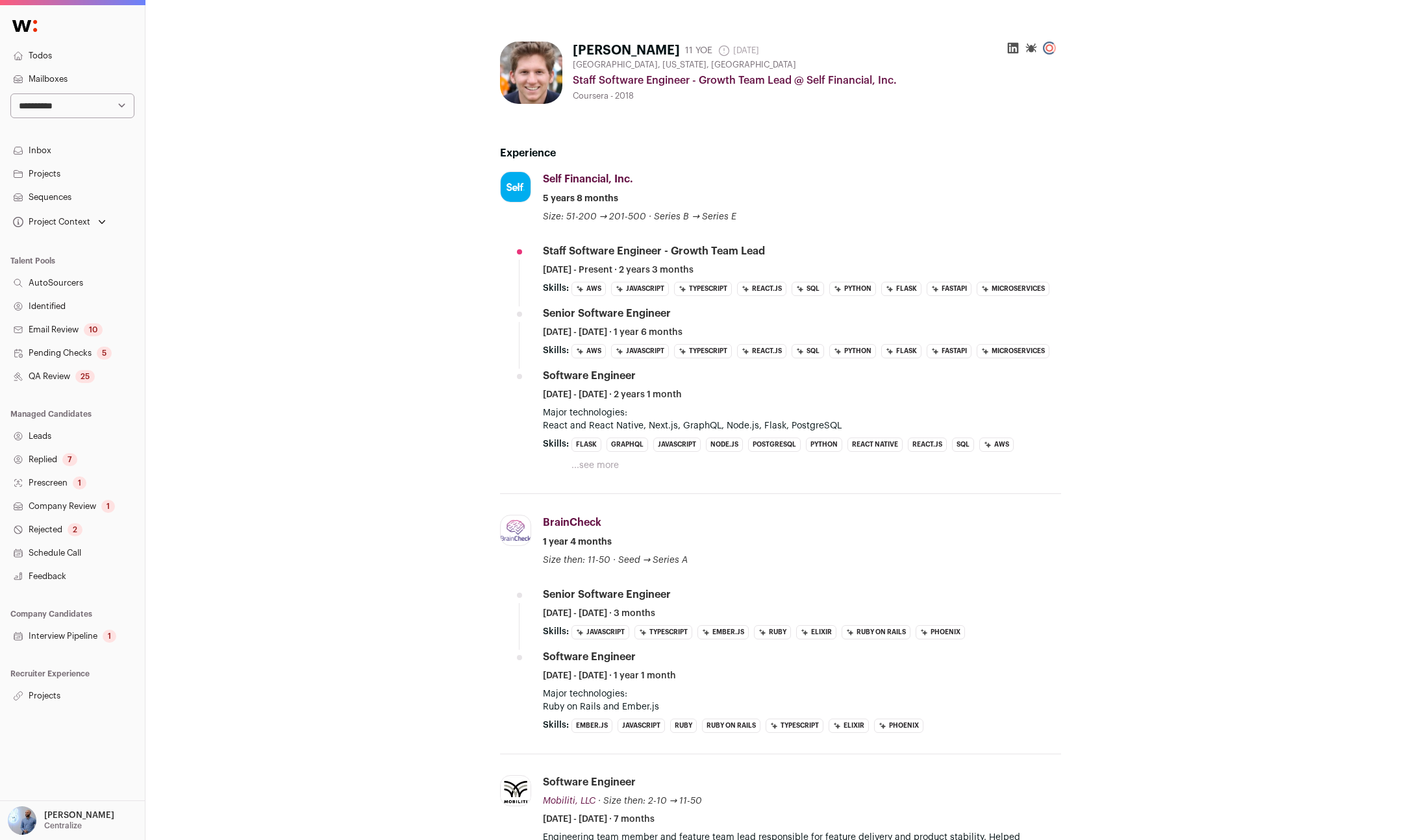
click at [588, 467] on button "...see more" at bounding box center [595, 466] width 47 height 13
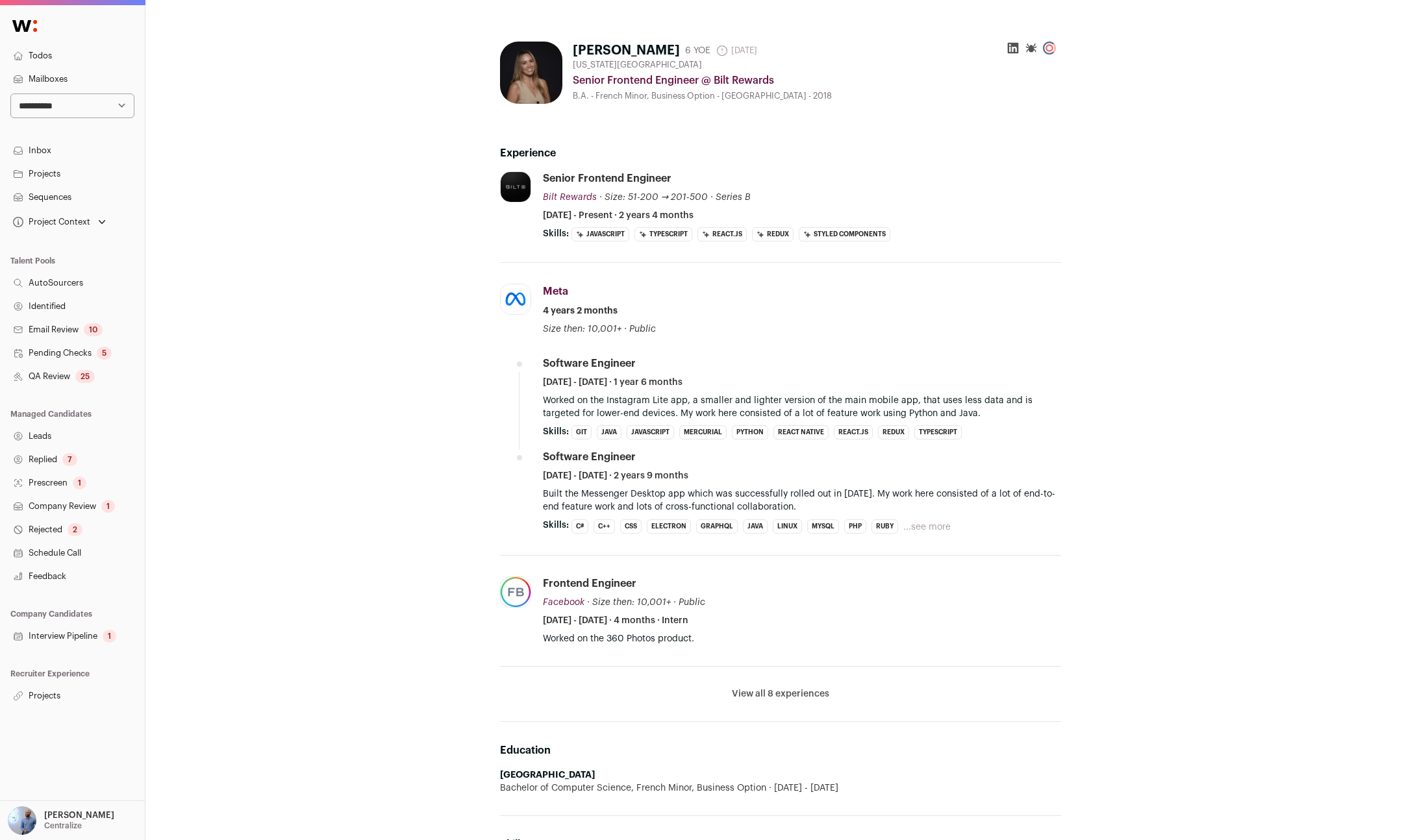
click at [938, 528] on button "...see more" at bounding box center [927, 528] width 47 height 13
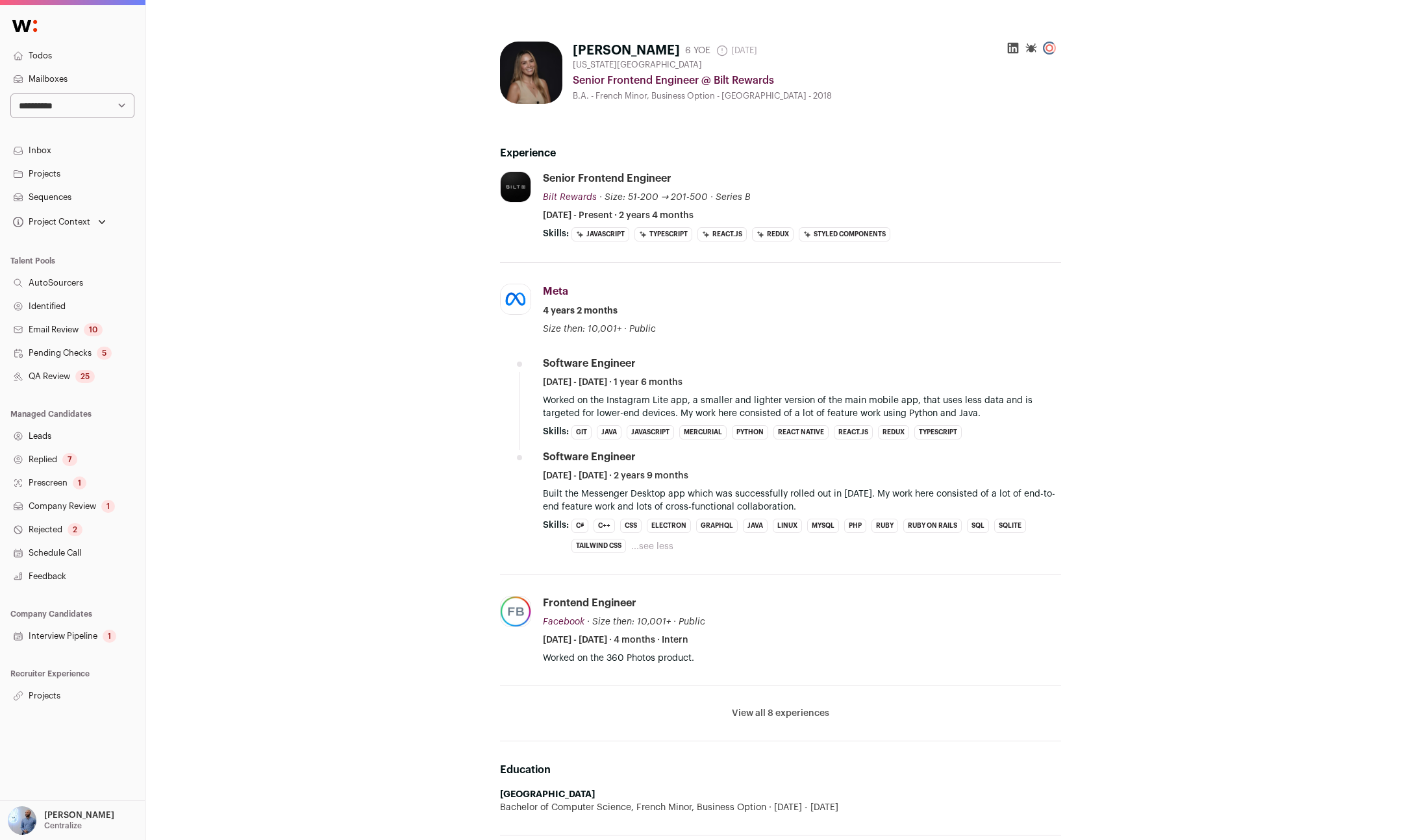
click at [779, 509] on p "Built the Messenger Desktop app which was successfully rolled out in [DATE]. My…" at bounding box center [802, 501] width 518 height 26
click at [779, 509] on p "Built the Messenger Desktop app which was successfully rolled out in March 2020…" at bounding box center [802, 501] width 518 height 26
click at [1011, 51] on icon at bounding box center [1013, 49] width 11 height 11
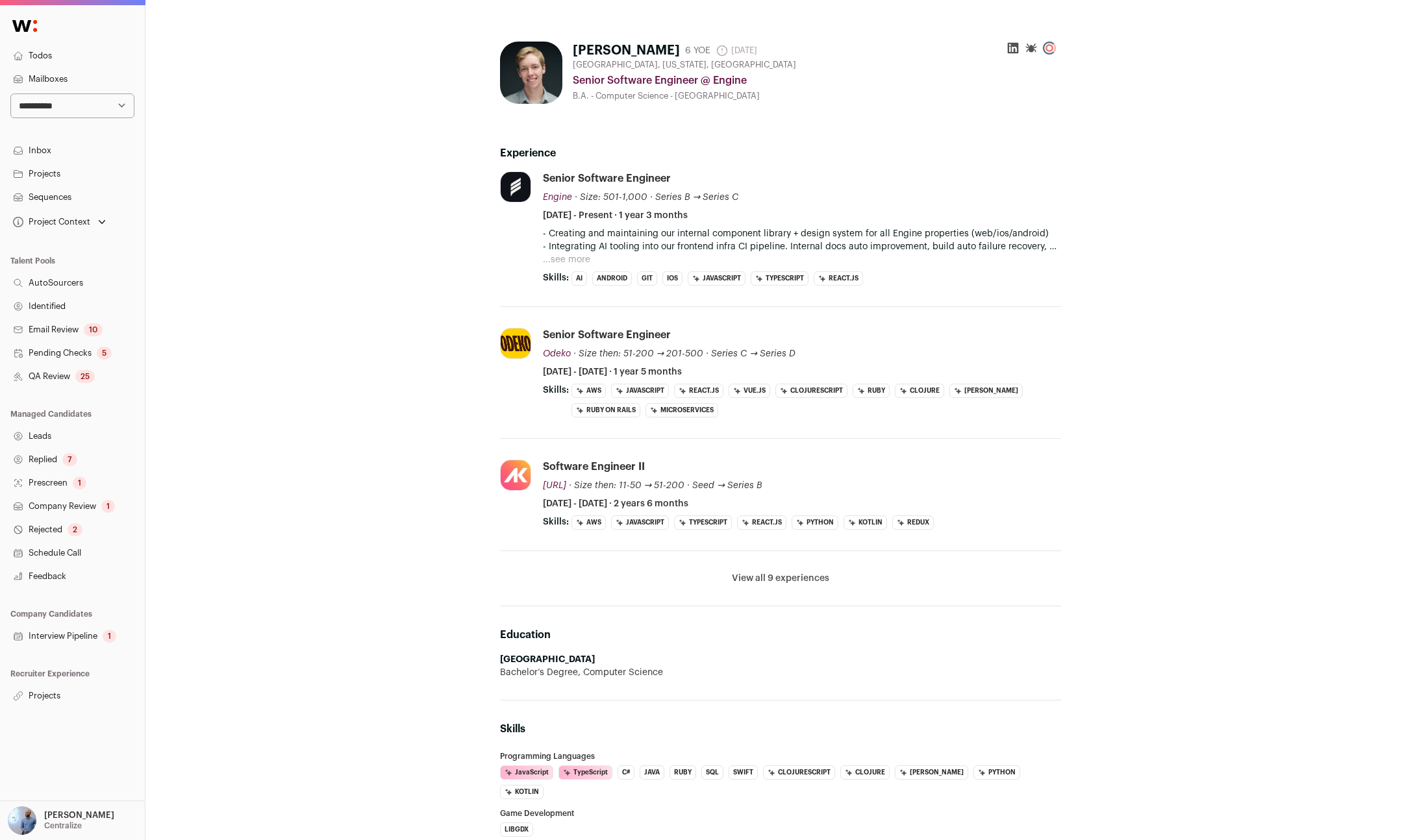
click at [580, 262] on button "...see more" at bounding box center [567, 260] width 47 height 13
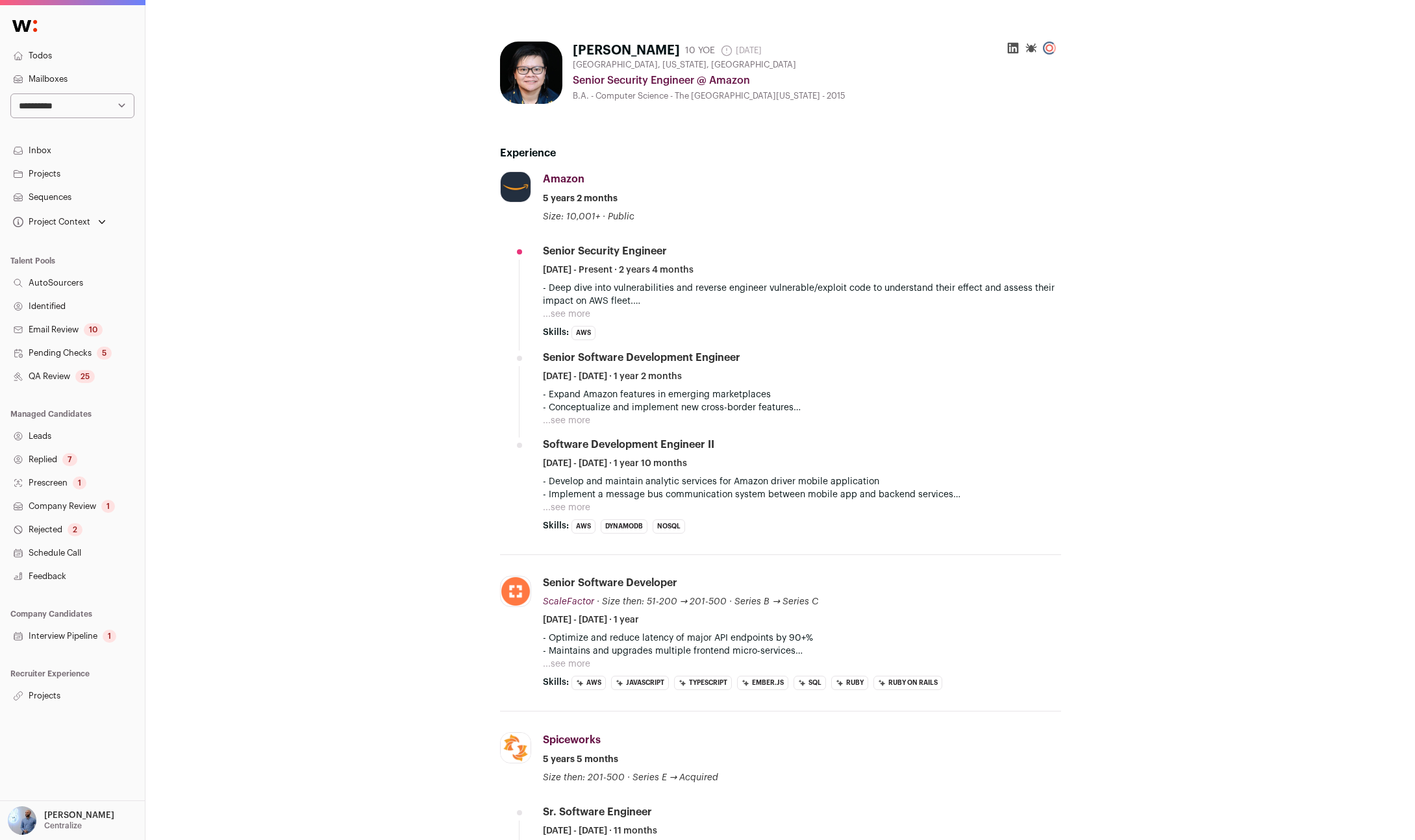
click at [575, 305] on p "- Deep dive into vulnerabilities and reverse engineer vulnerable/exploit code t…" at bounding box center [802, 295] width 518 height 26
click at [572, 310] on button "...see more" at bounding box center [567, 314] width 47 height 13
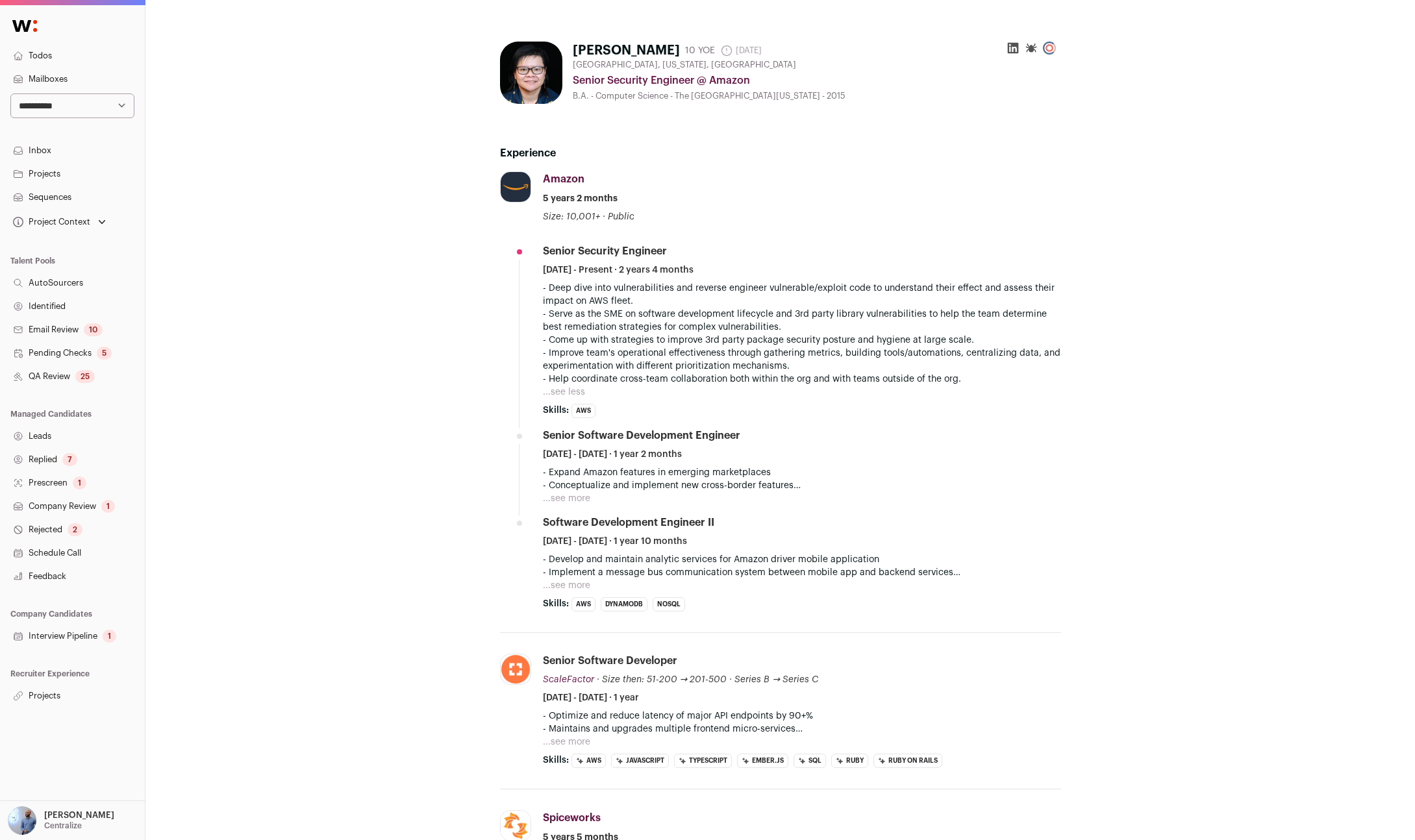
scroll to position [37, 0]
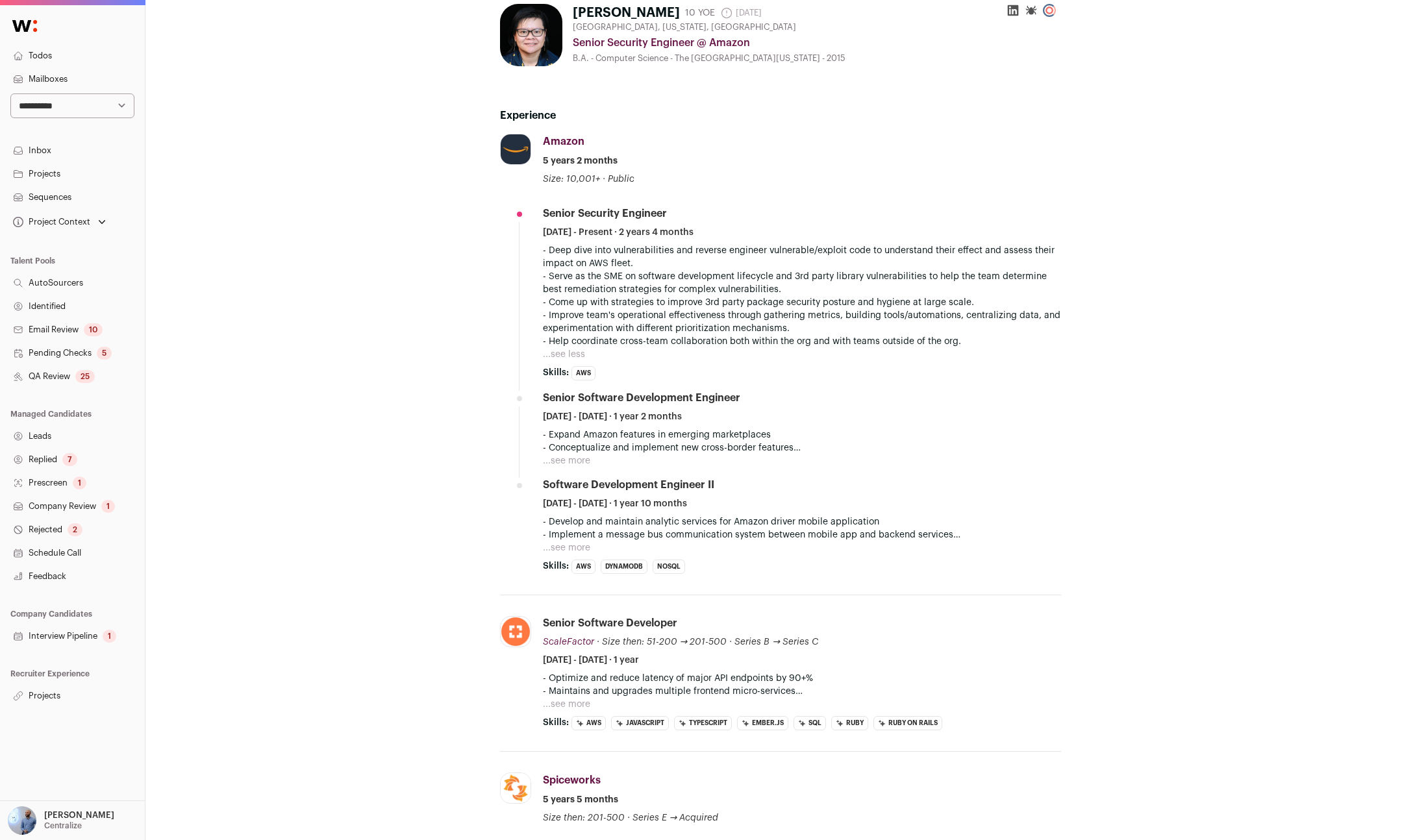
click at [572, 708] on button "...see more" at bounding box center [567, 704] width 47 height 13
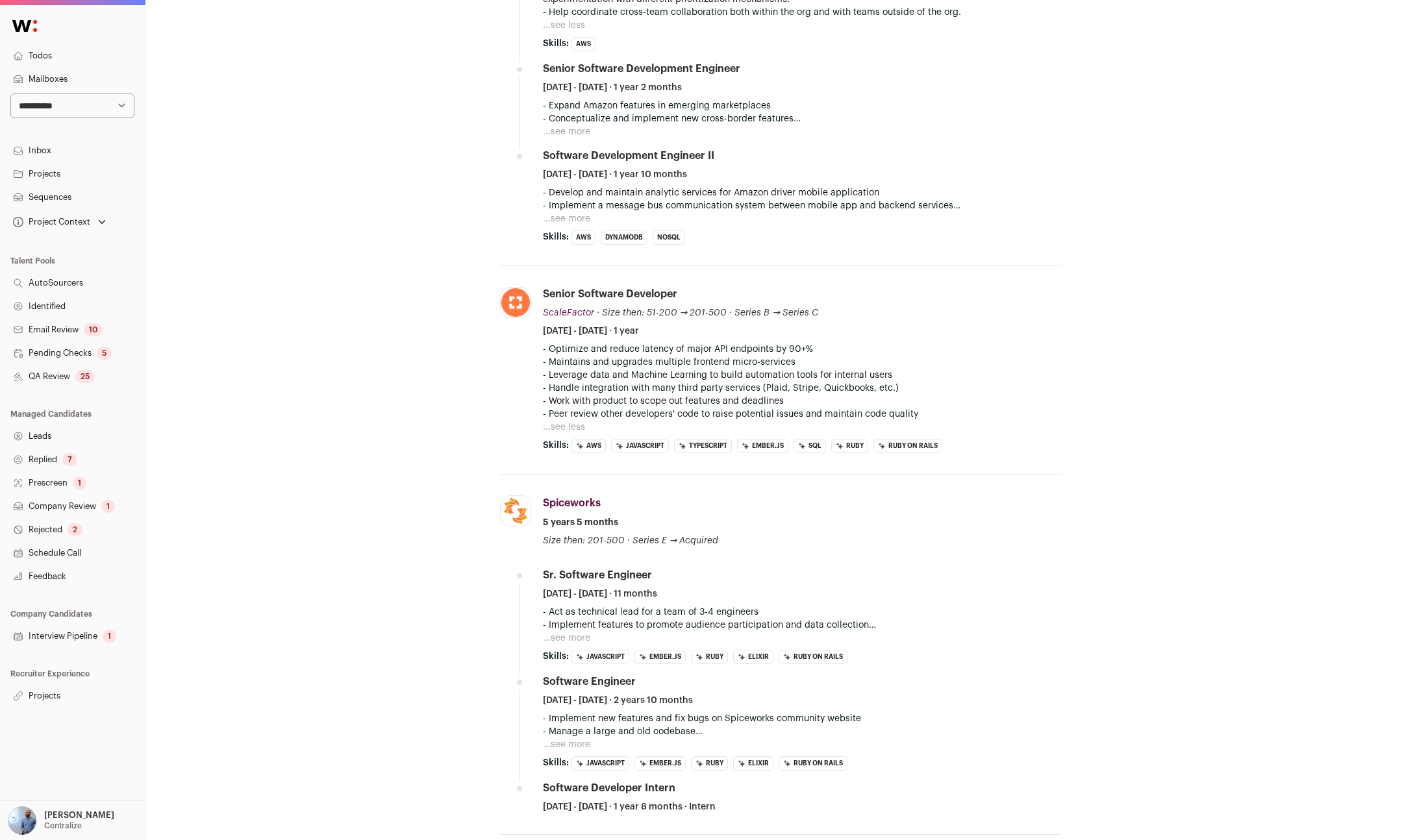
scroll to position [63, 0]
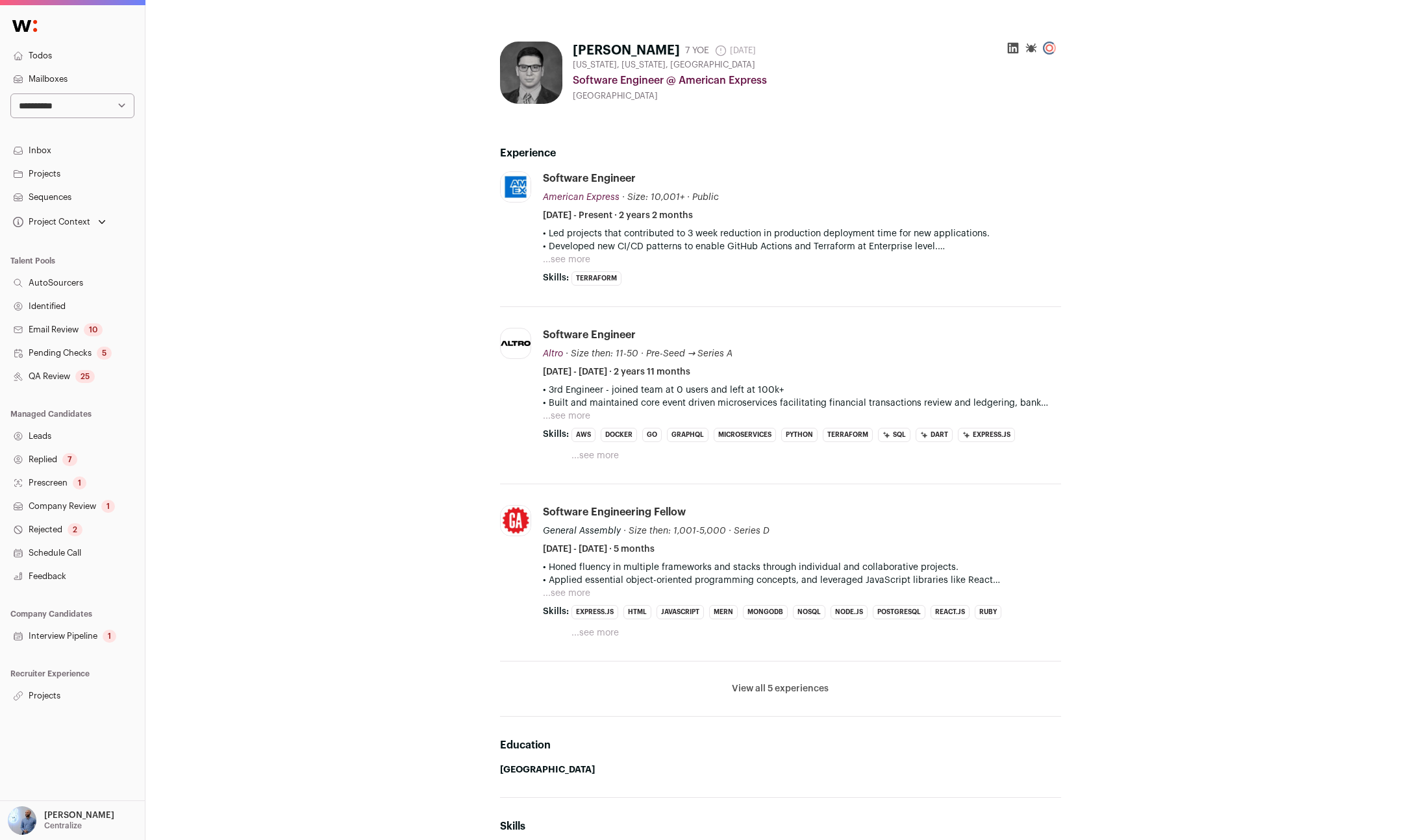
click at [608, 461] on button "...see more" at bounding box center [595, 456] width 47 height 13
click at [600, 632] on button "...see more" at bounding box center [595, 633] width 47 height 13
drag, startPoint x: 239, startPoint y: 317, endPoint x: 188, endPoint y: 86, distance: 236.6
click at [572, 416] on button "...see more" at bounding box center [567, 416] width 47 height 13
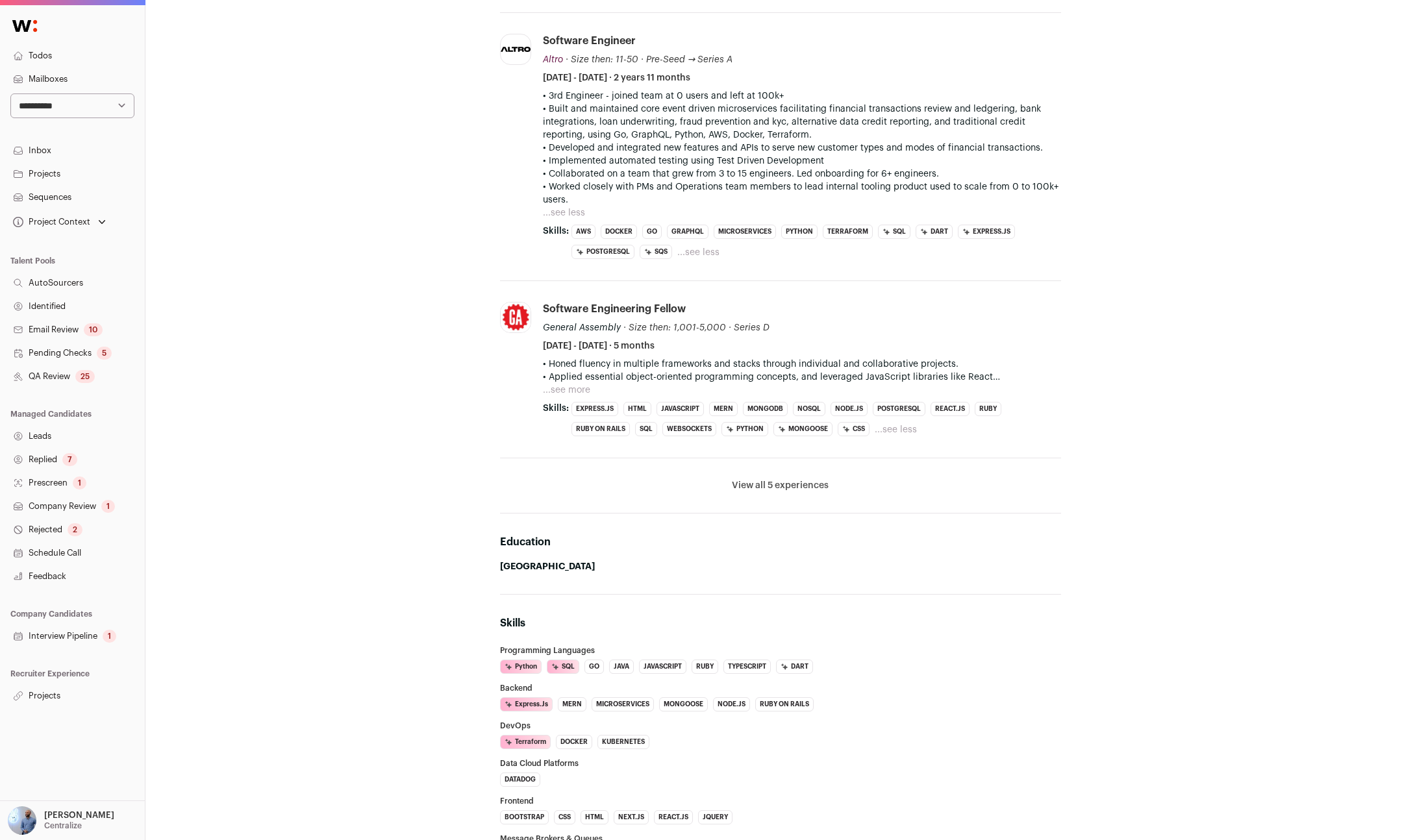
scroll to position [548, 0]
